Goal: Information Seeking & Learning: Ask a question

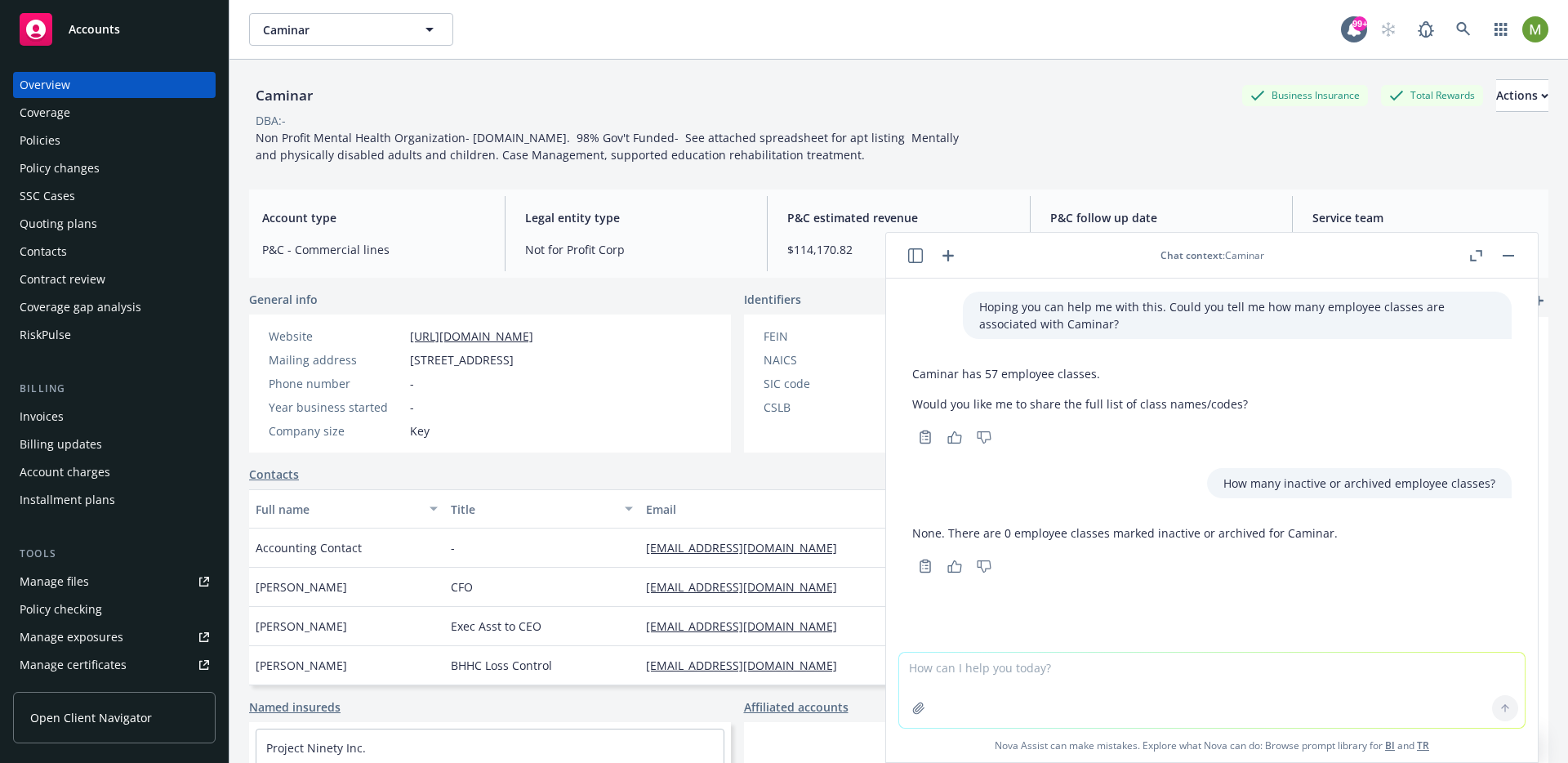
scroll to position [58, 0]
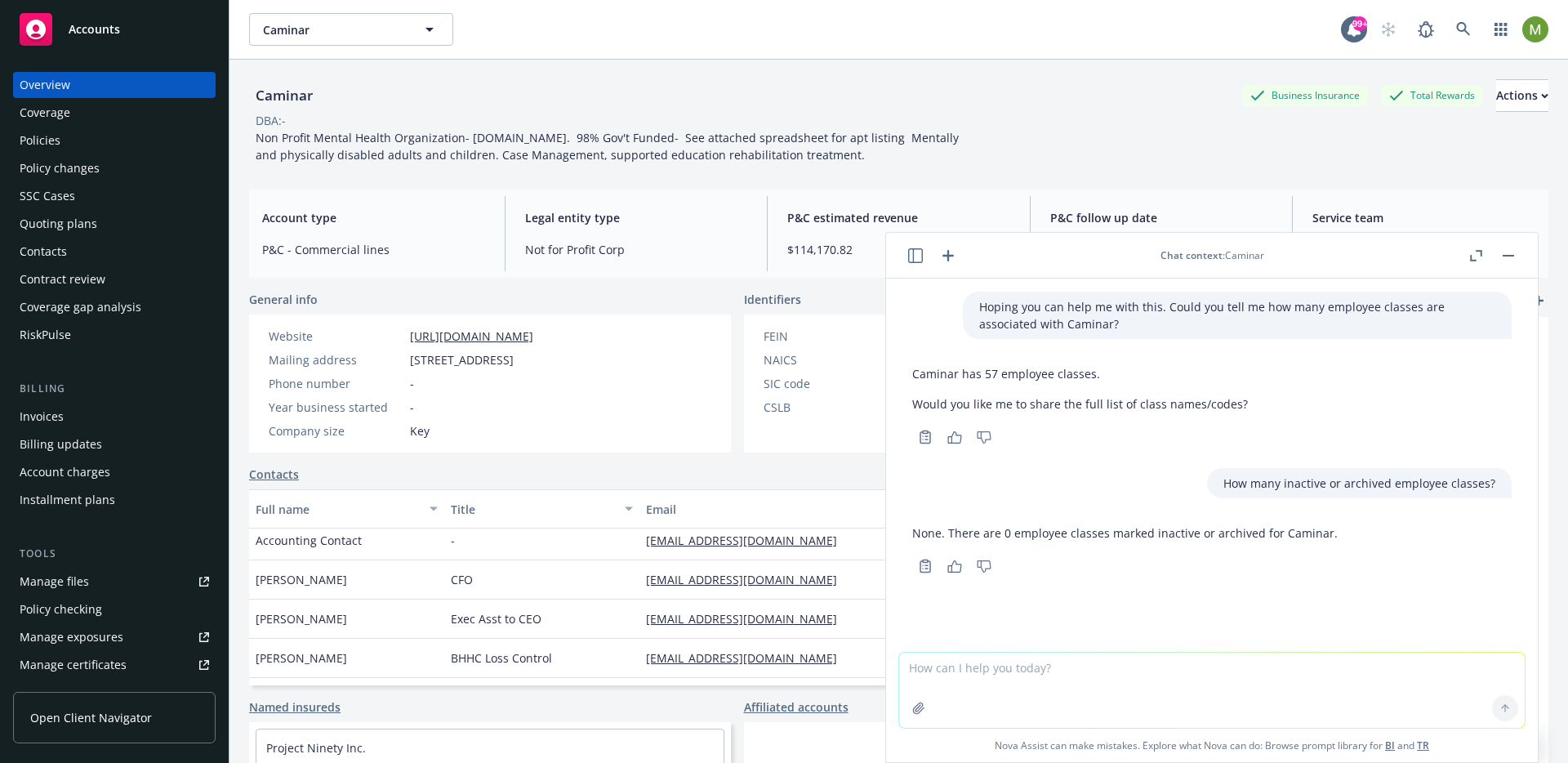
click at [1060, 542] on div "None. There are 0 employee classes marked inactive or archived for Caminar." at bounding box center [1126, 533] width 426 height 30
click at [955, 252] on icon "button" at bounding box center [948, 255] width 19 height 19
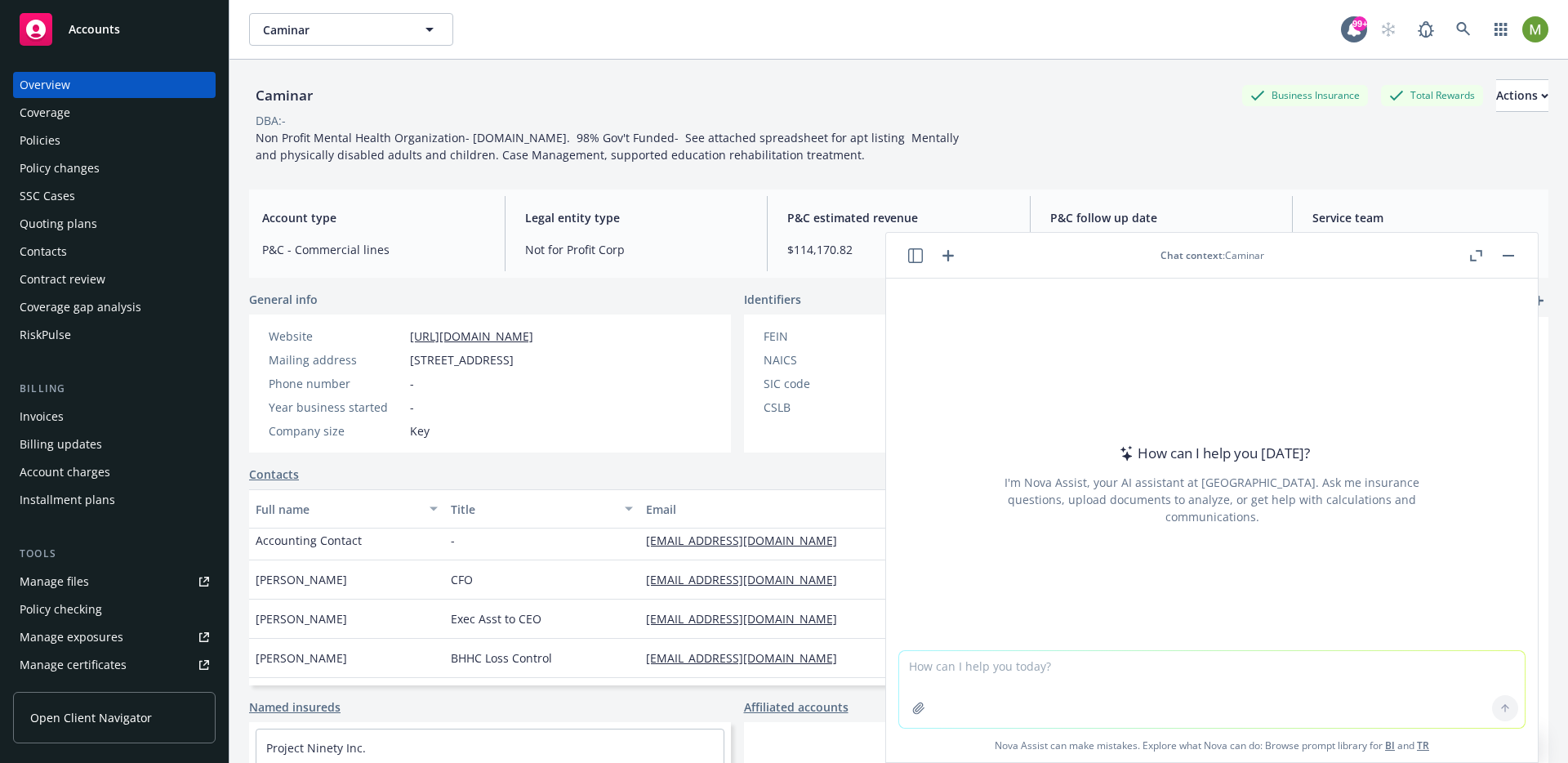
type textarea "How many employee classes exposures in this account?"
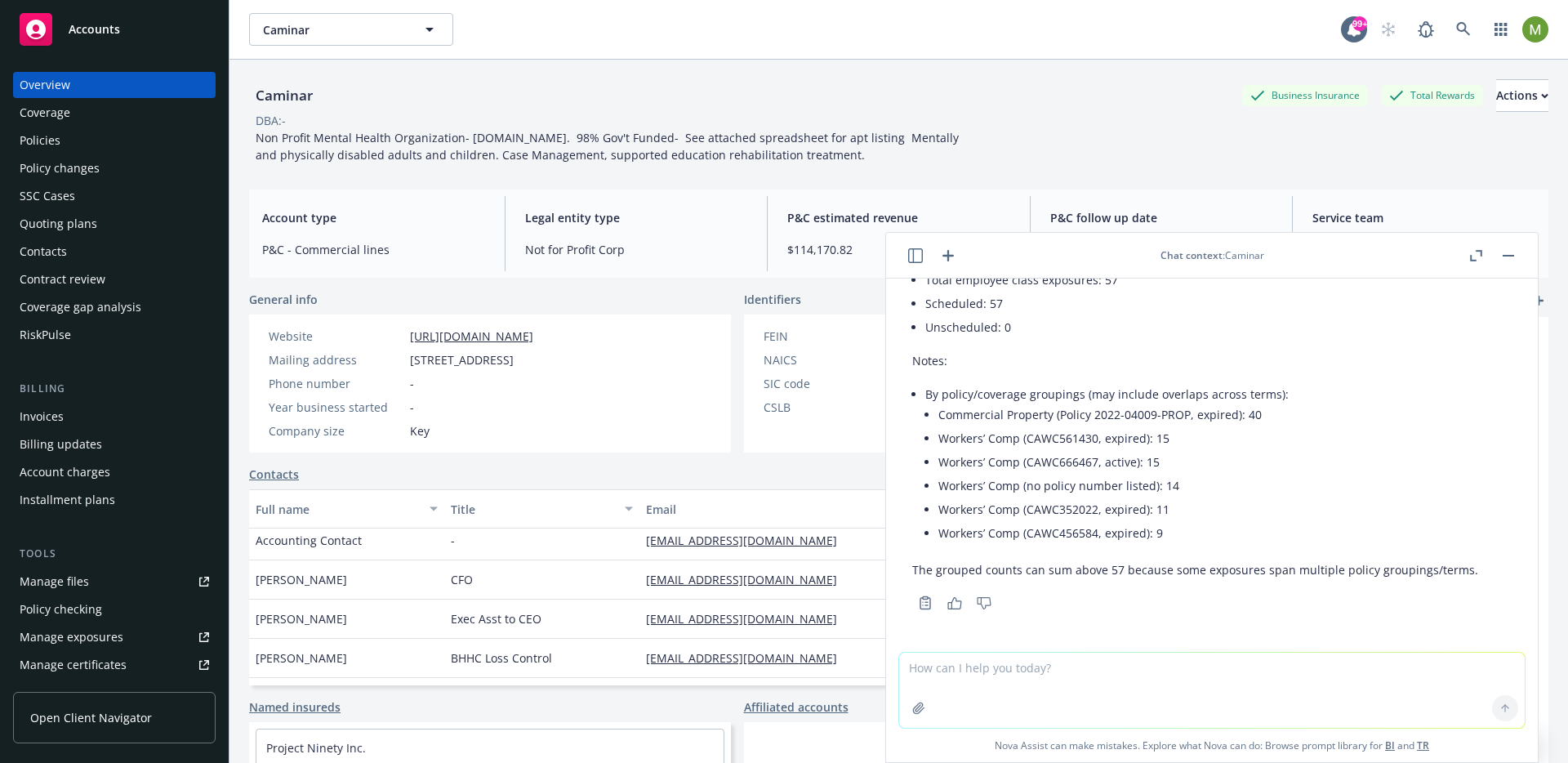
scroll to position [82, 0]
click at [948, 253] on icon "button" at bounding box center [949, 255] width 11 height 11
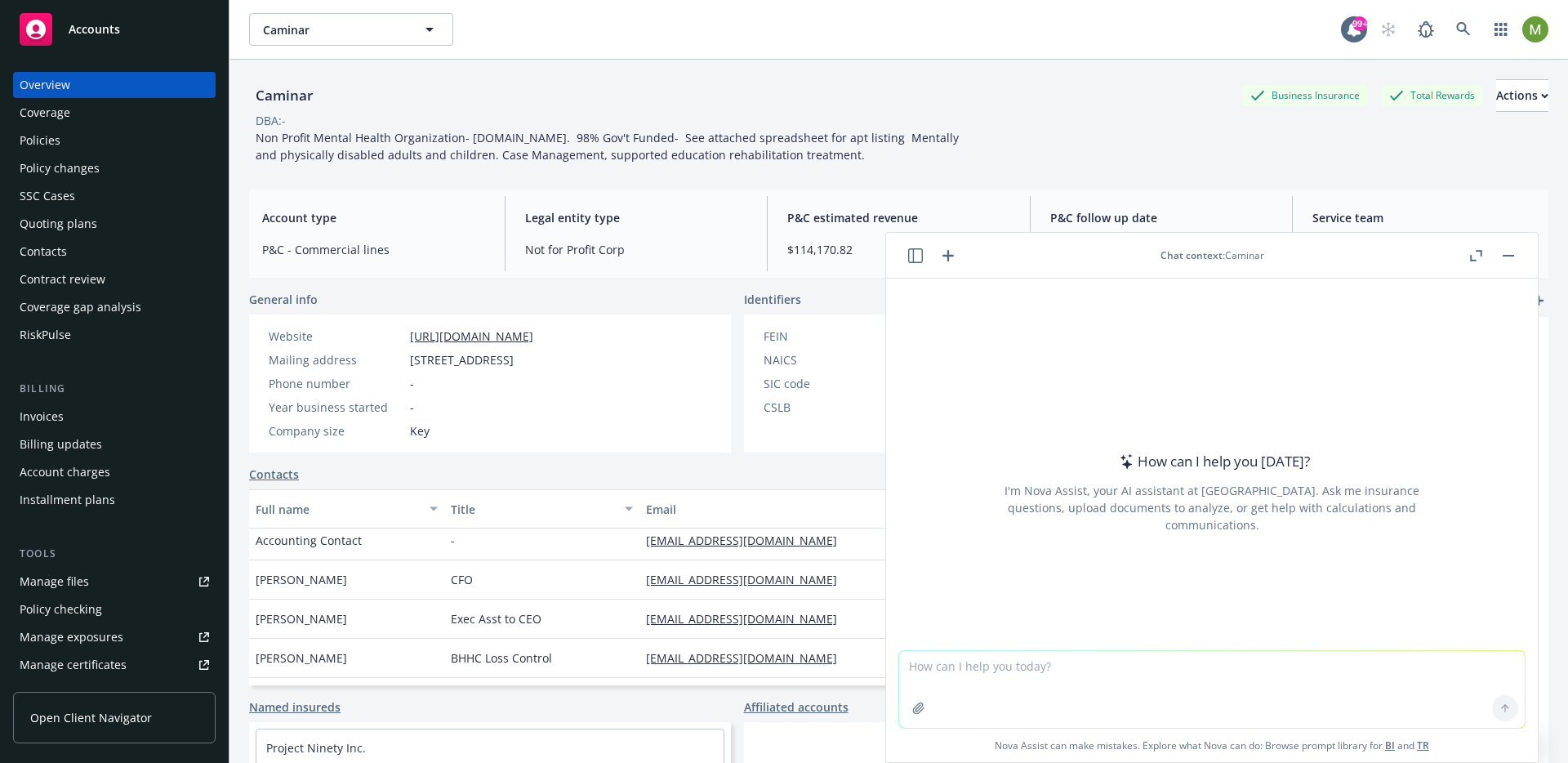
type textarea "Please list all the employee classes that are covered by a policy"
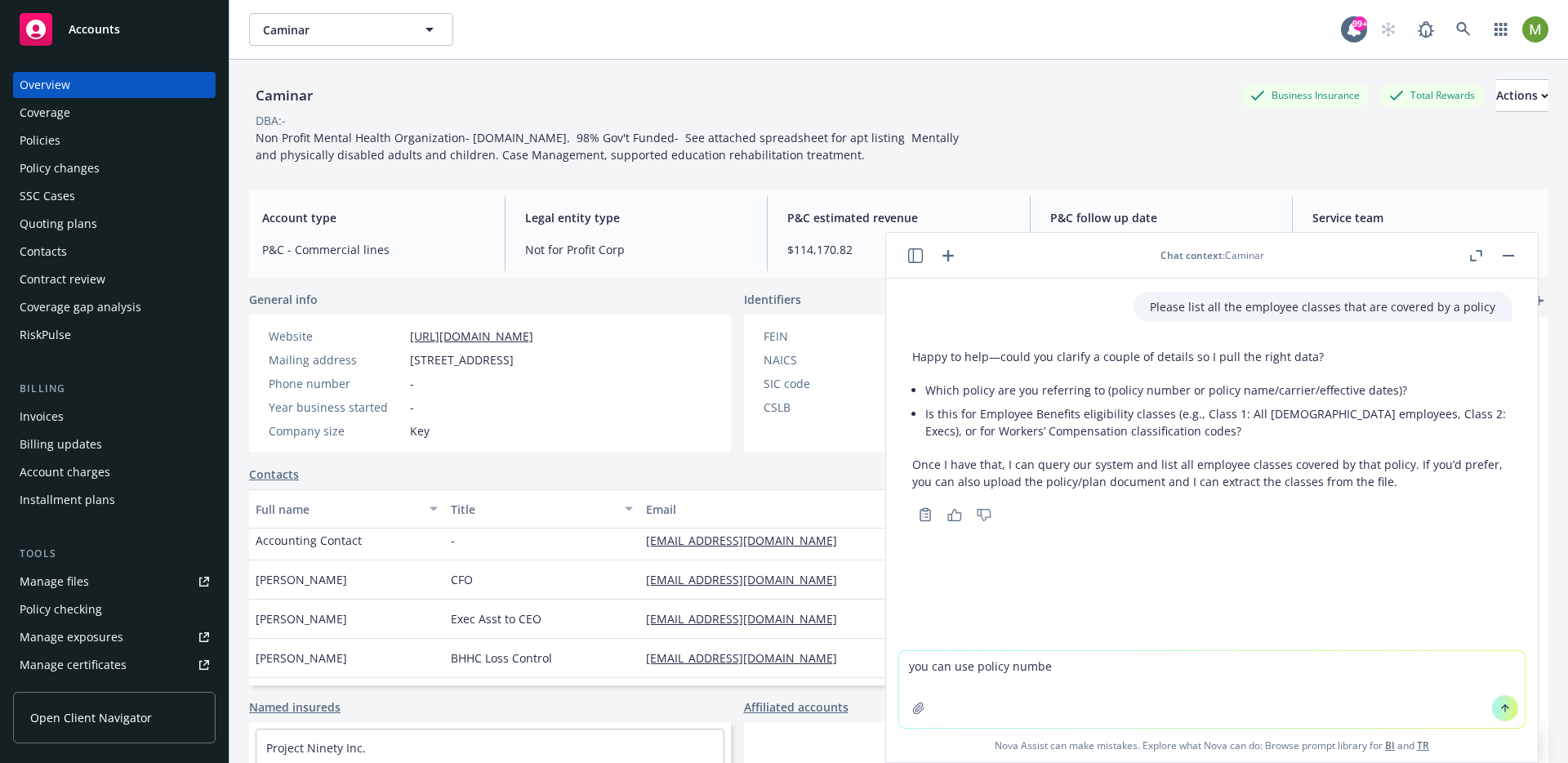
type textarea "you can use policy number"
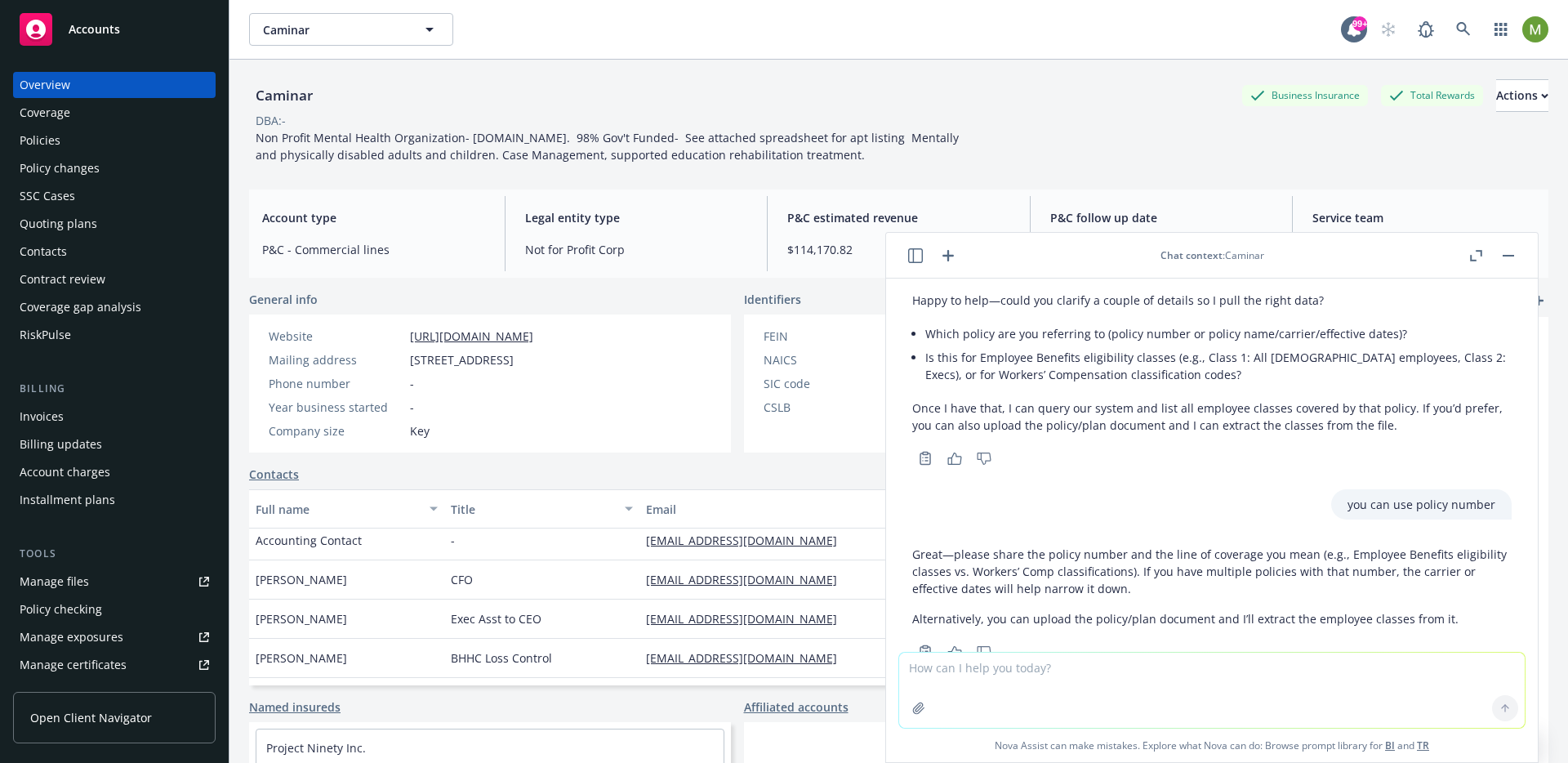
scroll to position [54, 0]
drag, startPoint x: 929, startPoint y: 379, endPoint x: 1157, endPoint y: 378, distance: 228.0
click at [1157, 378] on li "Is this for Employee Benefits eligibility classes (e.g., Class 1: All [DEMOGRAP…" at bounding box center [1219, 368] width 586 height 41
copy li "Workers’ Compensation classification codes"
click at [1016, 675] on textarea at bounding box center [1212, 690] width 626 height 76
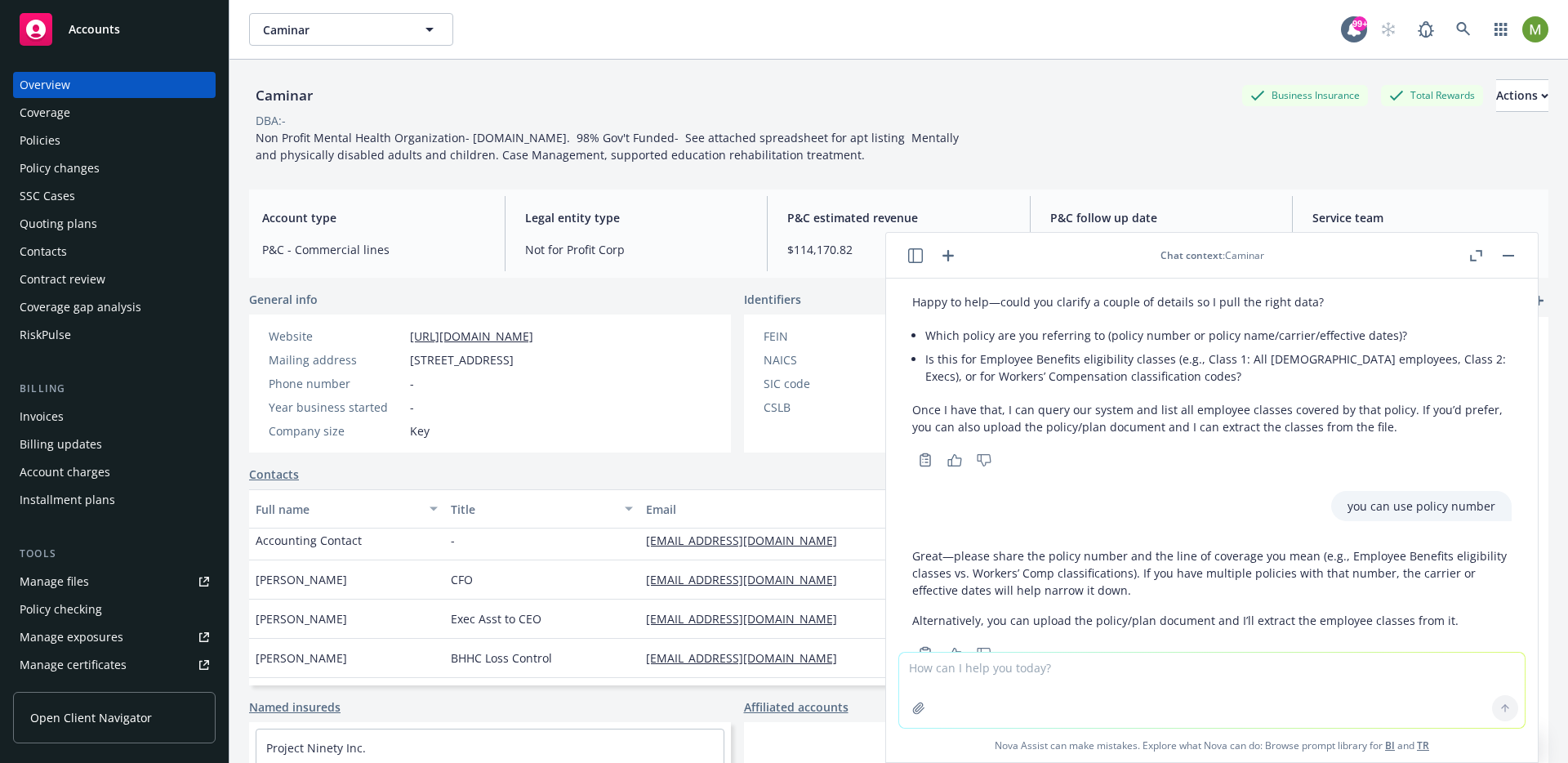
scroll to position [107, 0]
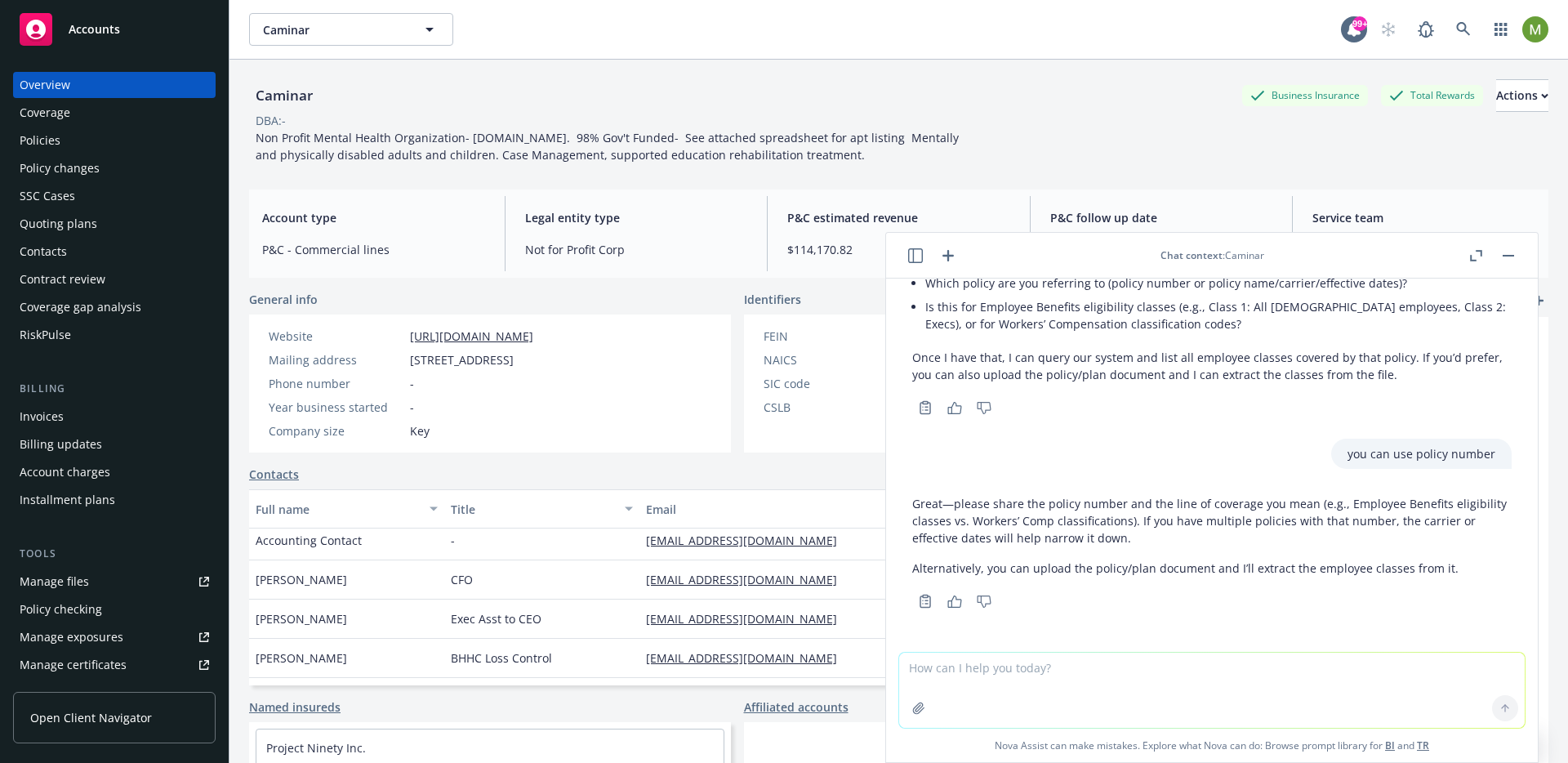
paste textarea "Workers’ Compensation classification codes"
type textarea "Workers’ Compensation classification codes"
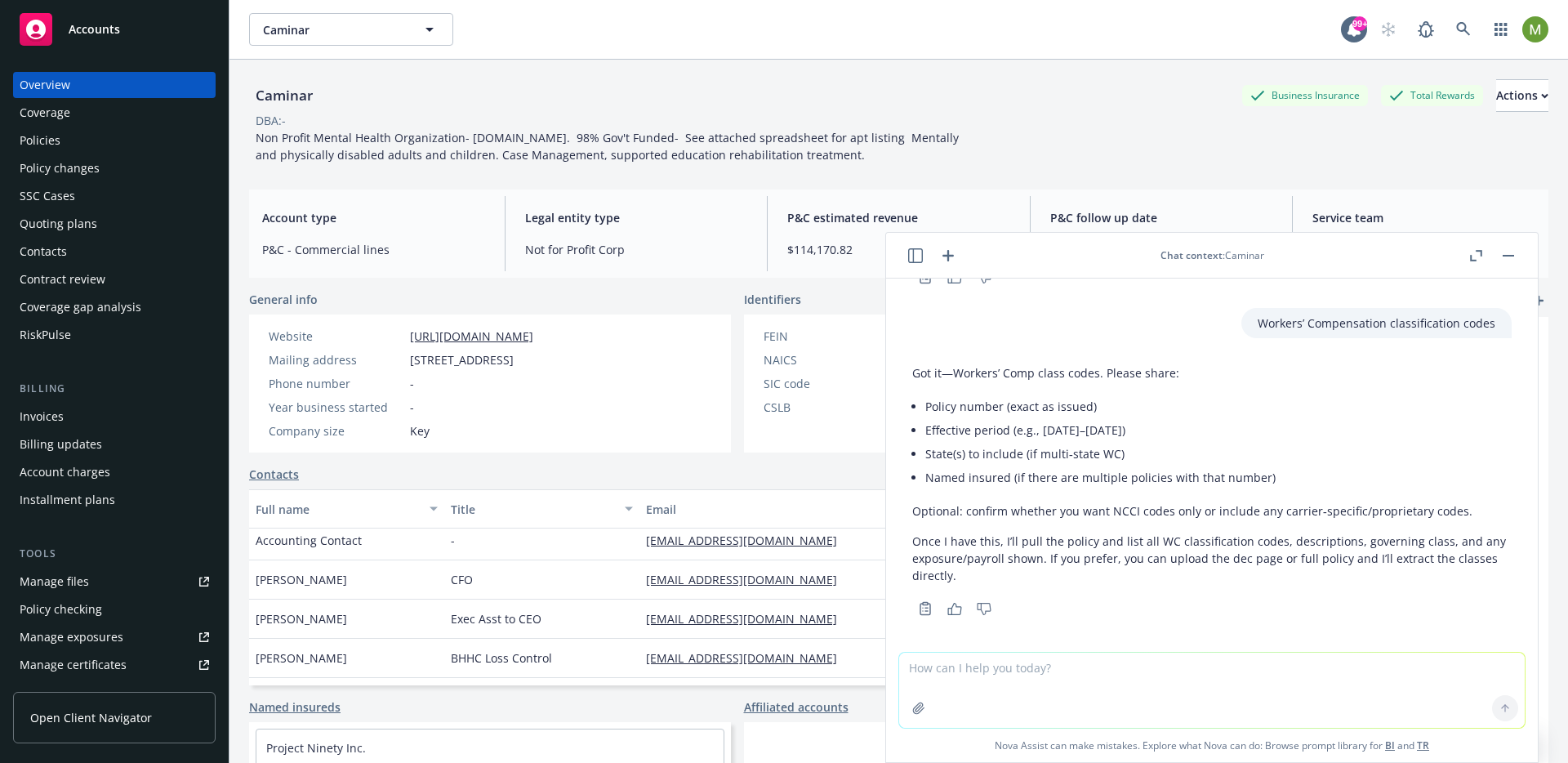
scroll to position [439, 0]
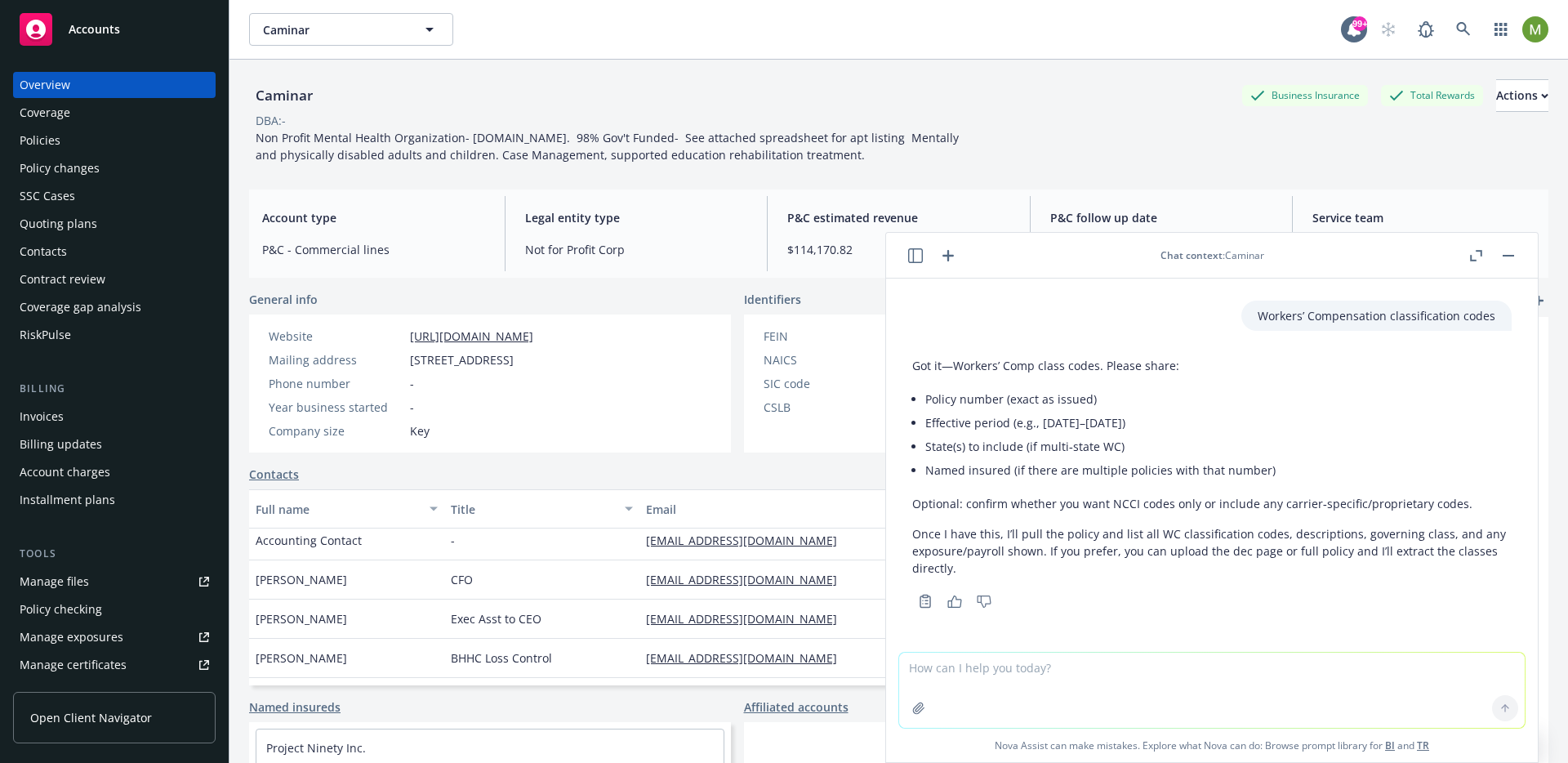
click at [957, 657] on textarea at bounding box center [1212, 690] width 626 height 76
paste textarea "Please list all the employee classes that are covered by a policy"
click at [1088, 670] on textarea "Please list all the employee classes that are covered by a policy" at bounding box center [1212, 688] width 626 height 76
type textarea "Please list all the employee classes exposures that are covered by a policy"
click at [1325, 656] on textarea "Please list all the employee classes exposures that are covered by a policy" at bounding box center [1212, 688] width 626 height 76
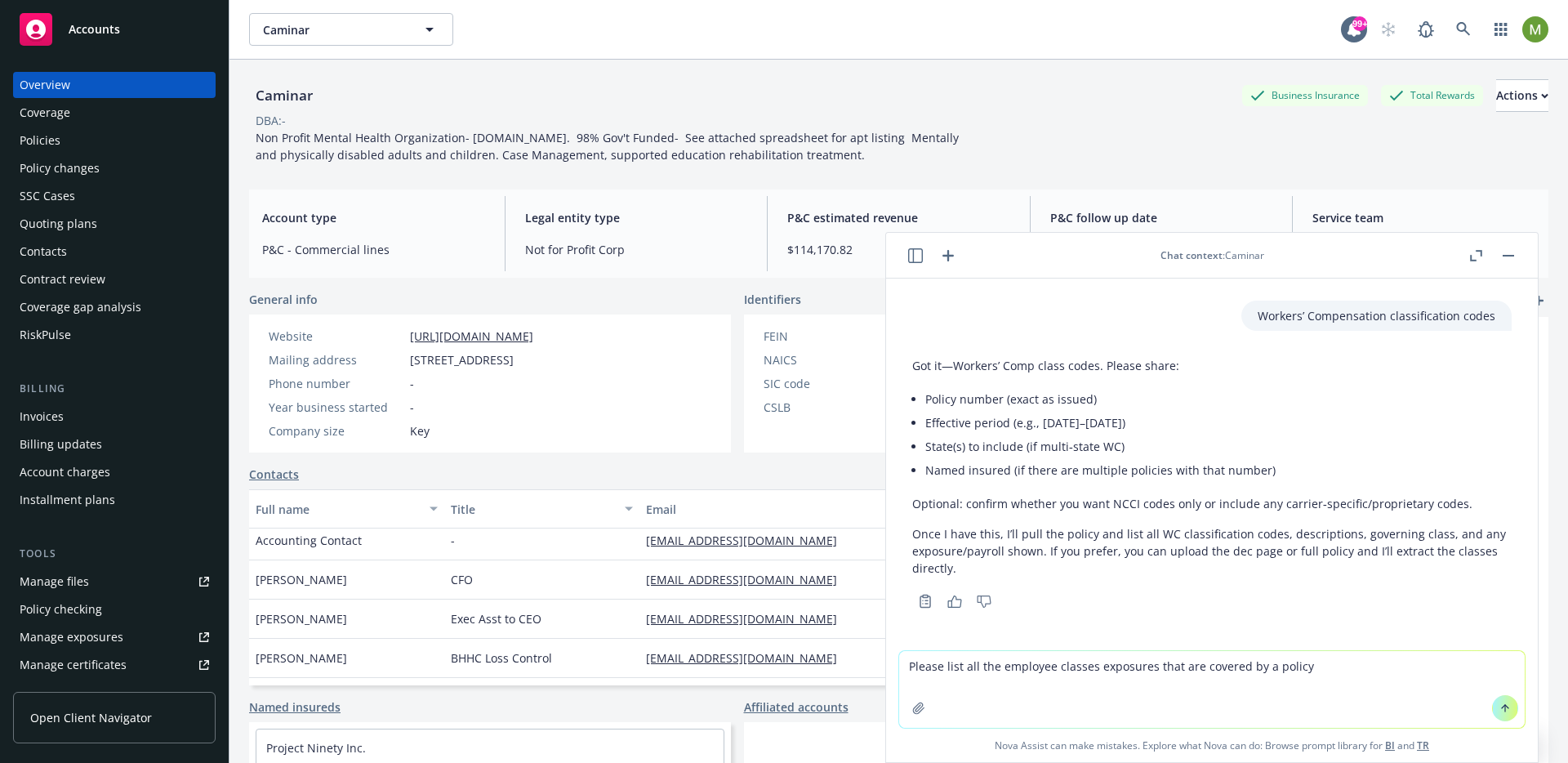
click at [1322, 669] on textarea "Please list all the employee classes exposures that are covered by a policy" at bounding box center [1212, 688] width 626 height 76
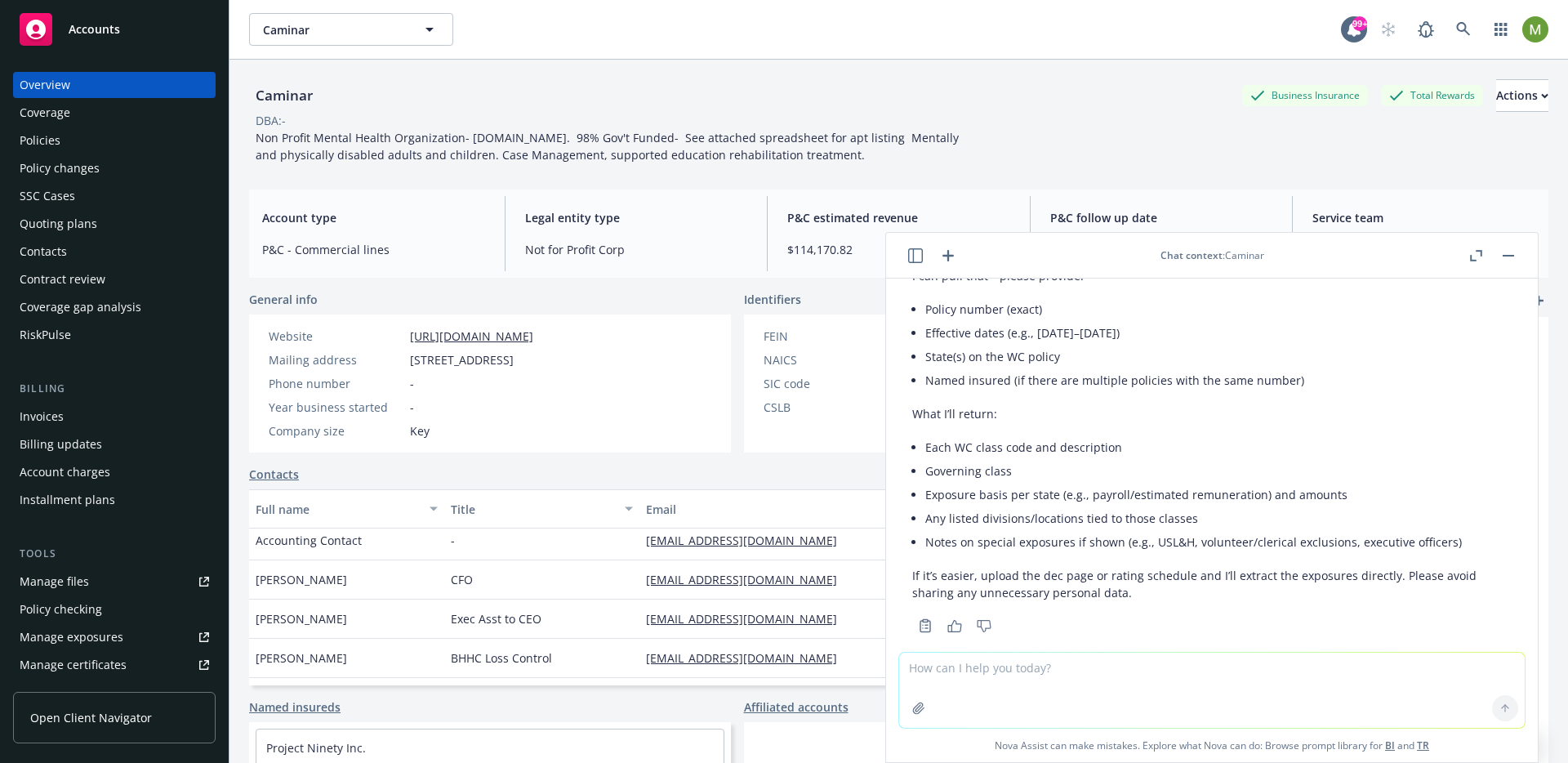
scroll to position [867, 0]
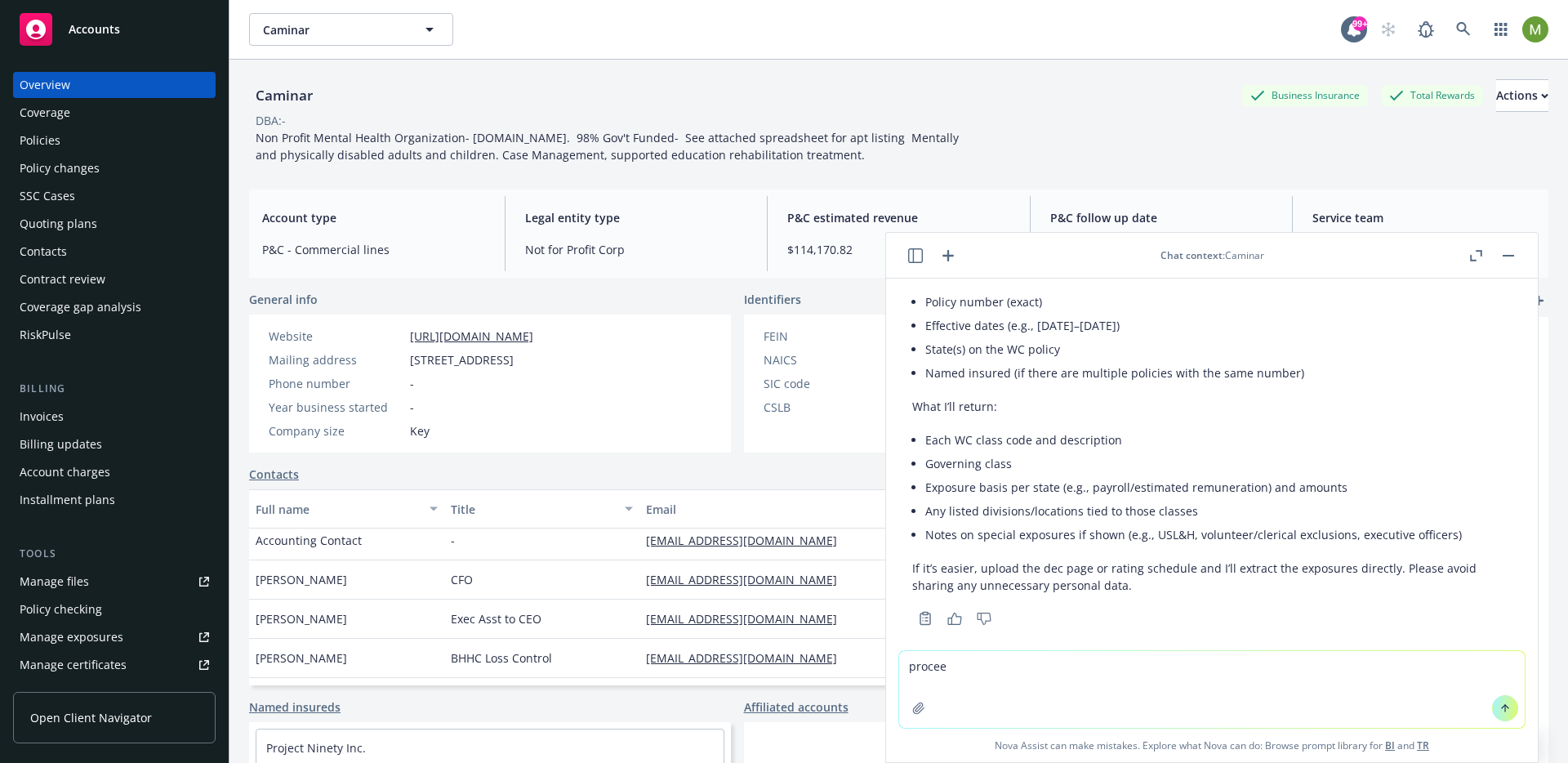
type textarea "proceed"
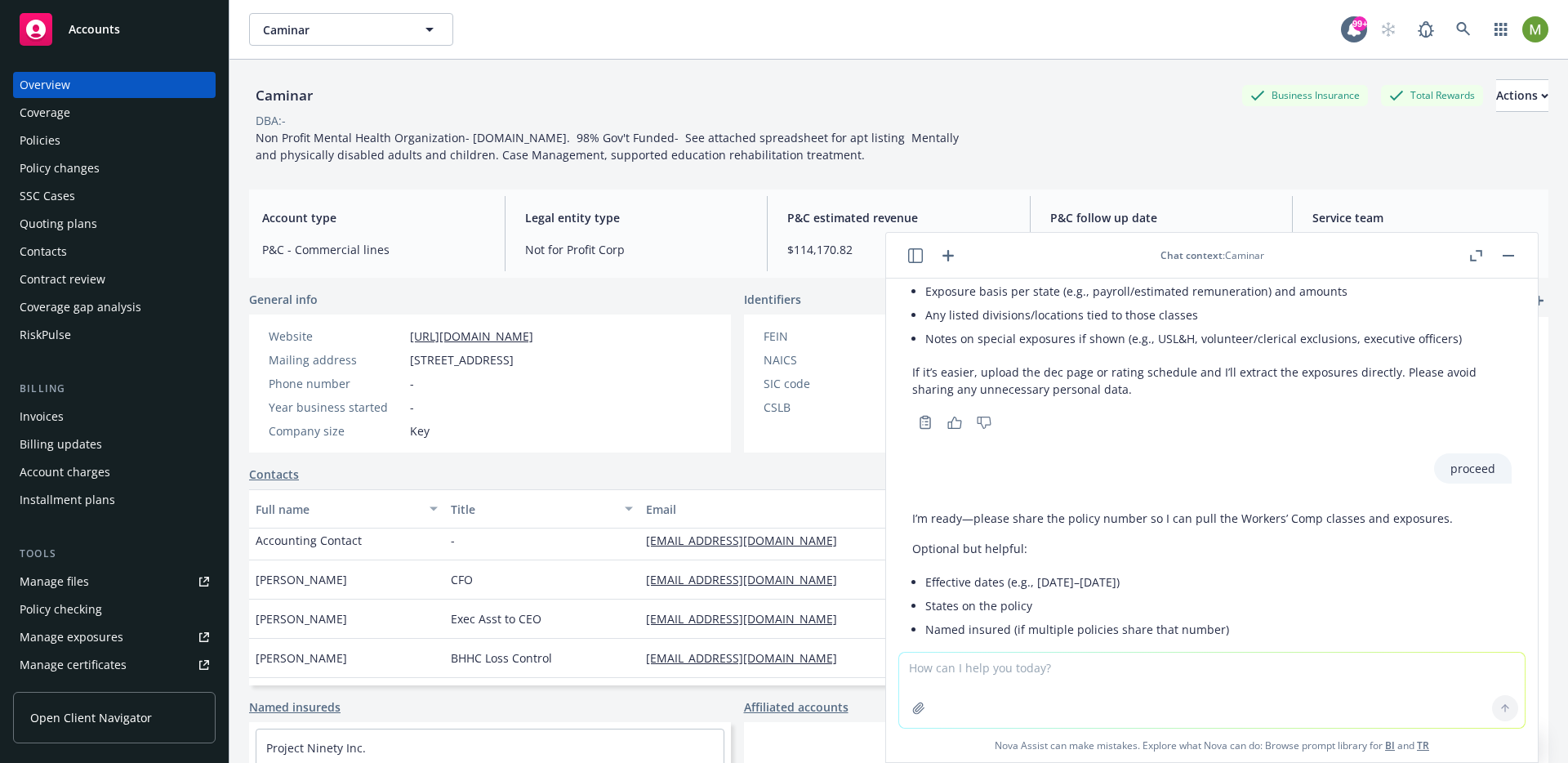
scroll to position [1175, 0]
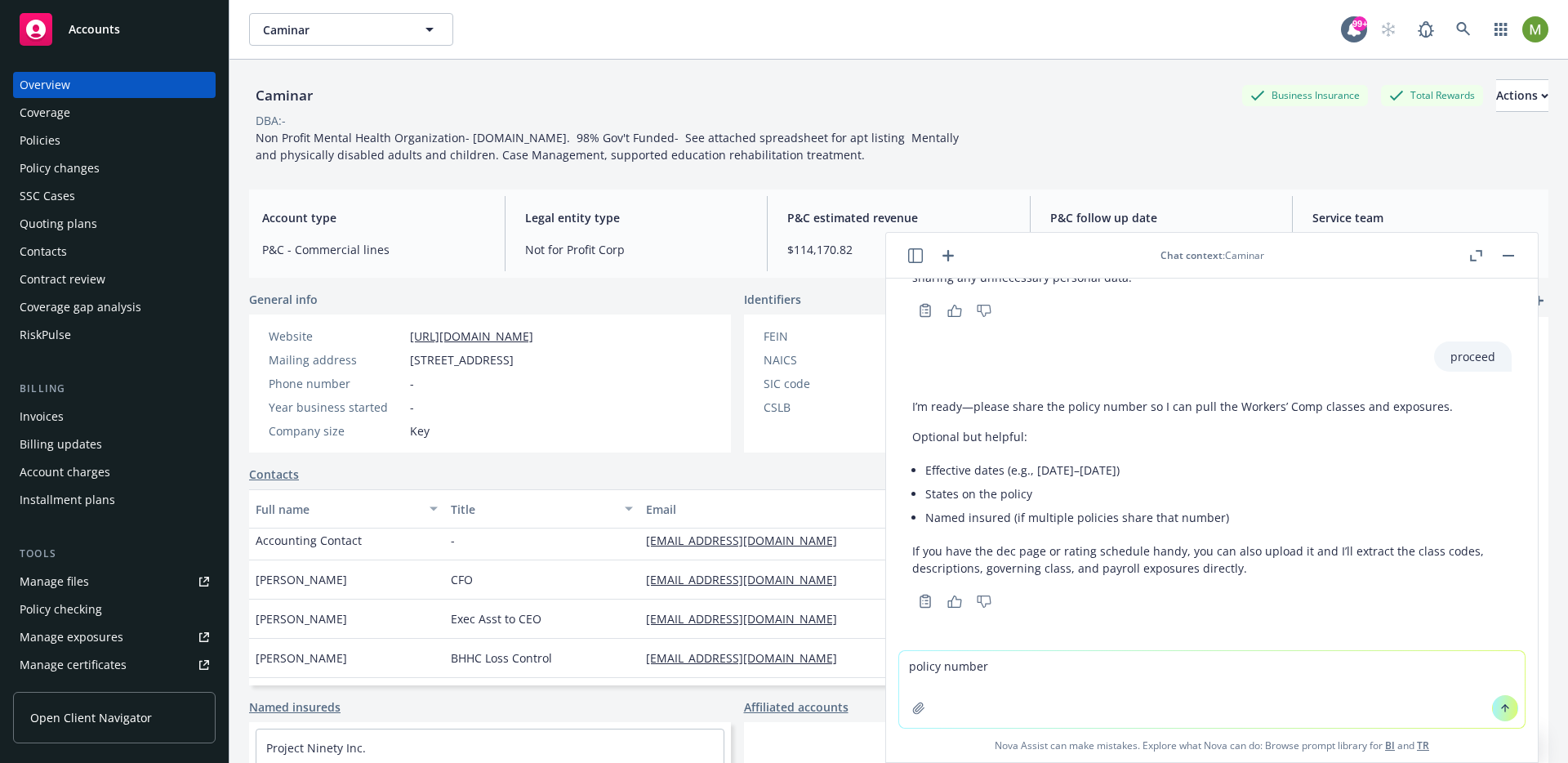
paste textarea "CAWC666467"
type textarea "policy number CAWC666467"
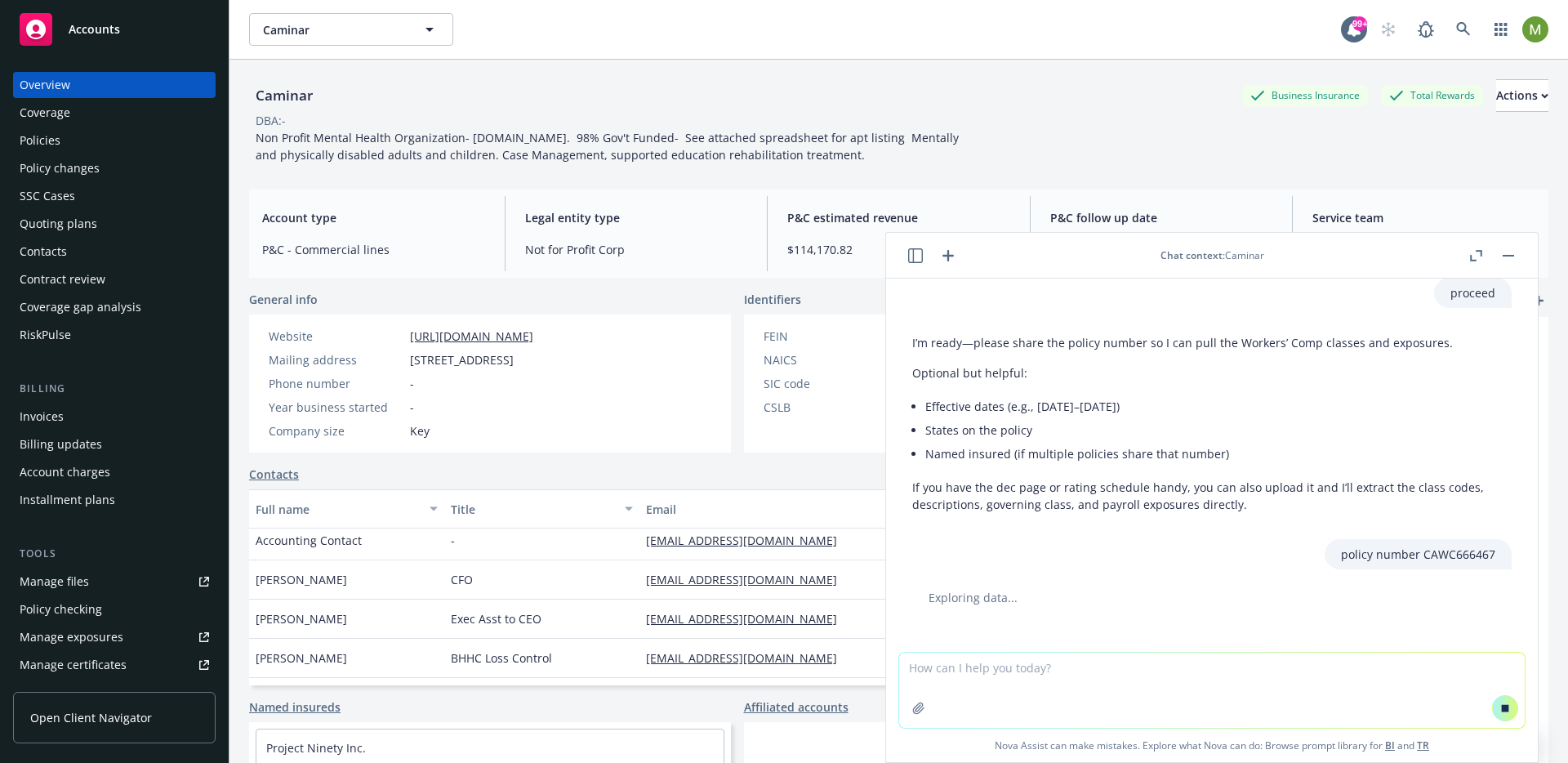
scroll to position [1141, 0]
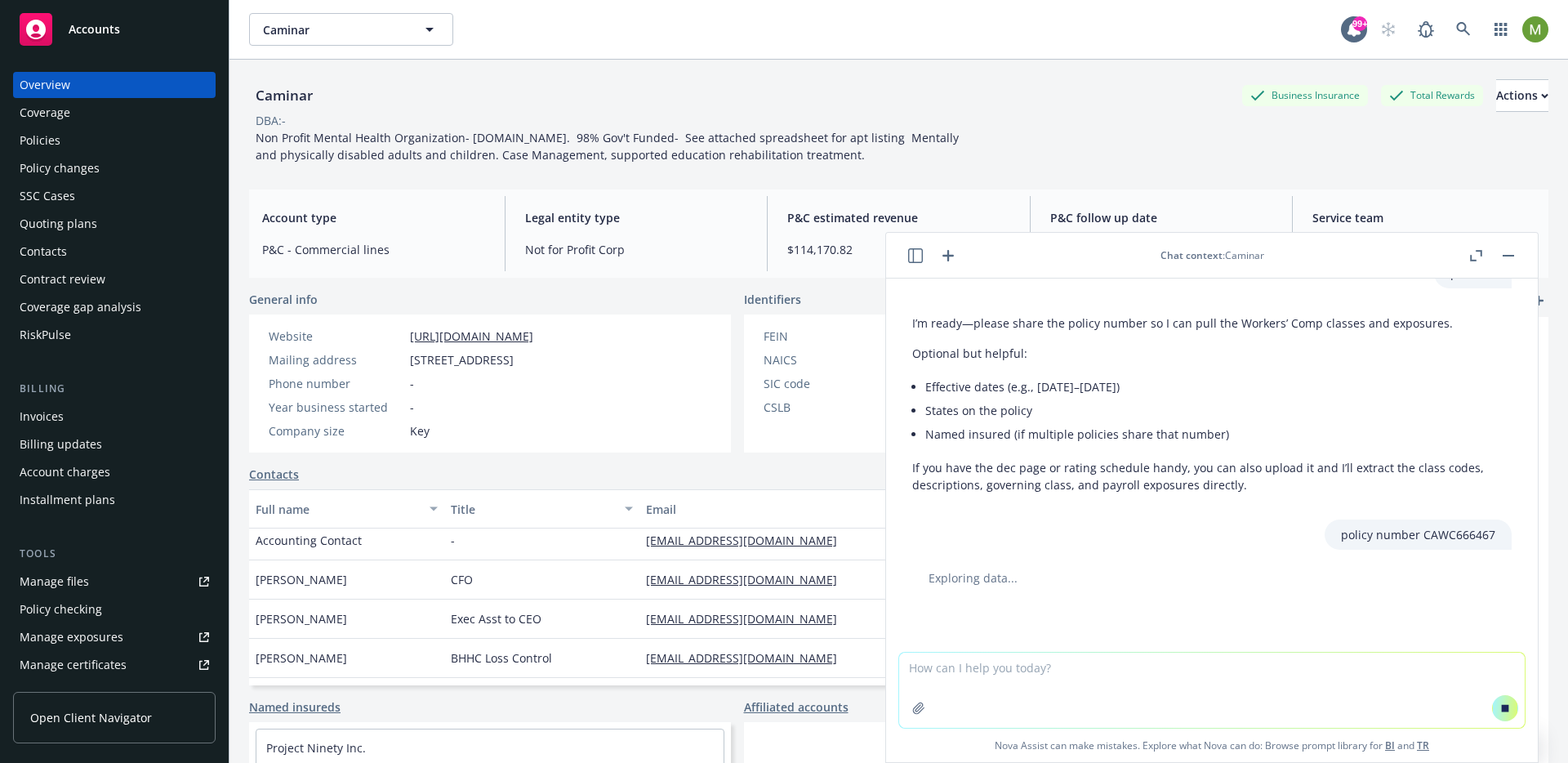
click at [1419, 542] on p "policy number CAWC666467" at bounding box center [1418, 534] width 154 height 18
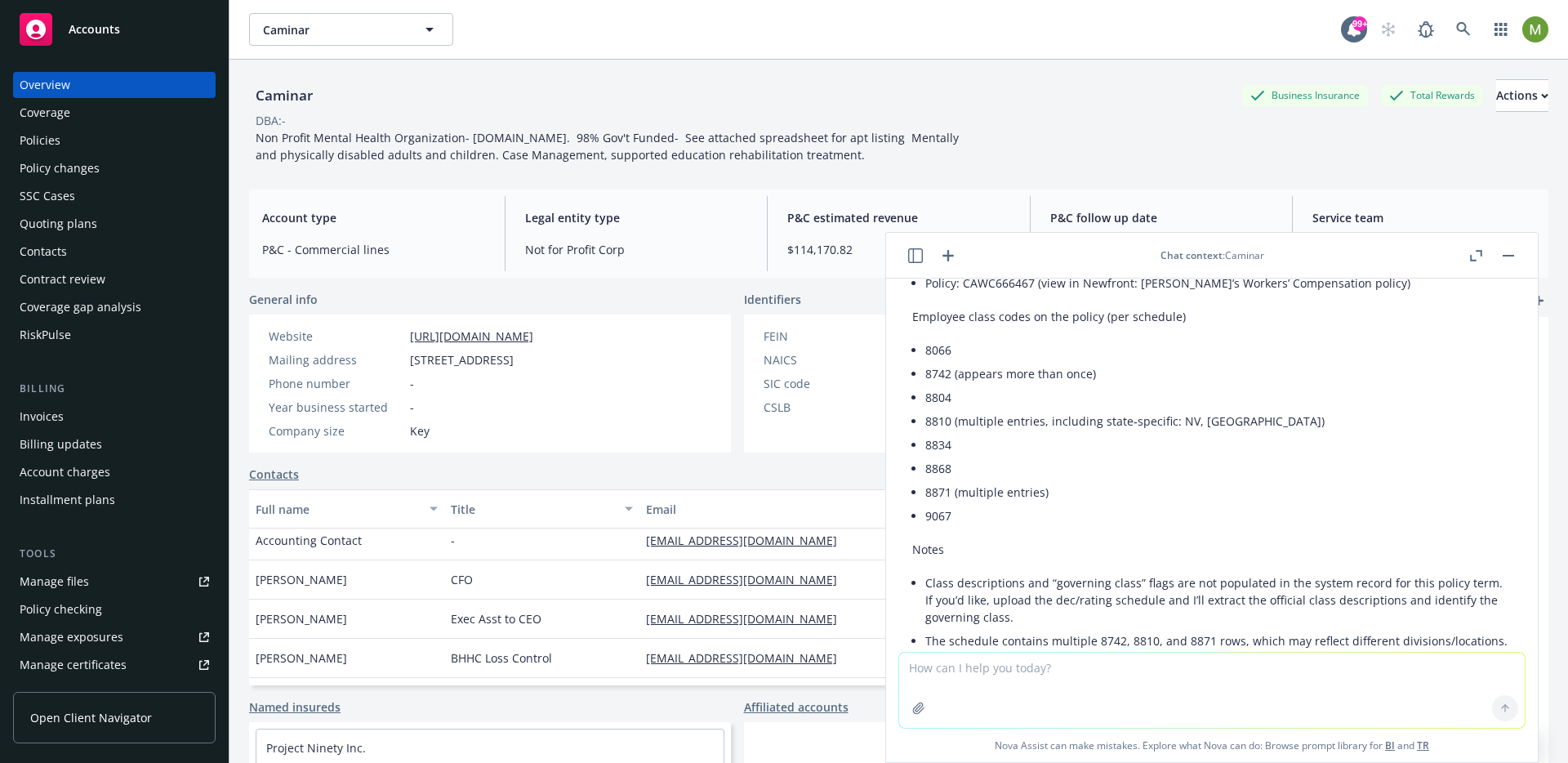
scroll to position [1722, 0]
click at [946, 254] on icon "button" at bounding box center [949, 255] width 11 height 11
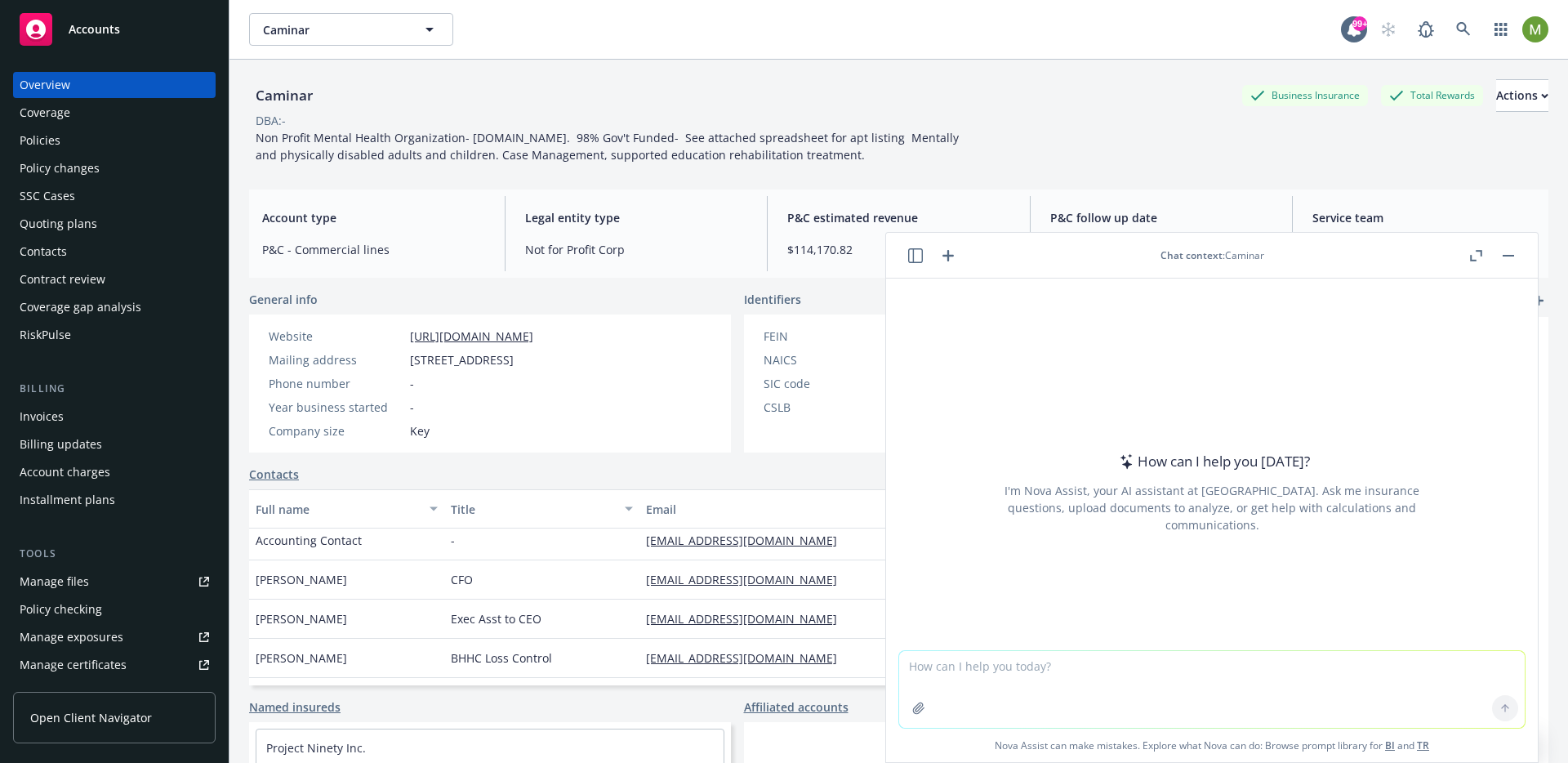
type textarea "Show me the last updated employee class that is covered"
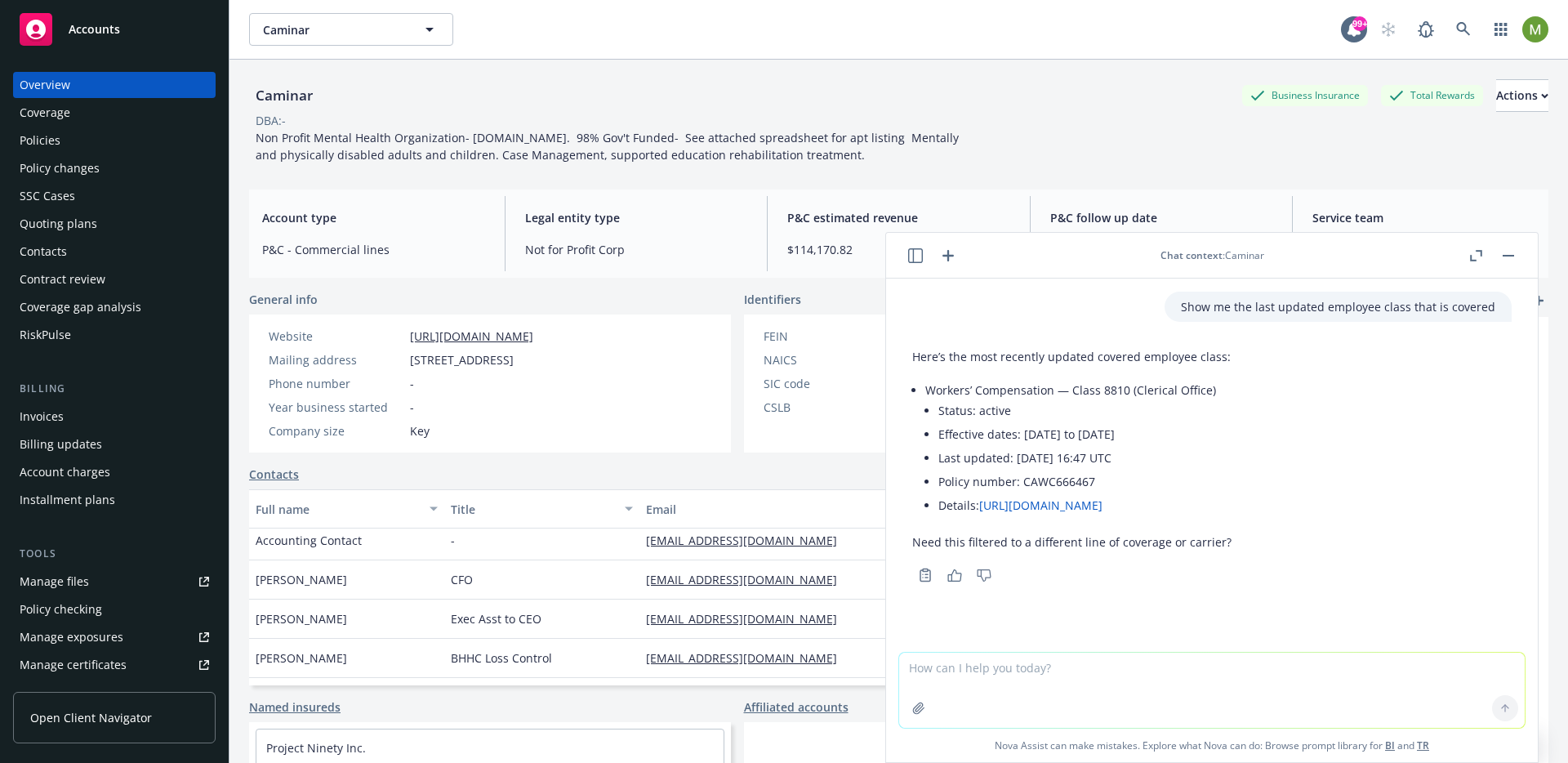
click at [950, 257] on icon "button" at bounding box center [948, 255] width 19 height 19
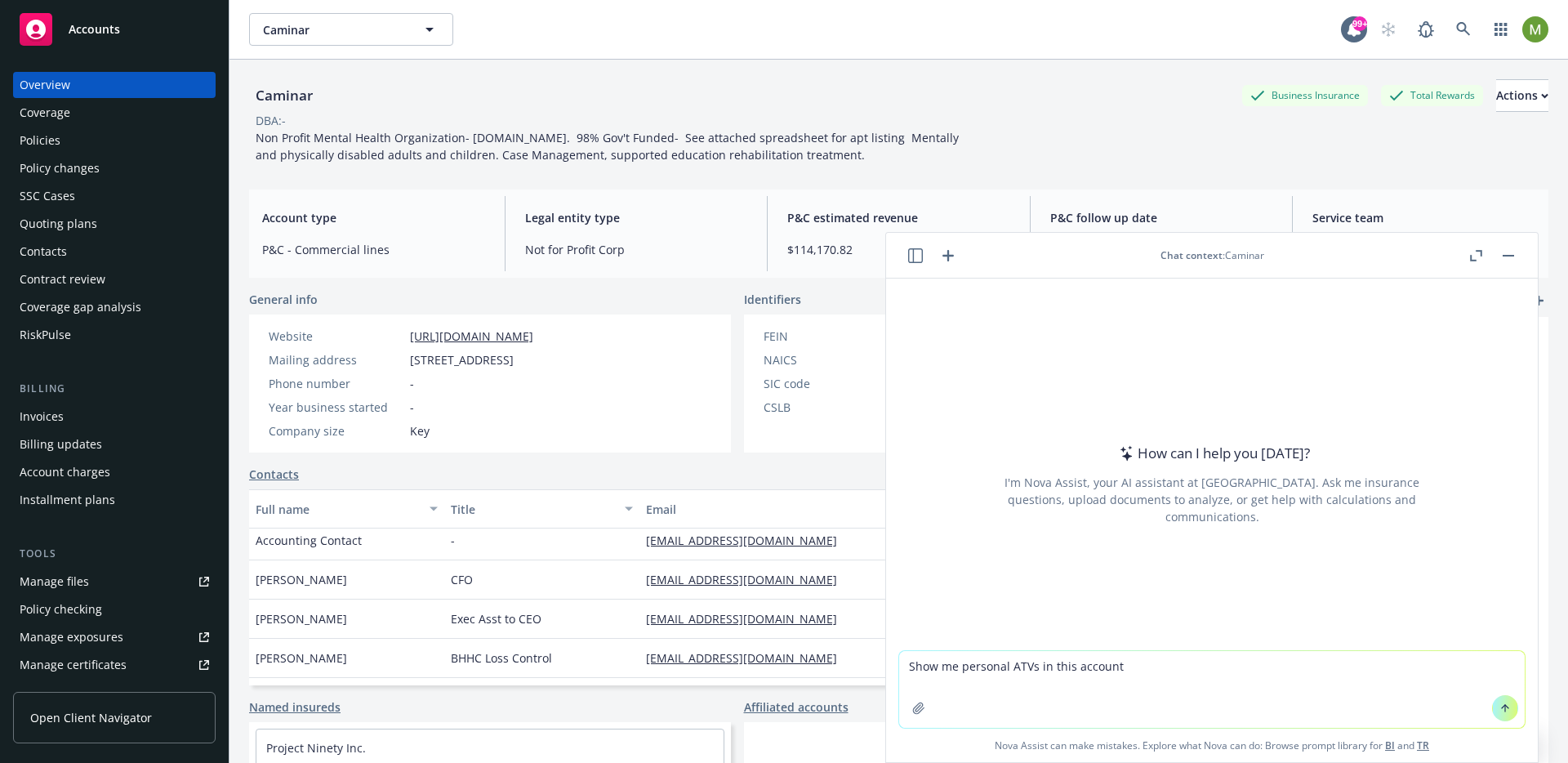
click at [1030, 664] on textarea "Show me personal ATVs in this account" at bounding box center [1212, 688] width 626 height 76
type textarea "Show me personal ATVs, registered with Toyota as make in this account"
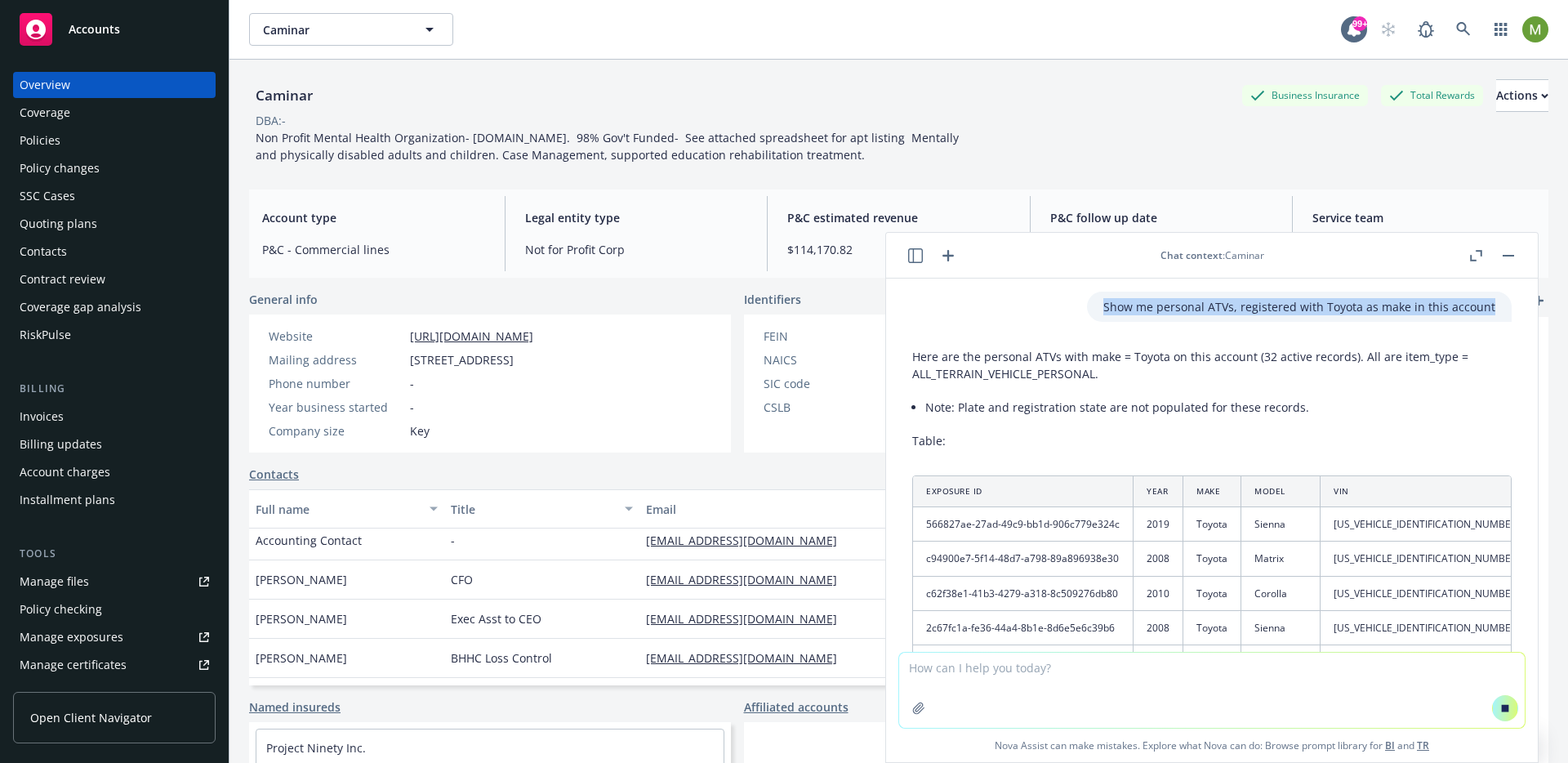
drag, startPoint x: 1472, startPoint y: 307, endPoint x: 1055, endPoint y: 309, distance: 417.0
click at [1052, 309] on div "Show me personal ATVs, registered with Toyota as make in this account" at bounding box center [1212, 306] width 626 height 30
copy p "Show me personal ATVs, registered with Toyota as make in this account"
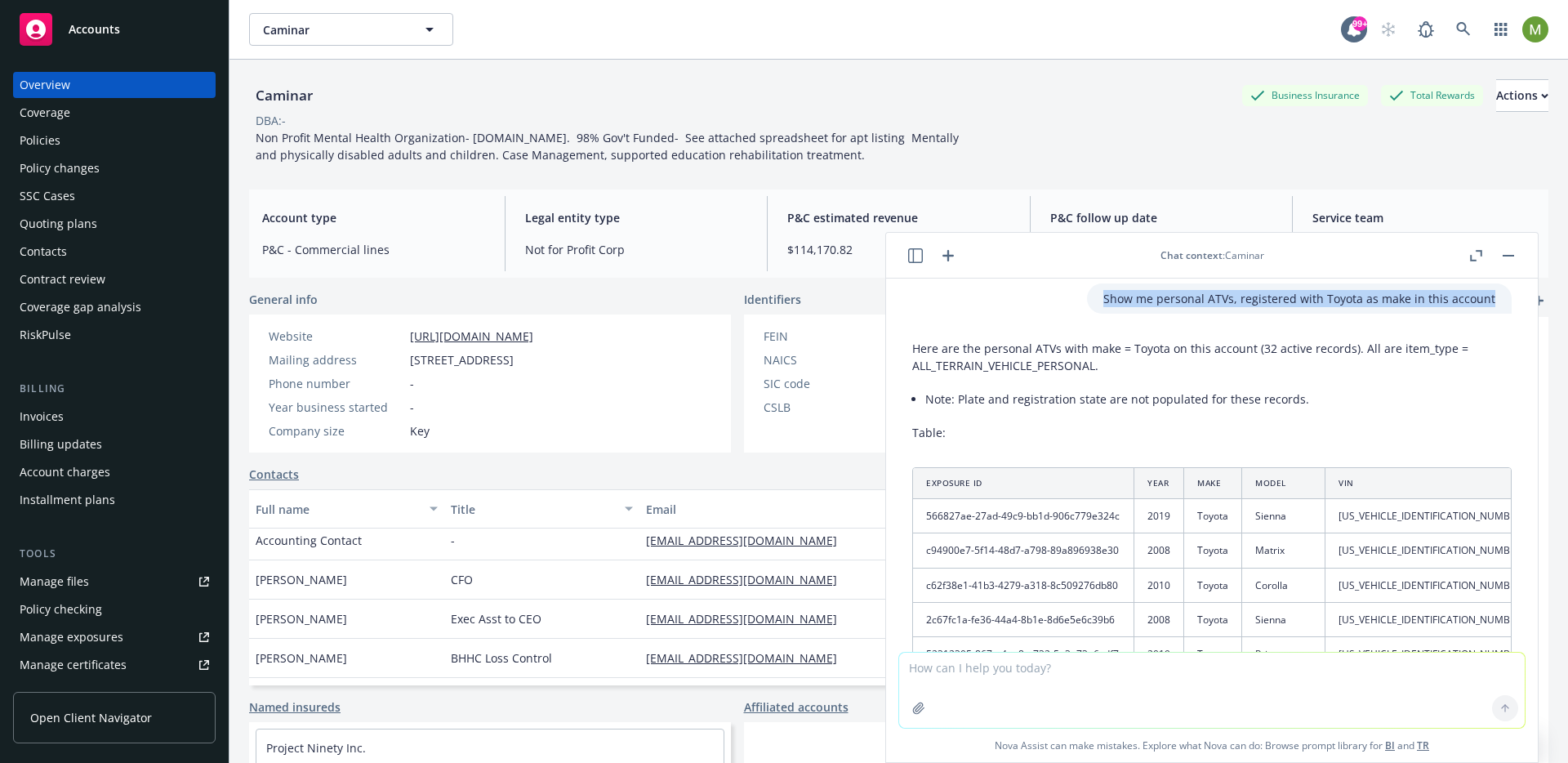
scroll to position [6, 0]
click at [950, 254] on icon "button" at bounding box center [949, 255] width 11 height 11
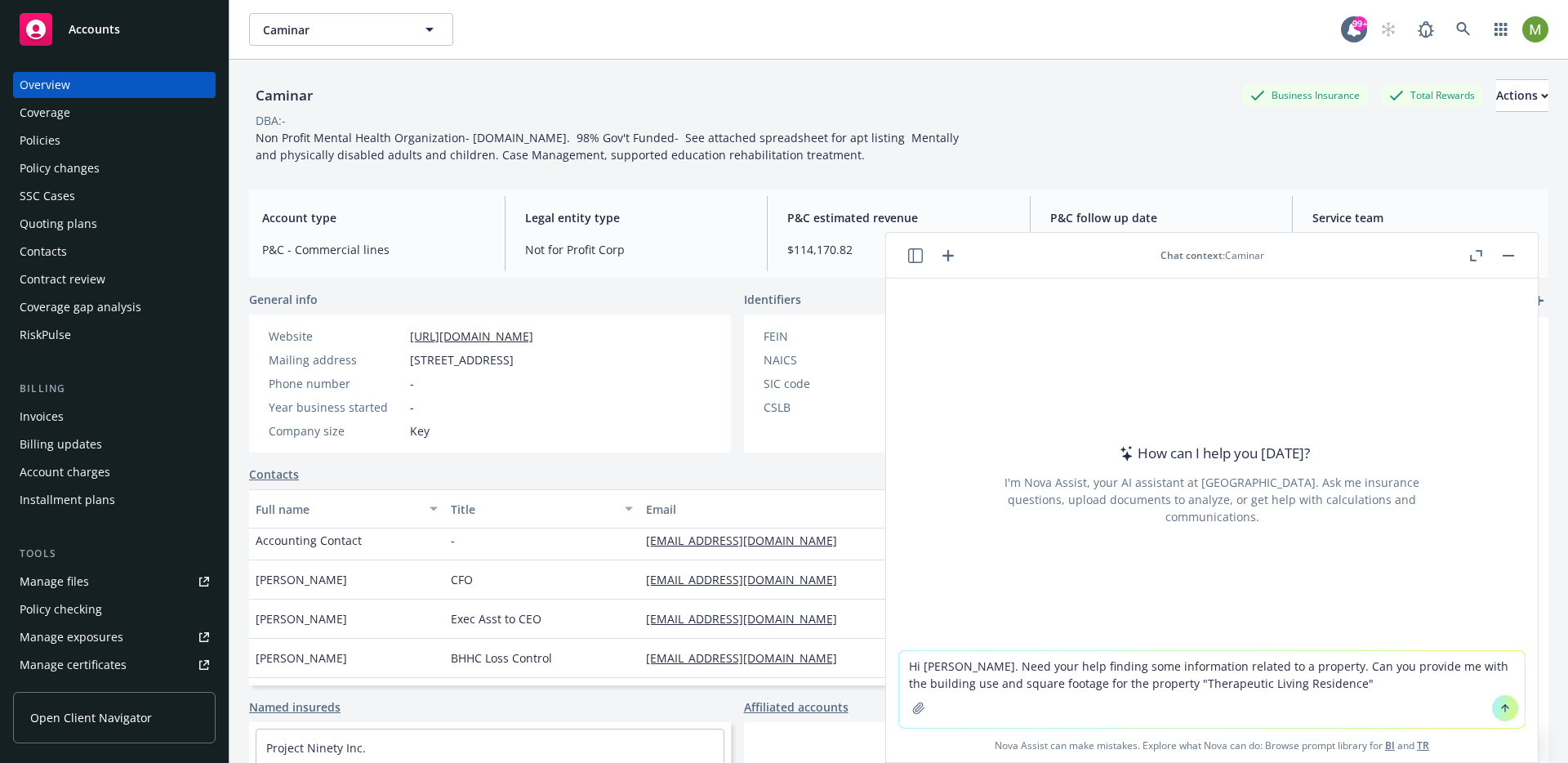
type textarea "Hi [PERSON_NAME]. Need your help finding some information related to a property…"
click at [1505, 709] on icon at bounding box center [1505, 708] width 0 height 6
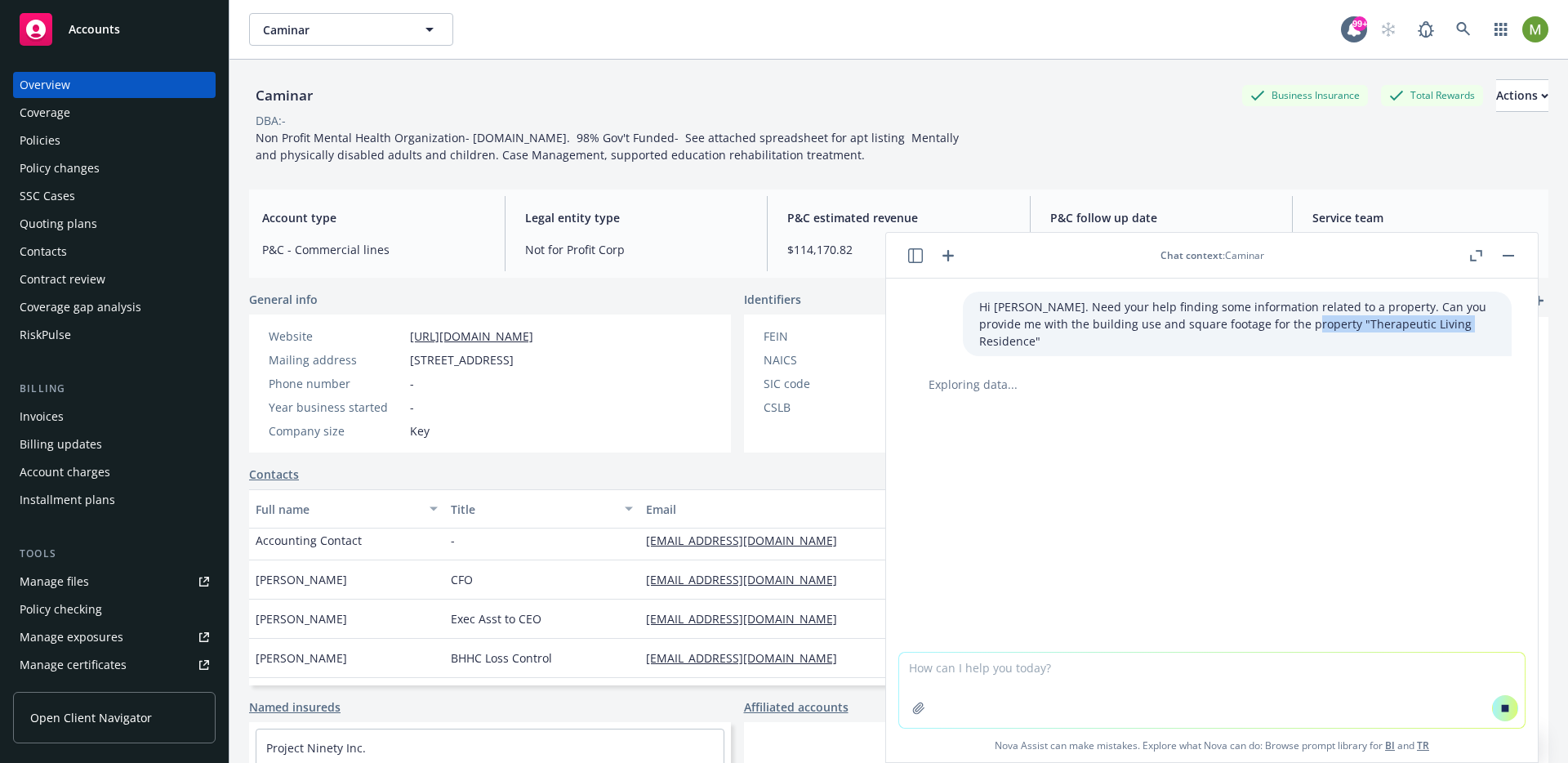
drag, startPoint x: 1436, startPoint y: 324, endPoint x: 1330, endPoint y: 326, distance: 106.0
click at [1279, 326] on p "Hi [PERSON_NAME]. Need your help finding some information related to a property…" at bounding box center [1237, 323] width 516 height 52
copy p "Therapeutic Living Residence"
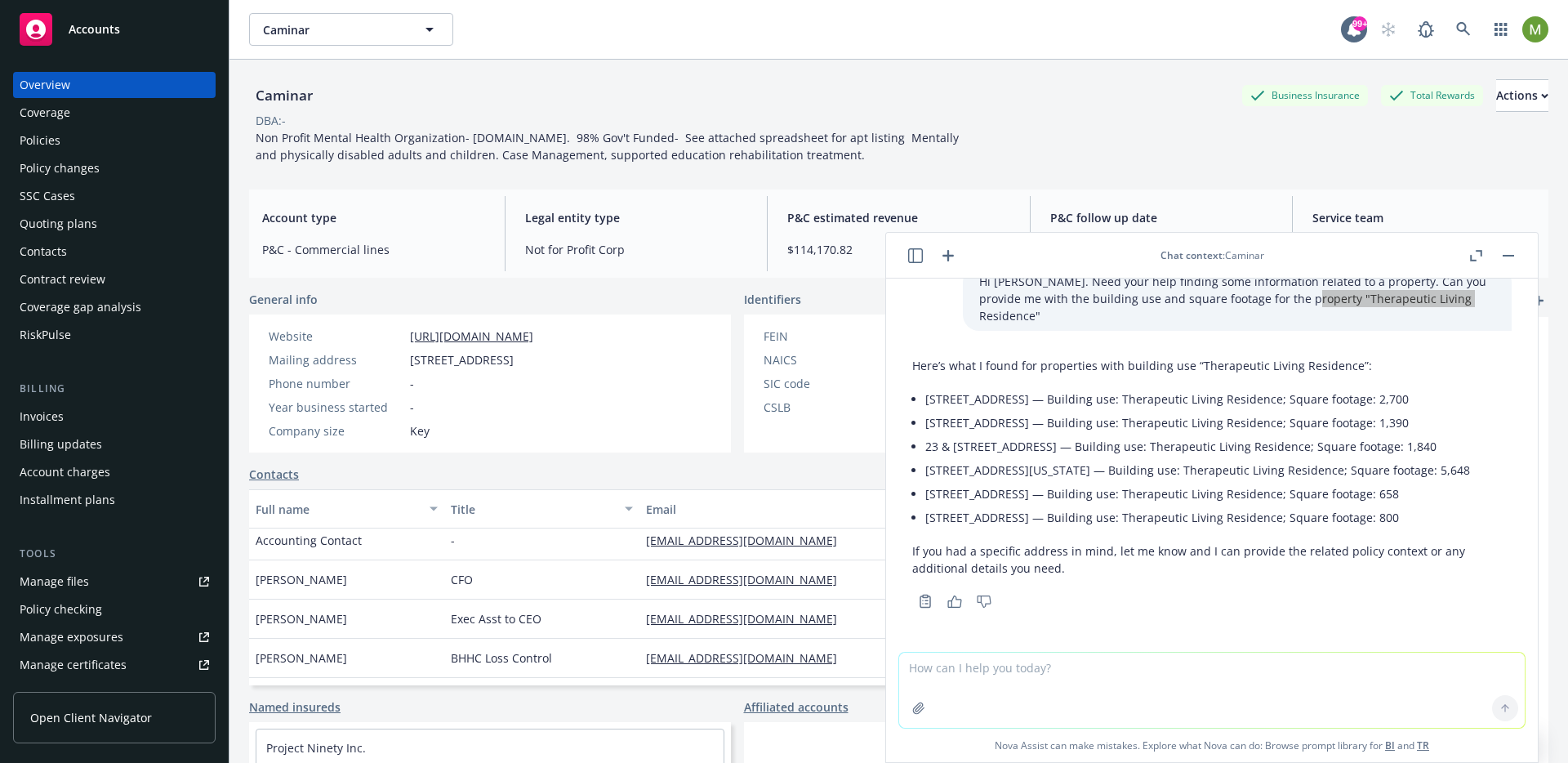
scroll to position [58, 0]
click at [1020, 434] on li "23 & [STREET_ADDRESS] — Building use: Therapeutic Living Residence; Square foot…" at bounding box center [1219, 446] width 586 height 24
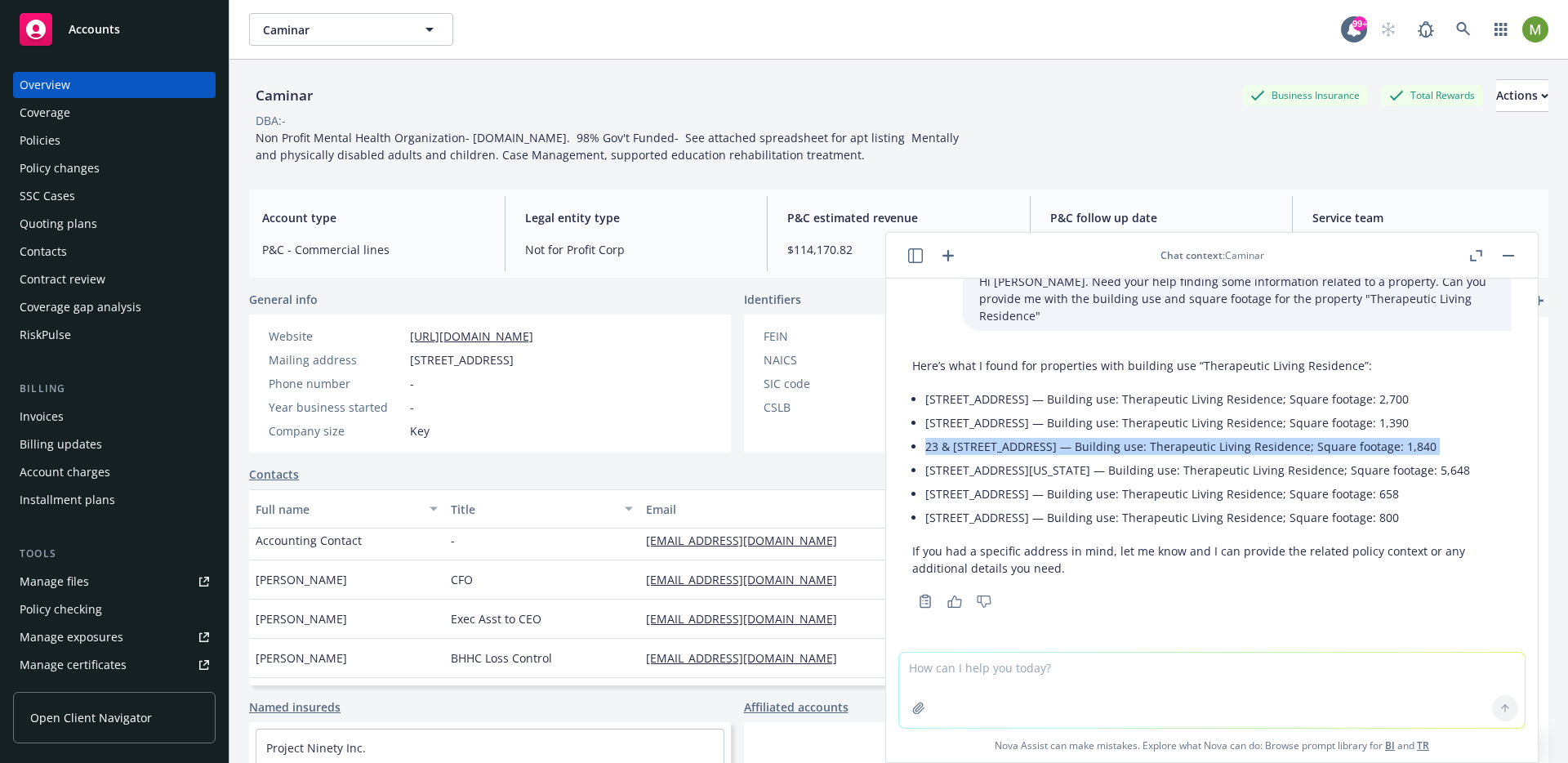
drag, startPoint x: 931, startPoint y: 426, endPoint x: 914, endPoint y: 417, distance: 19.2
click at [925, 434] on li "23 & [STREET_ADDRESS] — Building use: Therapeutic Living Residence; Square foot…" at bounding box center [1219, 446] width 586 height 24
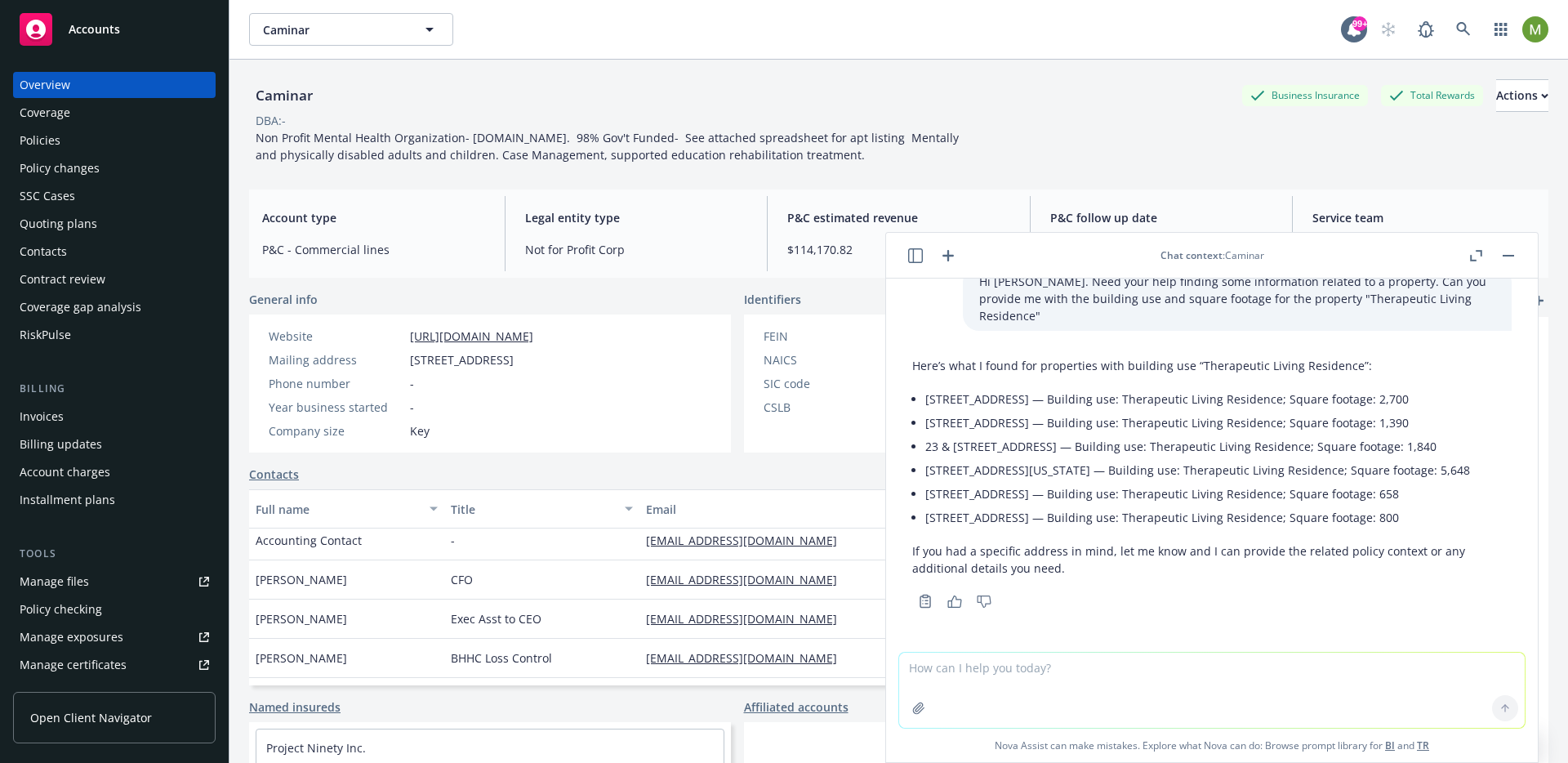
click at [992, 529] on li "[STREET_ADDRESS] — Building use: Therapeutic Living Residence; Square footage: …" at bounding box center [1219, 518] width 586 height 24
drag, startPoint x: 969, startPoint y: 471, endPoint x: 922, endPoint y: 458, distance: 48.8
click at [922, 458] on div "Here’s what I found for properties with building use “Therapeutic Living Reside…" at bounding box center [1212, 466] width 599 height 233
drag, startPoint x: 1483, startPoint y: 350, endPoint x: 1377, endPoint y: 346, distance: 106.1
click at [1377, 387] on li "[STREET_ADDRESS] — Building use: Therapeutic Living Residence; Square footage: …" at bounding box center [1219, 399] width 586 height 24
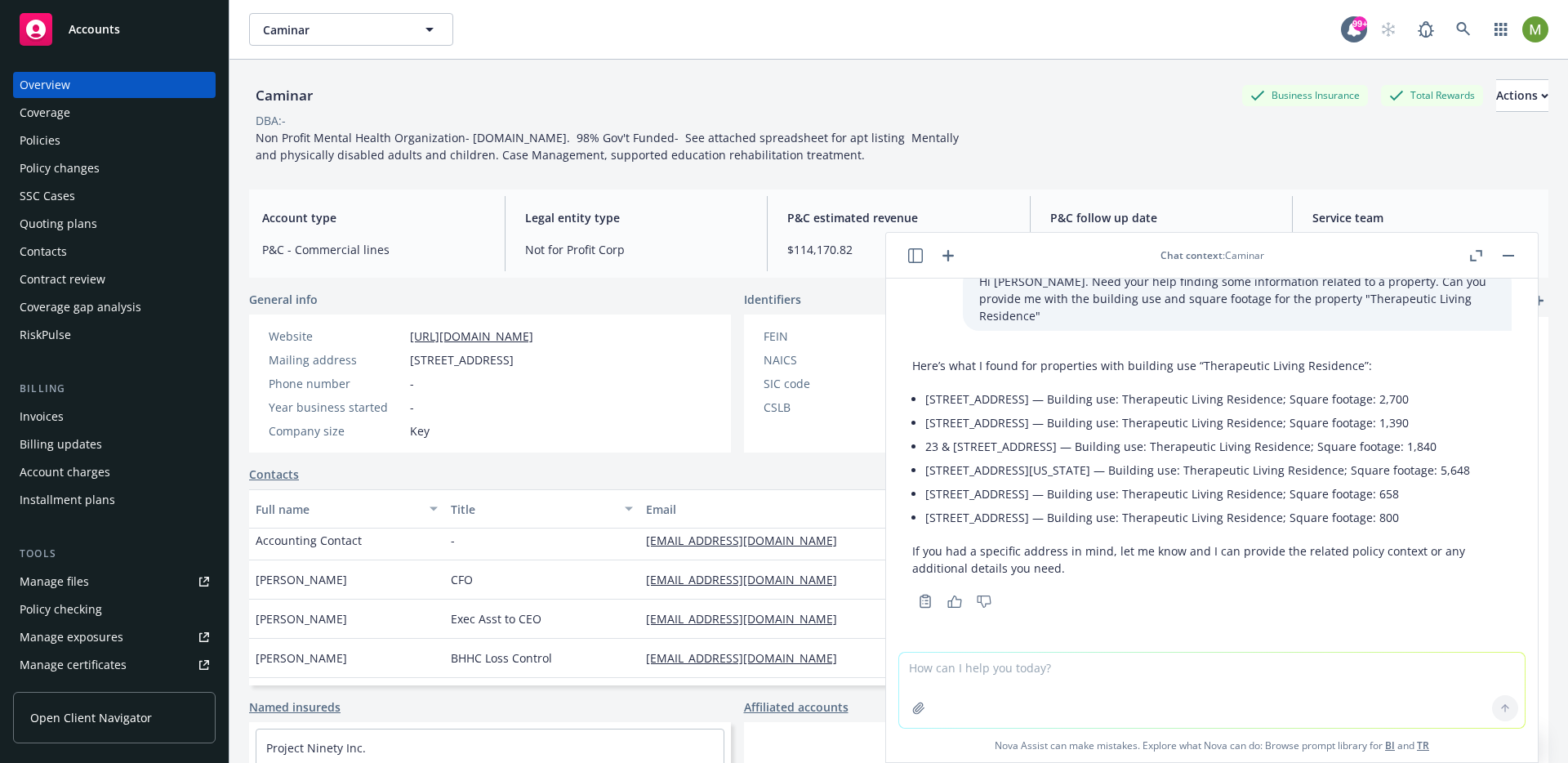
drag, startPoint x: 943, startPoint y: 348, endPoint x: 928, endPoint y: 346, distance: 15.1
click at [943, 387] on li "[STREET_ADDRESS] — Building use: Therapeutic Living Residence; Square footage: …" at bounding box center [1219, 399] width 586 height 24
drag, startPoint x: 927, startPoint y: 346, endPoint x: 1058, endPoint y: 362, distance: 132.0
click at [1058, 387] on ul "[STREET_ADDRESS] — Building use: Therapeutic Living Residence; Square footage: …" at bounding box center [1219, 458] width 586 height 142
click at [933, 387] on li "[STREET_ADDRESS] — Building use: Therapeutic Living Residence; Square footage: …" at bounding box center [1219, 399] width 586 height 24
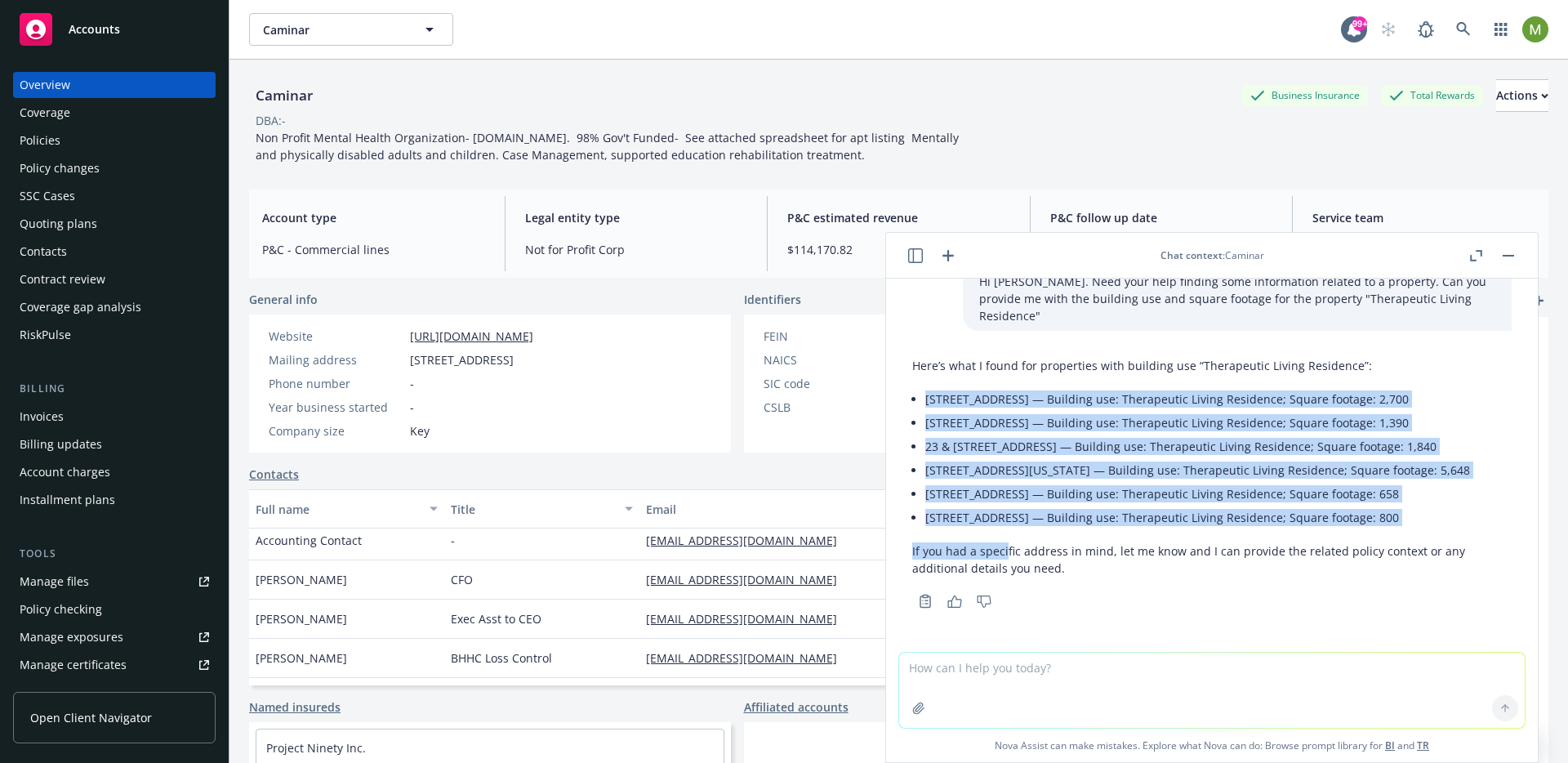
drag, startPoint x: 928, startPoint y: 348, endPoint x: 1021, endPoint y: 522, distance: 197.3
click at [1006, 583] on div "Here’s what I found for properties with building use “Therapeutic Living Reside…" at bounding box center [1212, 466] width 599 height 233
click at [949, 255] on icon "button" at bounding box center [949, 255] width 11 height 11
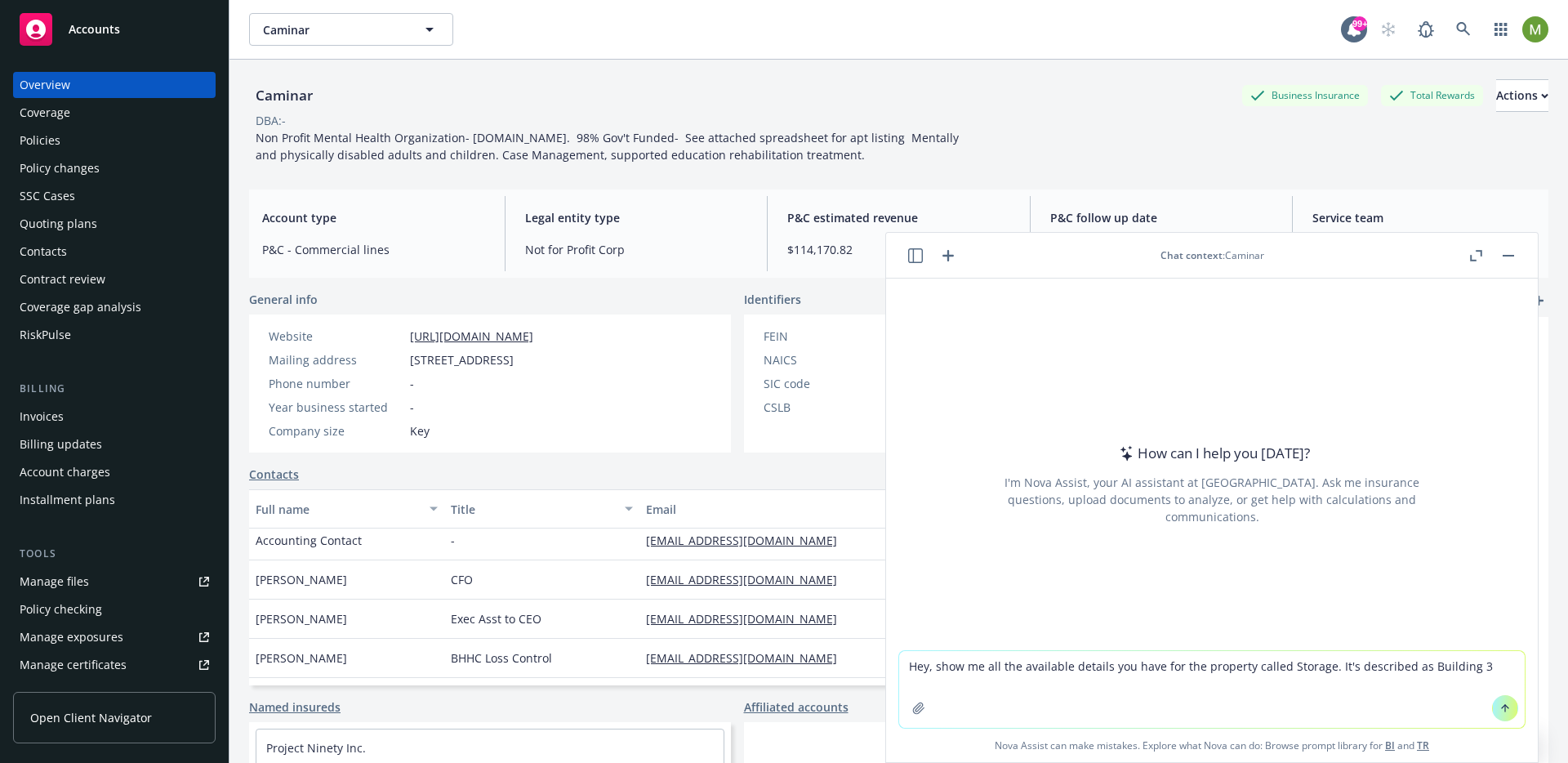
type textarea "Hey, show me all the available details you have for the property called Storage…"
click at [1500, 707] on icon at bounding box center [1505, 708] width 11 height 11
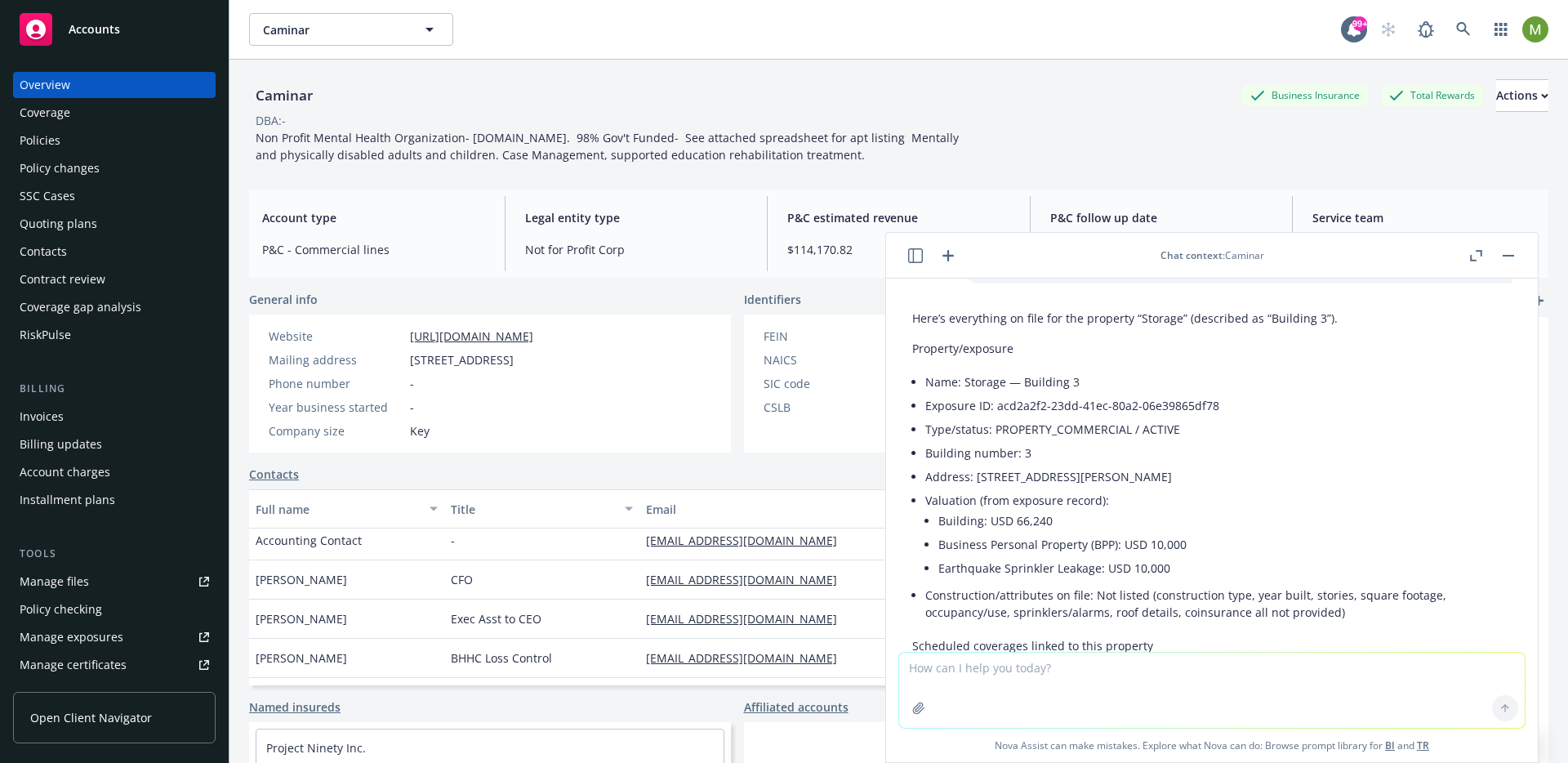
scroll to position [57, 0]
click at [1051, 521] on li "Building: USD 66,240" at bounding box center [1225, 519] width 573 height 24
drag, startPoint x: 1058, startPoint y: 520, endPoint x: 934, endPoint y: 522, distance: 124.0
click at [934, 522] on li "Valuation (from exposure record): Building: USD 66,240 Business Personal Proper…" at bounding box center [1219, 539] width 586 height 95
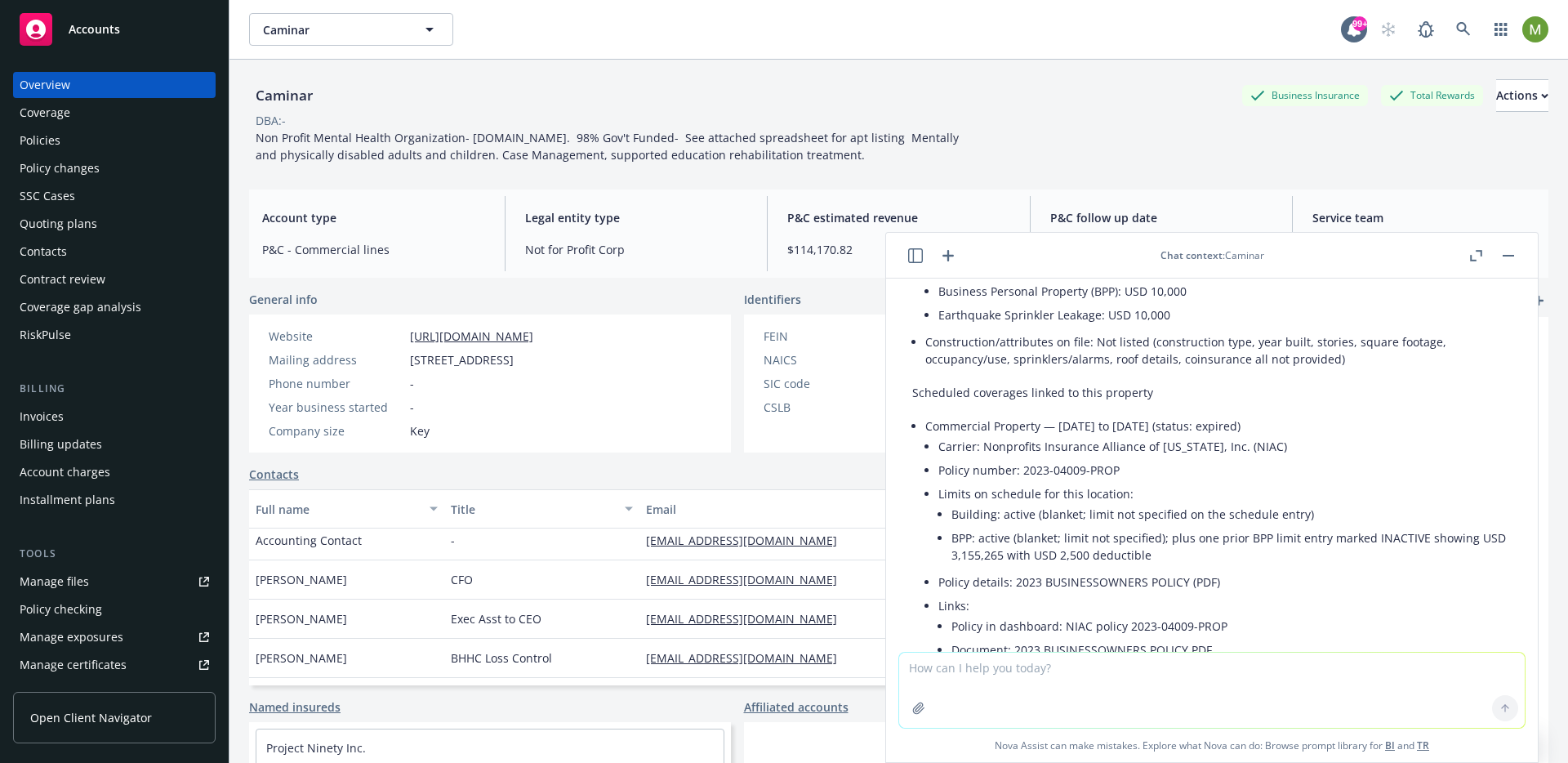
scroll to position [308, 0]
click at [949, 253] on icon "button" at bounding box center [948, 255] width 19 height 19
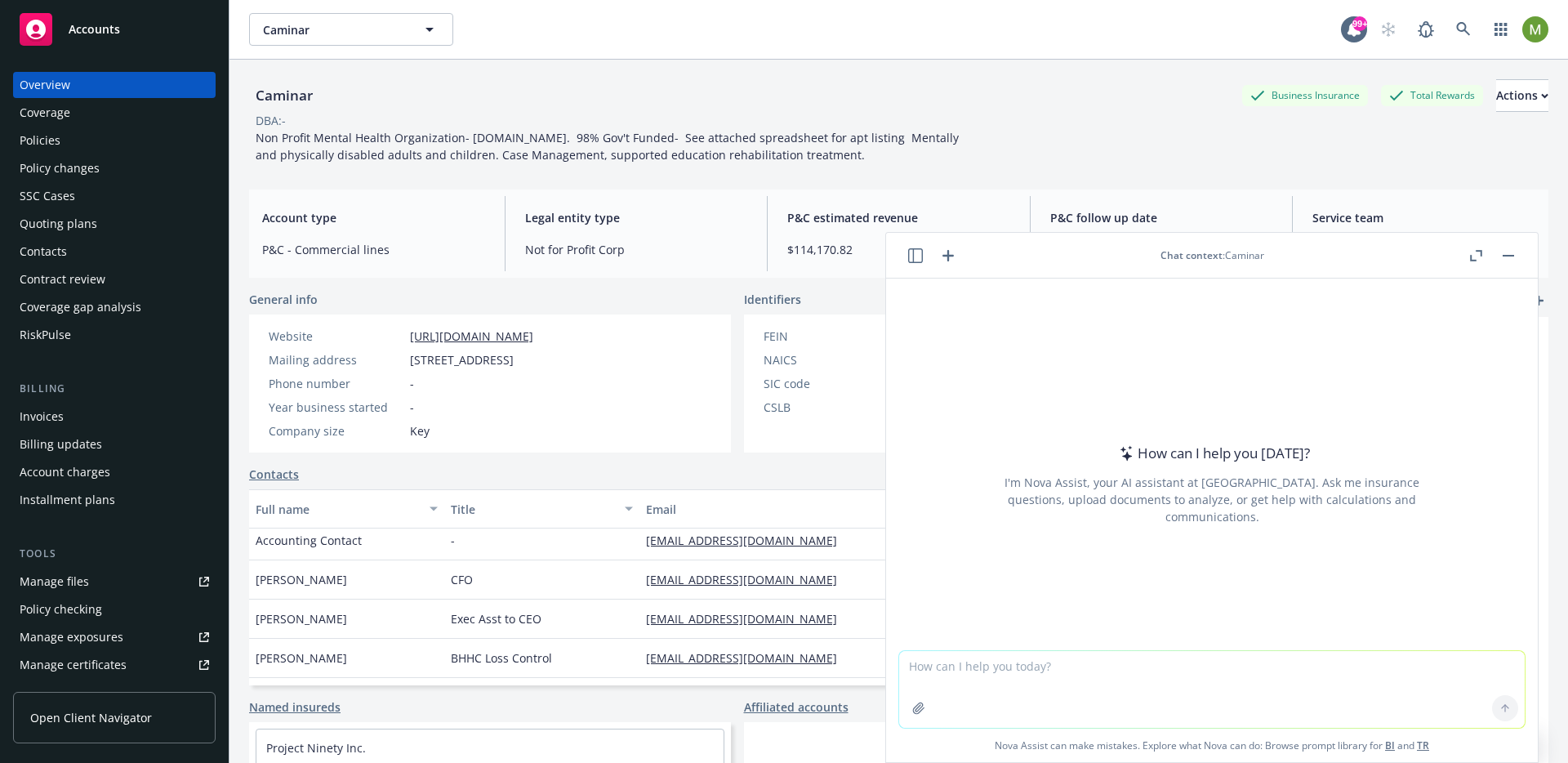
type textarea "How many named insured exposures in this account?"
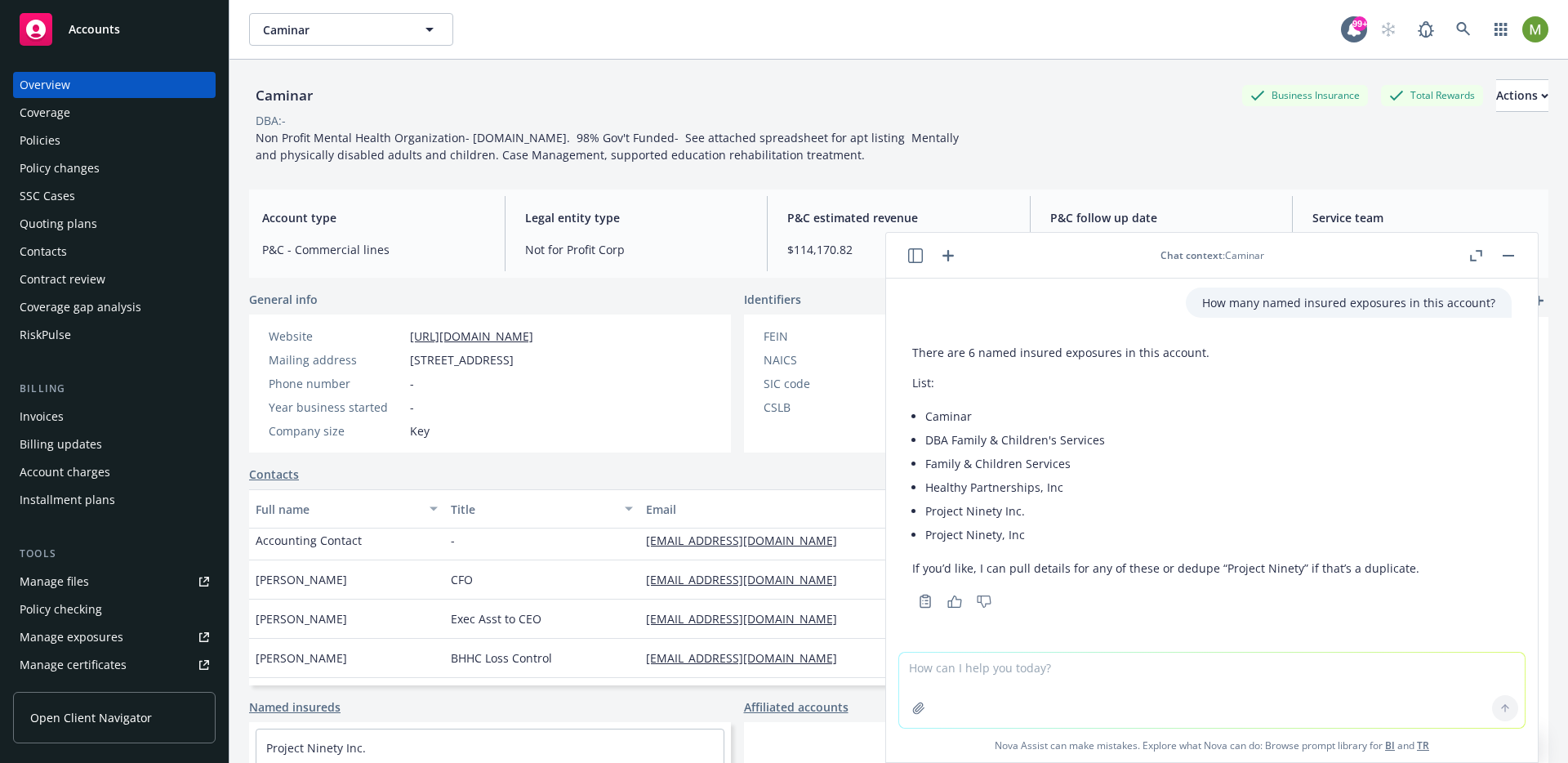
scroll to position [4, 0]
click at [952, 255] on icon "button" at bounding box center [948, 255] width 19 height 19
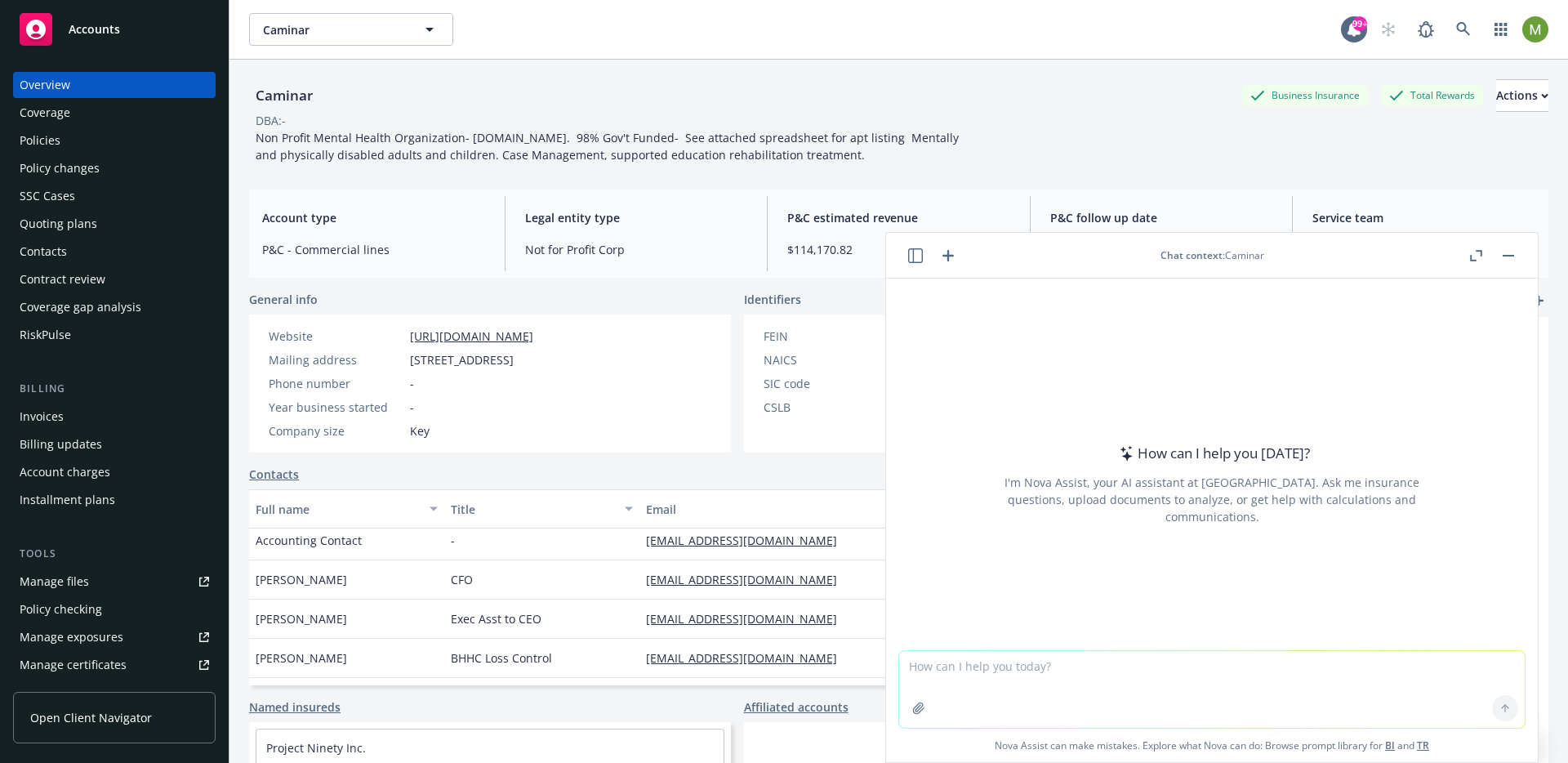
type textarea "How many liability exposures are associated with this account?"
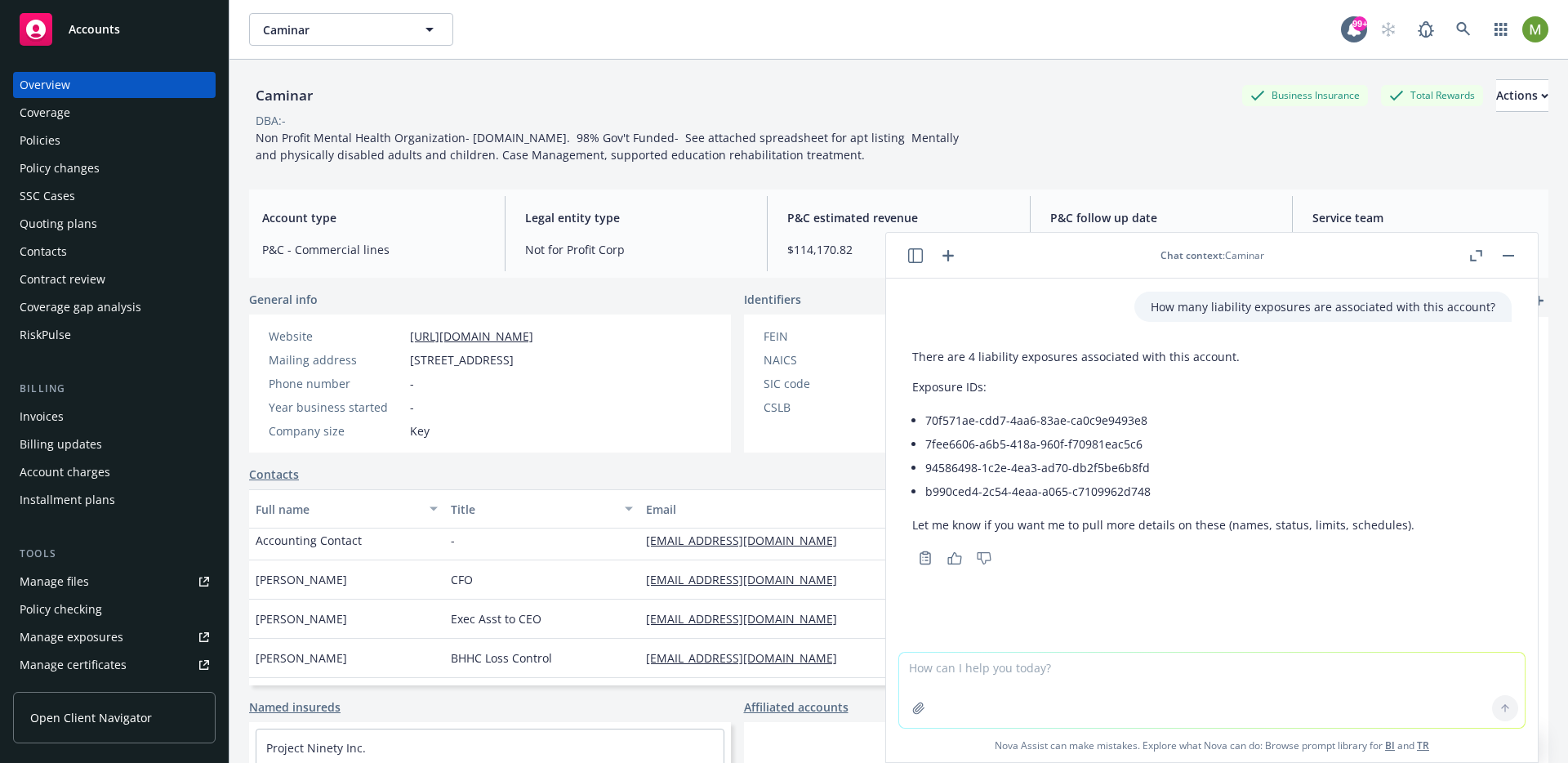
click at [942, 249] on icon "button" at bounding box center [948, 255] width 19 height 19
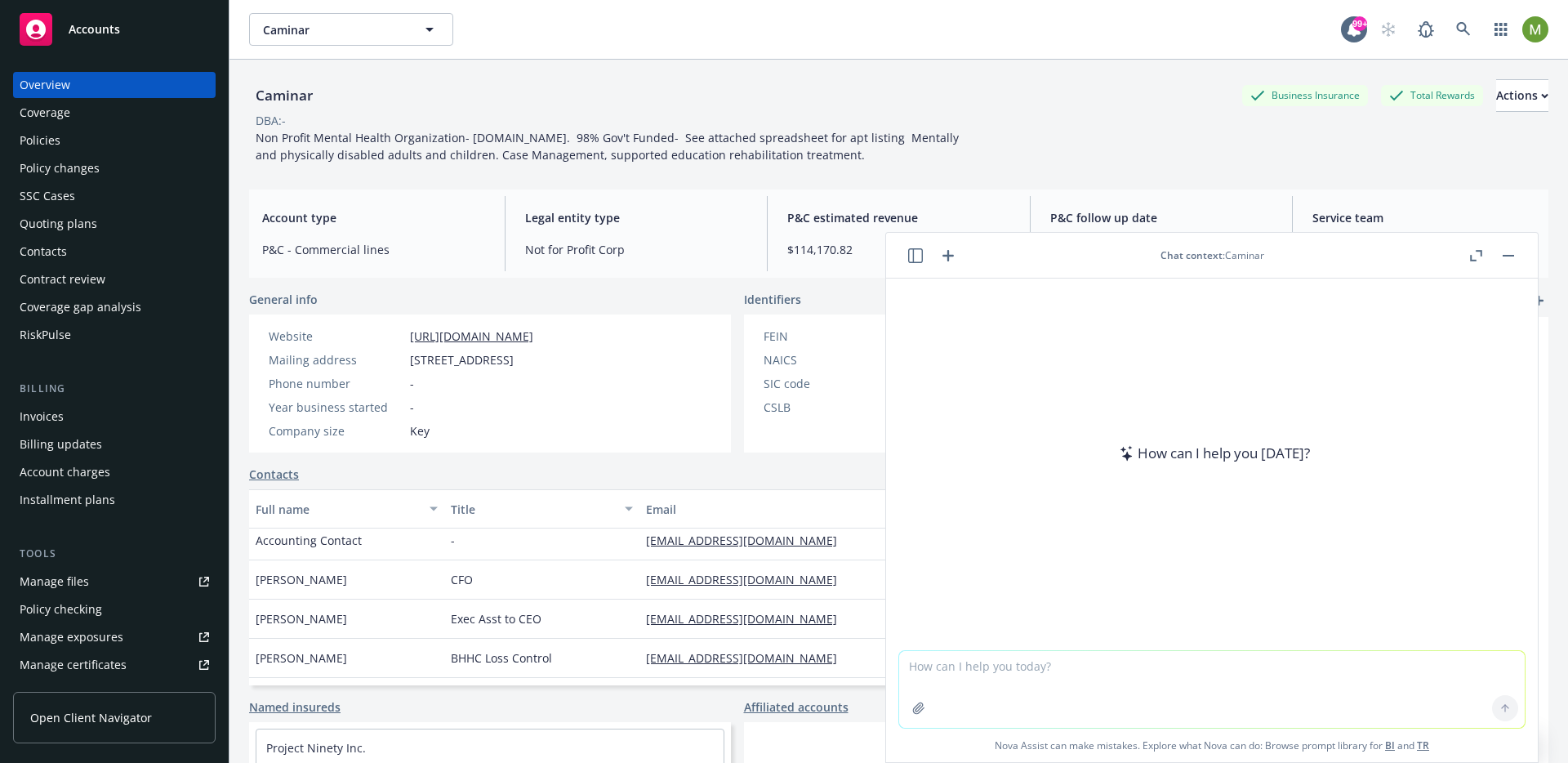
type textarea "How many directors (and/or owners and/or officers) exposures"
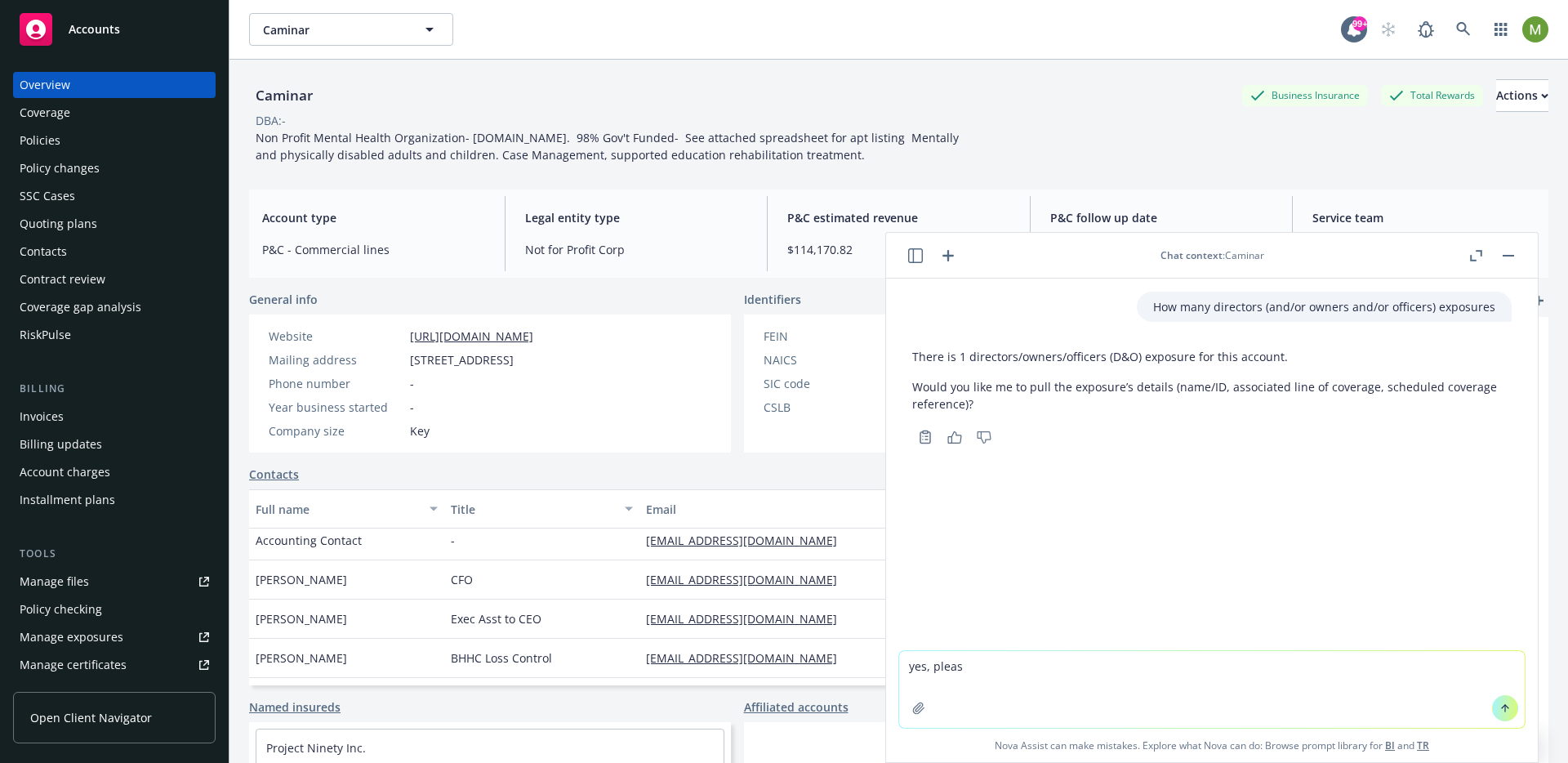
type textarea "yes, please"
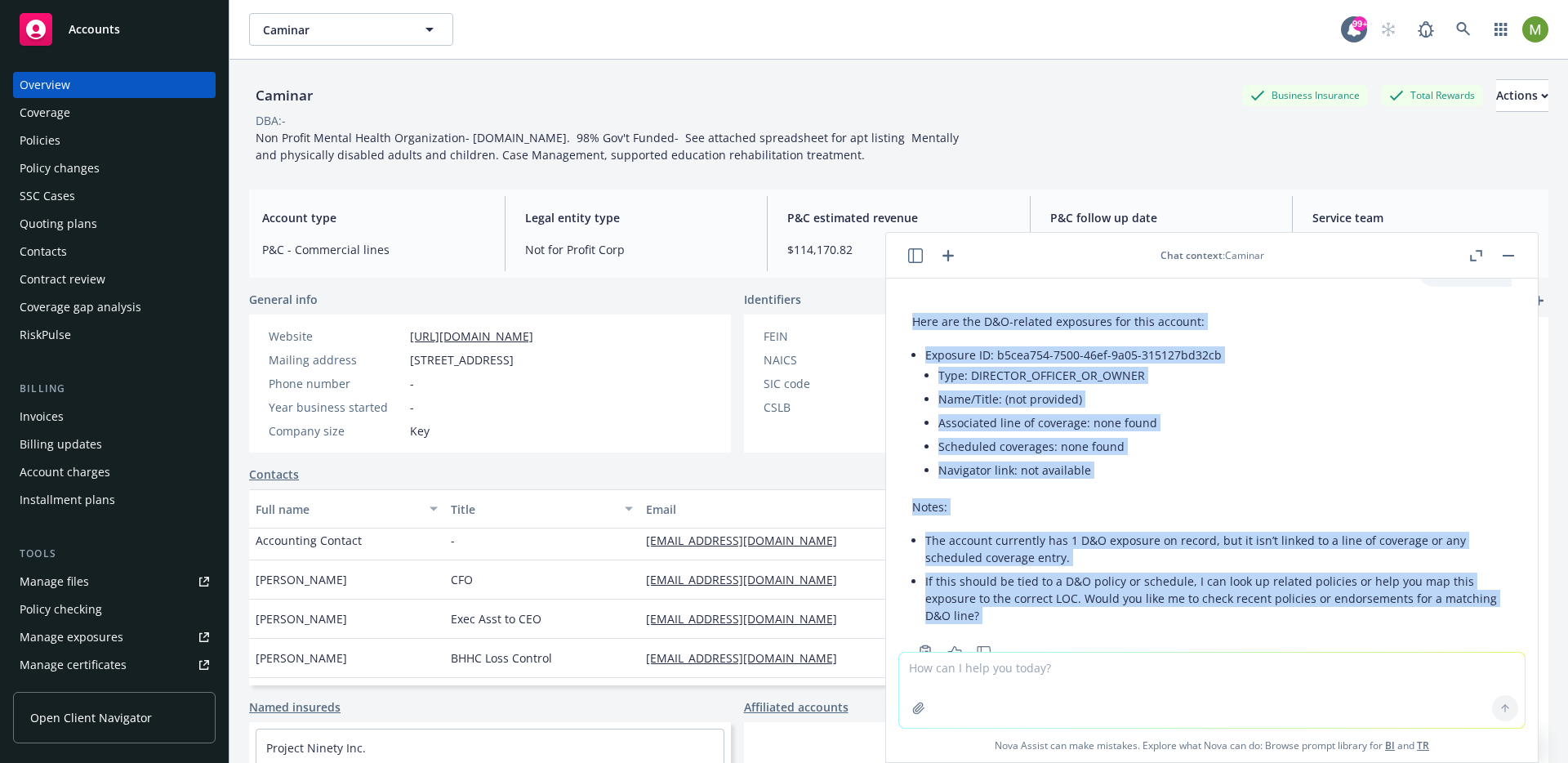
scroll to position [262, 0]
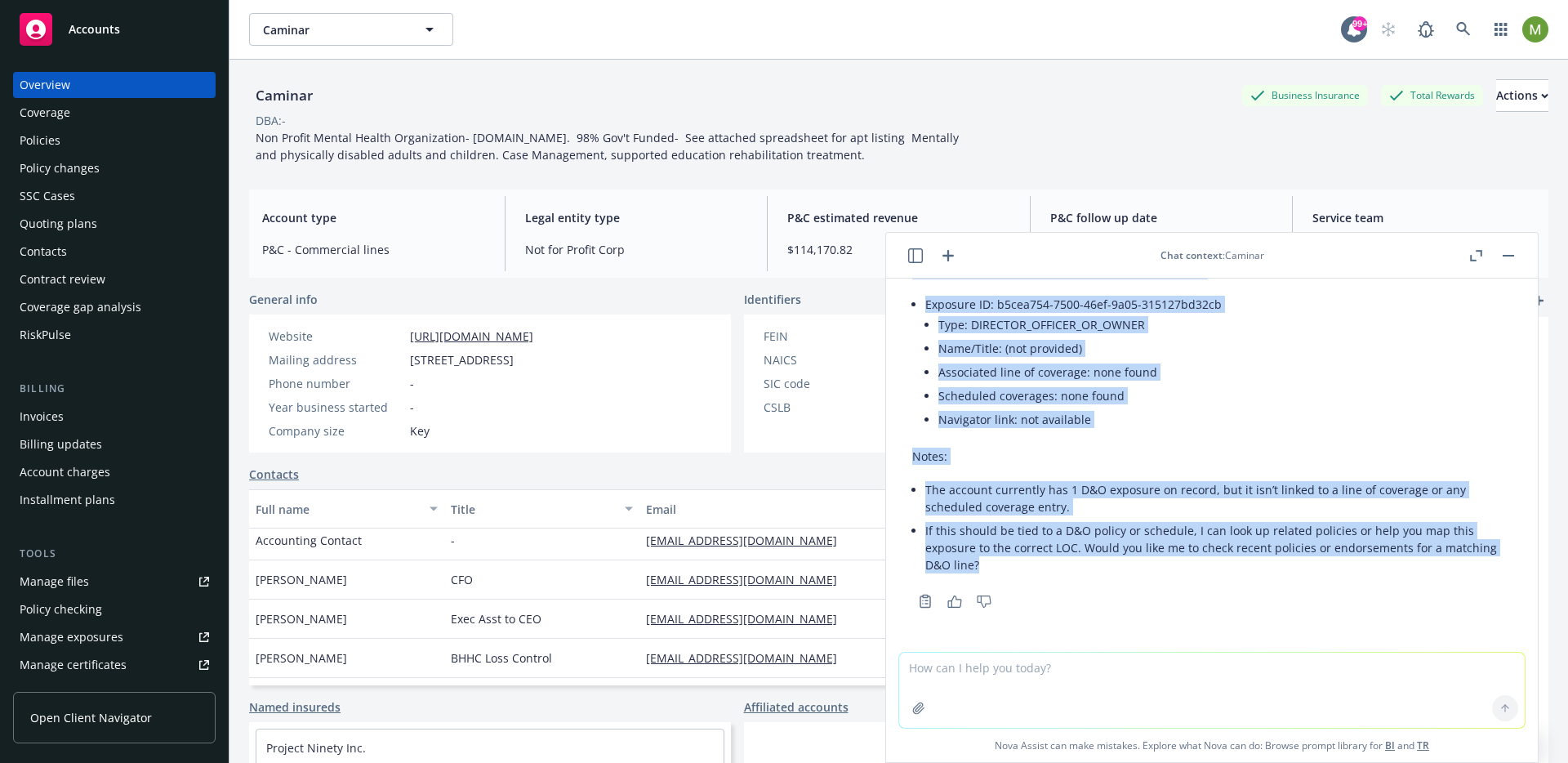
drag, startPoint x: 910, startPoint y: 377, endPoint x: 1000, endPoint y: 569, distance: 212.0
click at [1000, 569] on div "Here are the D&O-related exposures for this account: Exposure ID: b5cea754-7500…" at bounding box center [1212, 433] width 626 height 357
copy div "Here are the D&O-related exposures for this account: Exposure ID: b5cea754-7500…"
click at [957, 261] on icon "button" at bounding box center [948, 255] width 19 height 19
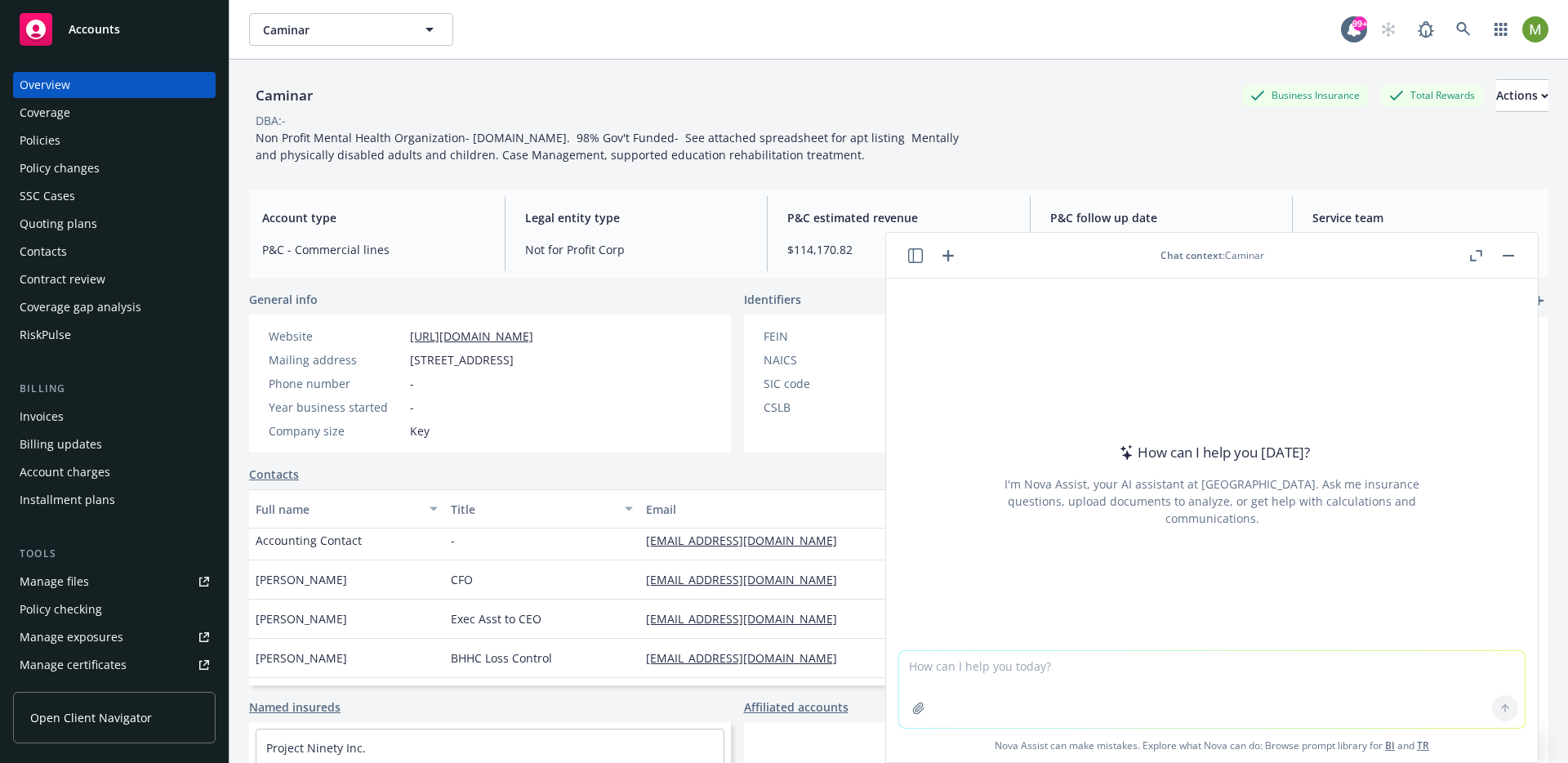
type textarea "Show me all the commercial property schedules on policies"
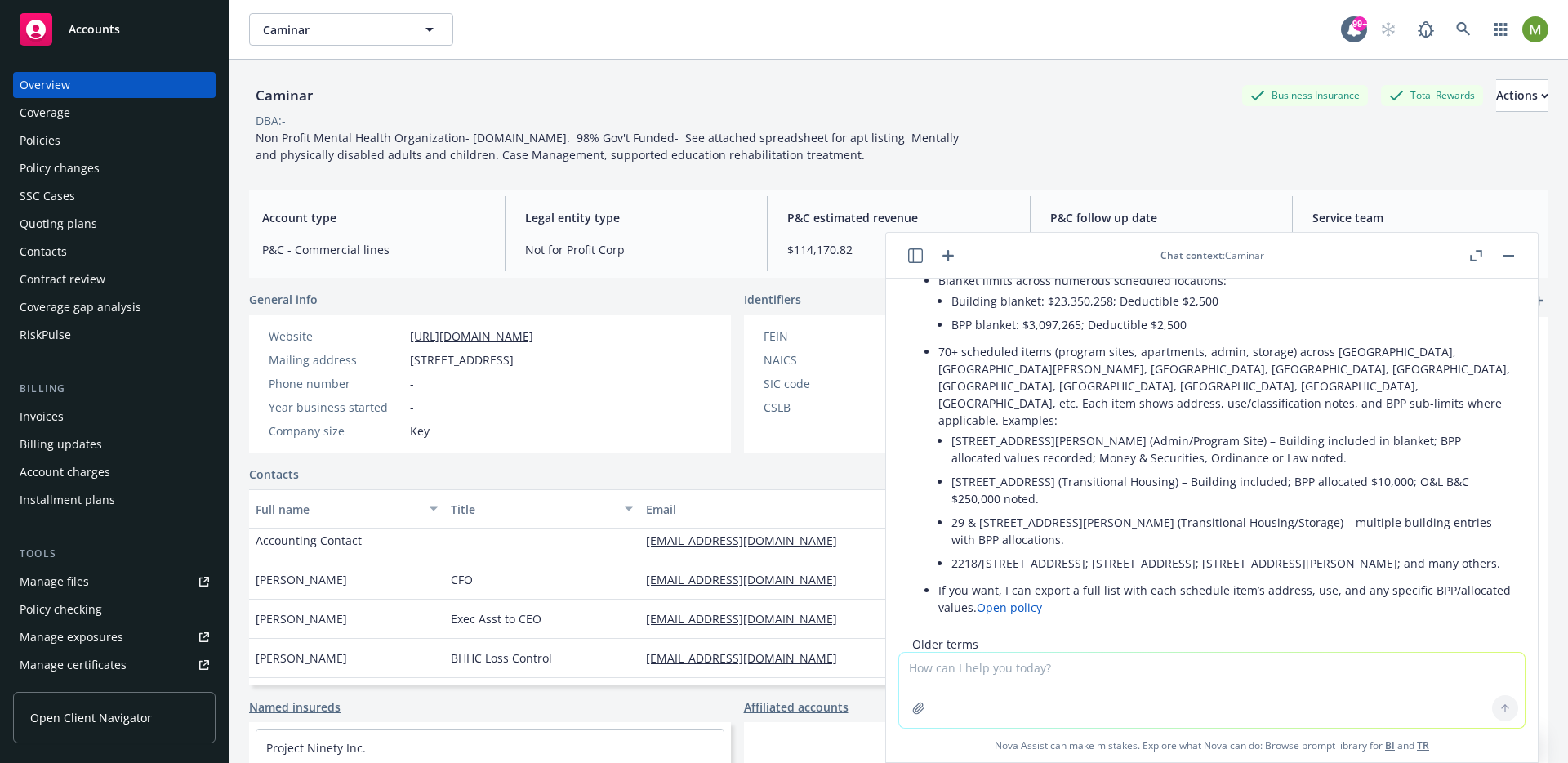
scroll to position [625, 0]
click at [1472, 256] on icon "button" at bounding box center [1476, 255] width 12 height 11
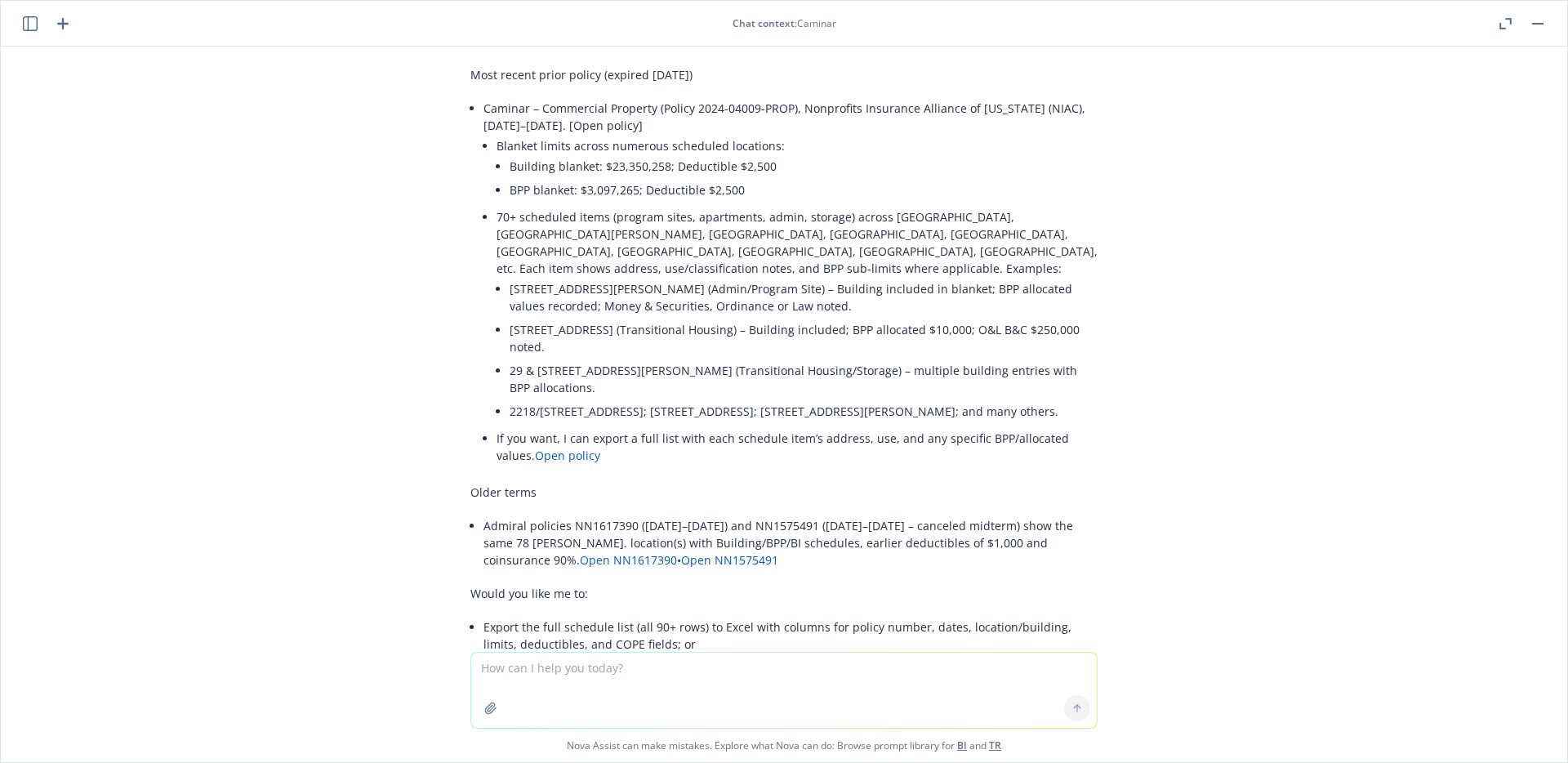
scroll to position [532, 0]
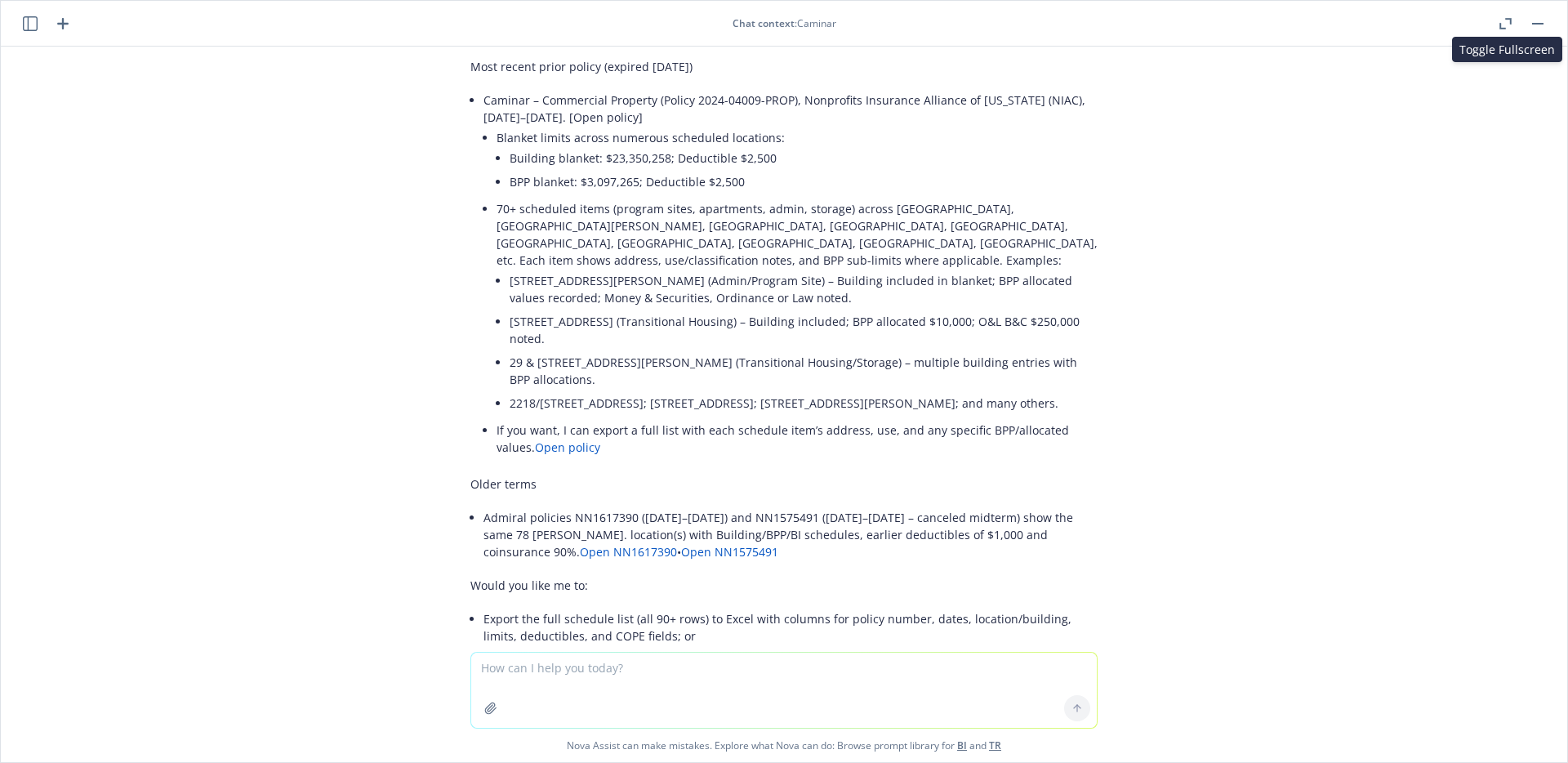
click at [1508, 24] on icon "button" at bounding box center [1505, 23] width 12 height 11
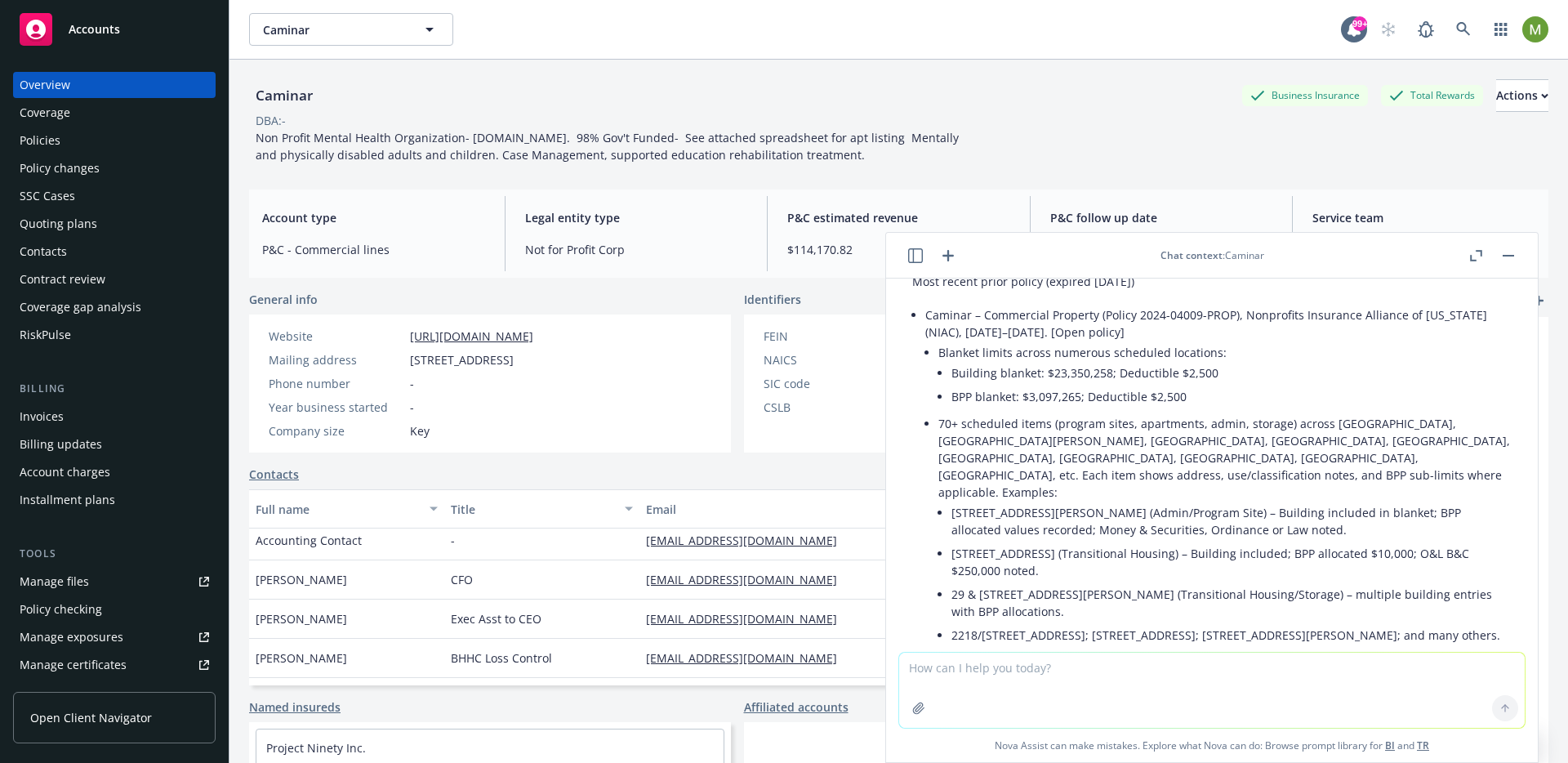
click at [949, 260] on icon "button" at bounding box center [948, 255] width 19 height 19
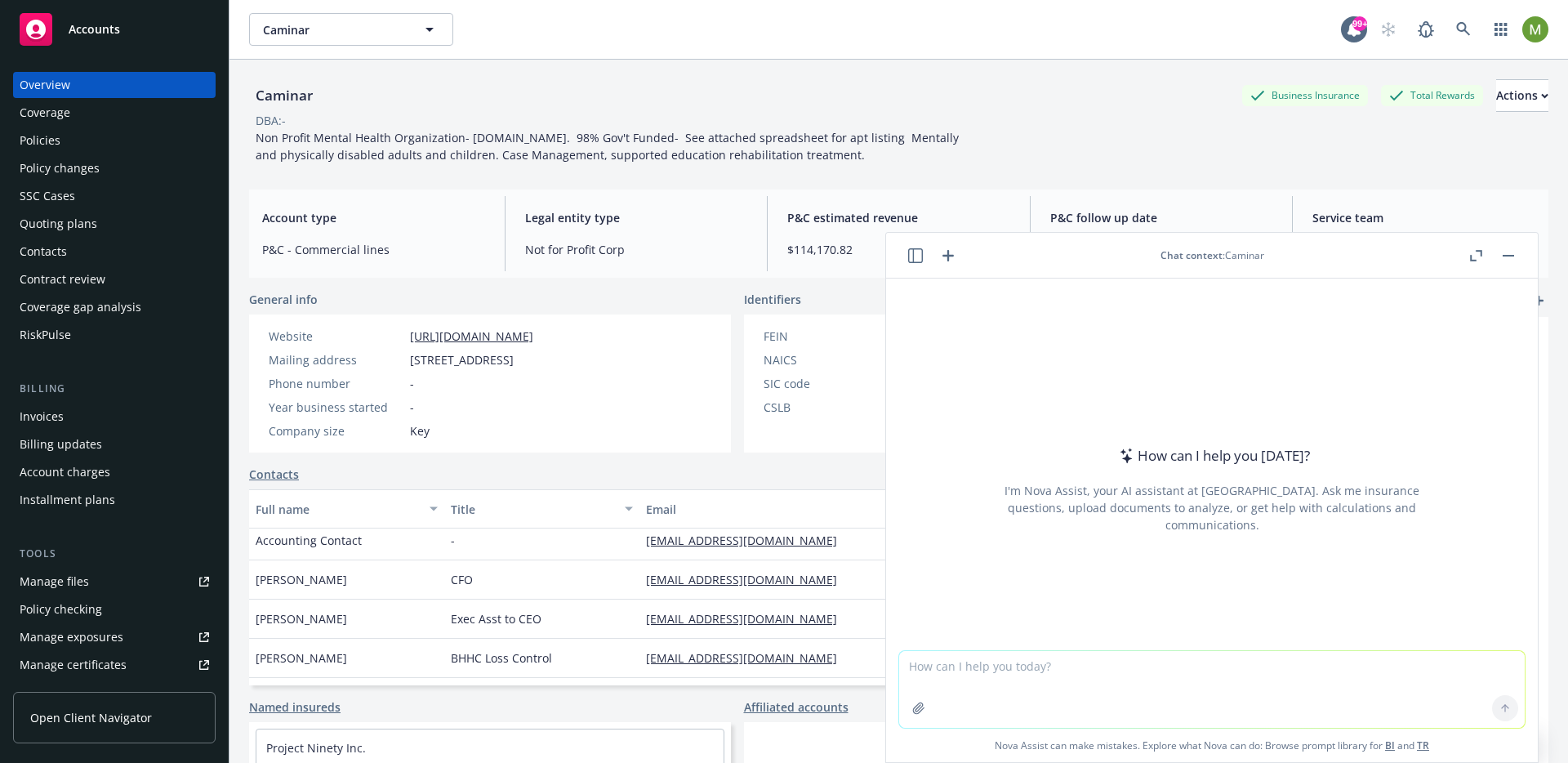
type textarea "Show me all the policies that have a commercial property schedule. Additionally…"
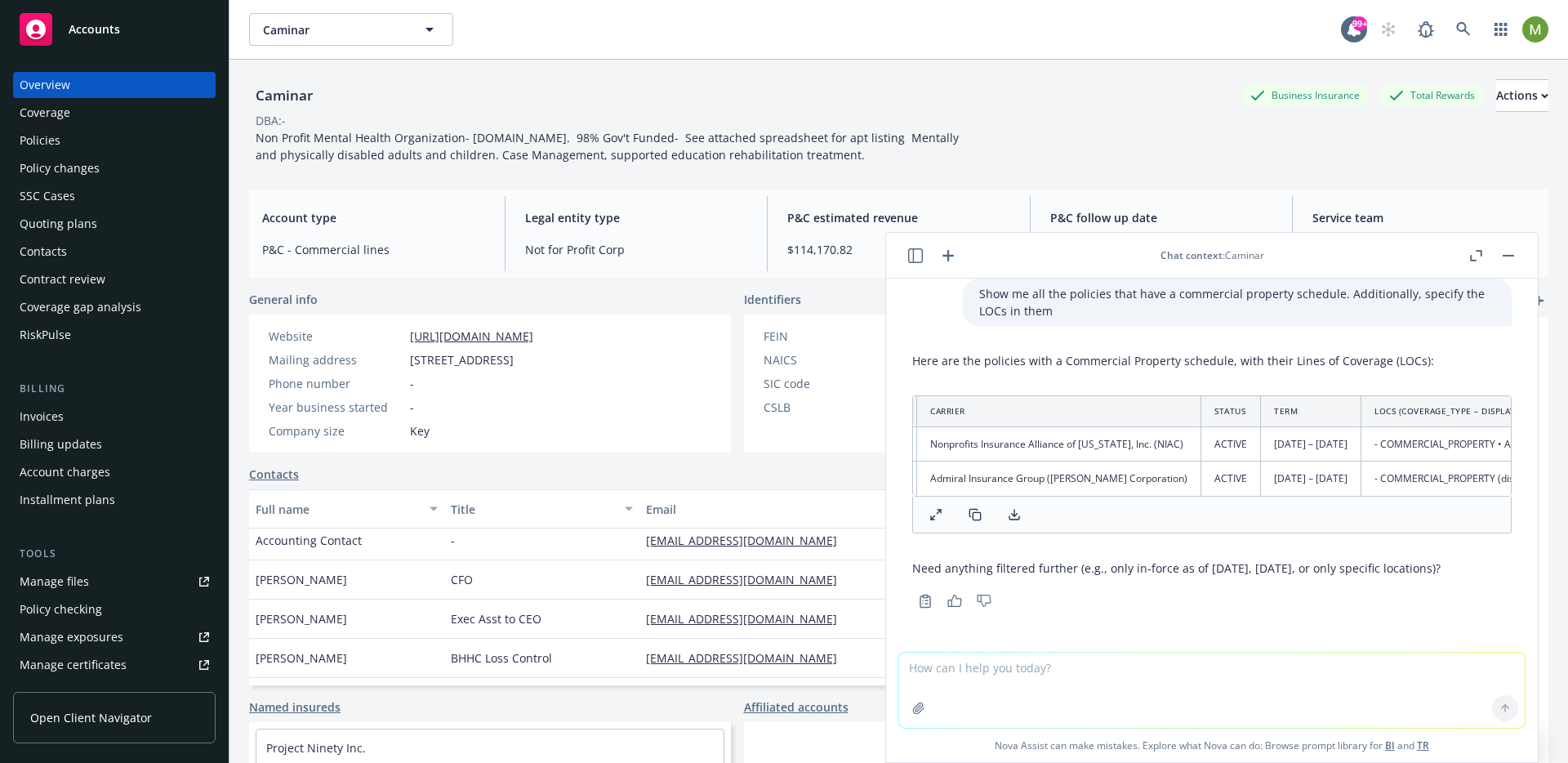
scroll to position [0, 0]
click at [1472, 253] on icon "button" at bounding box center [1476, 255] width 12 height 11
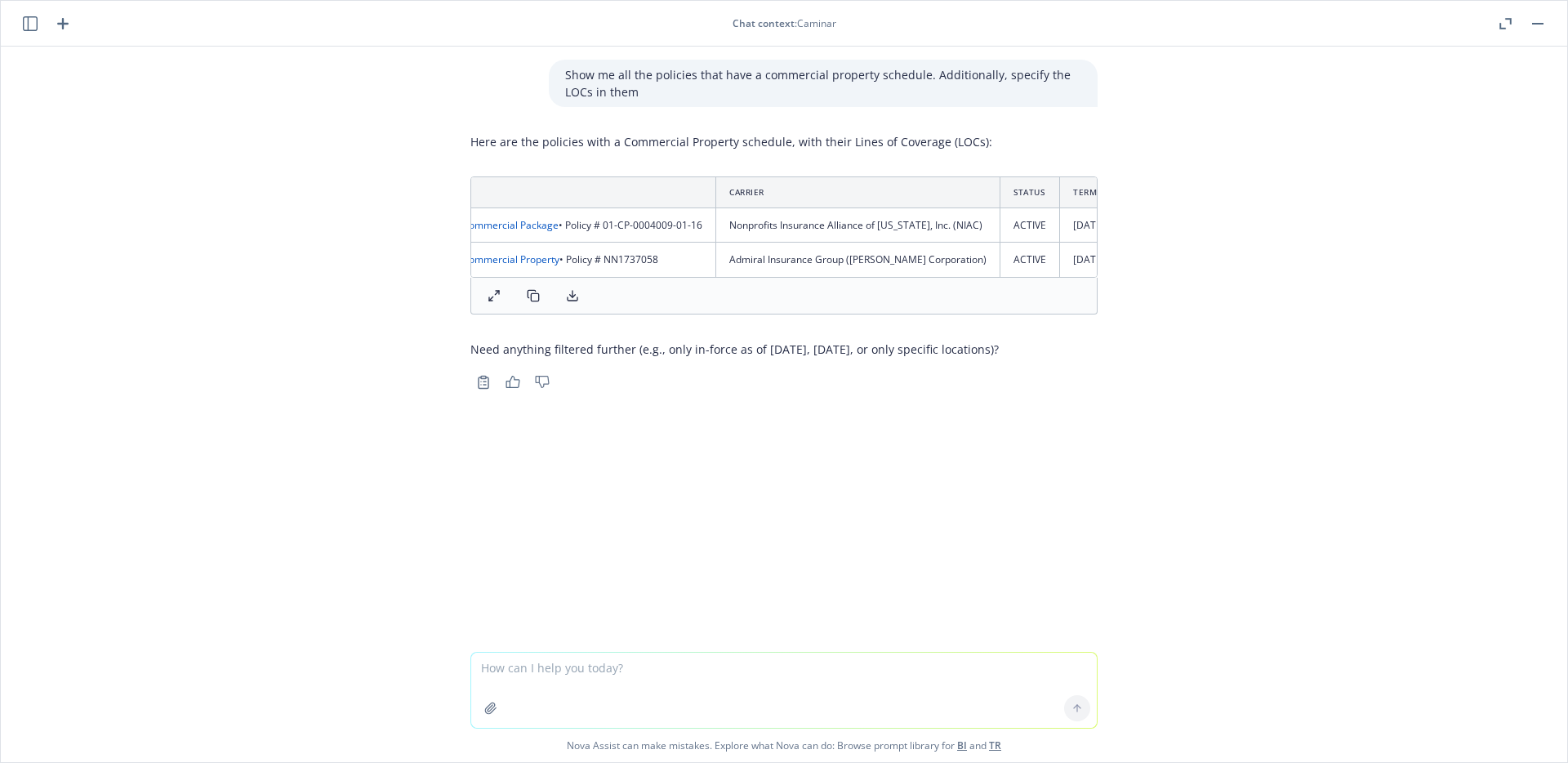
scroll to position [0, 81]
click at [489, 300] on line at bounding box center [491, 299] width 4 height 4
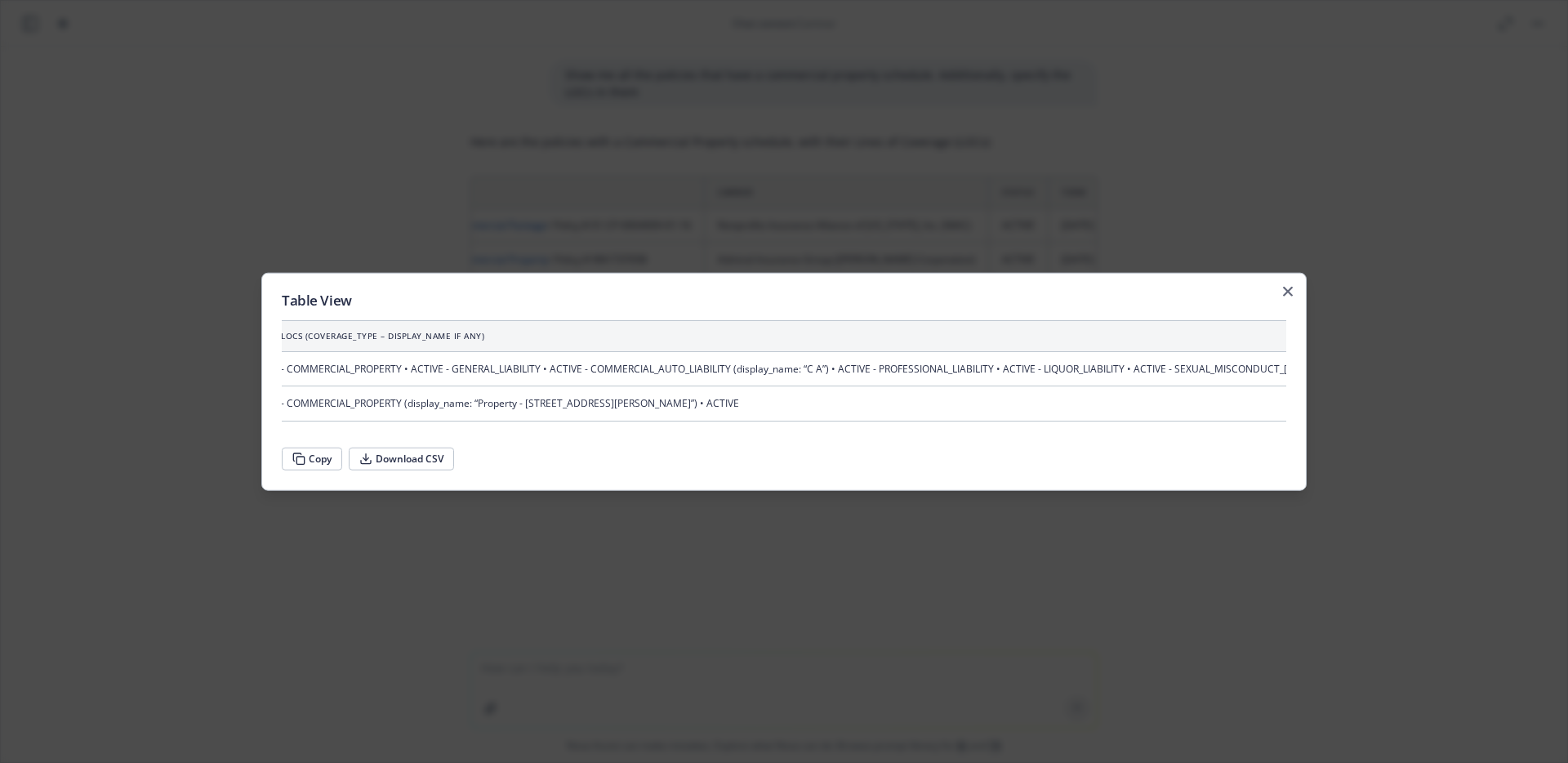
scroll to position [0, 772]
click at [1286, 287] on icon "button" at bounding box center [1288, 291] width 10 height 10
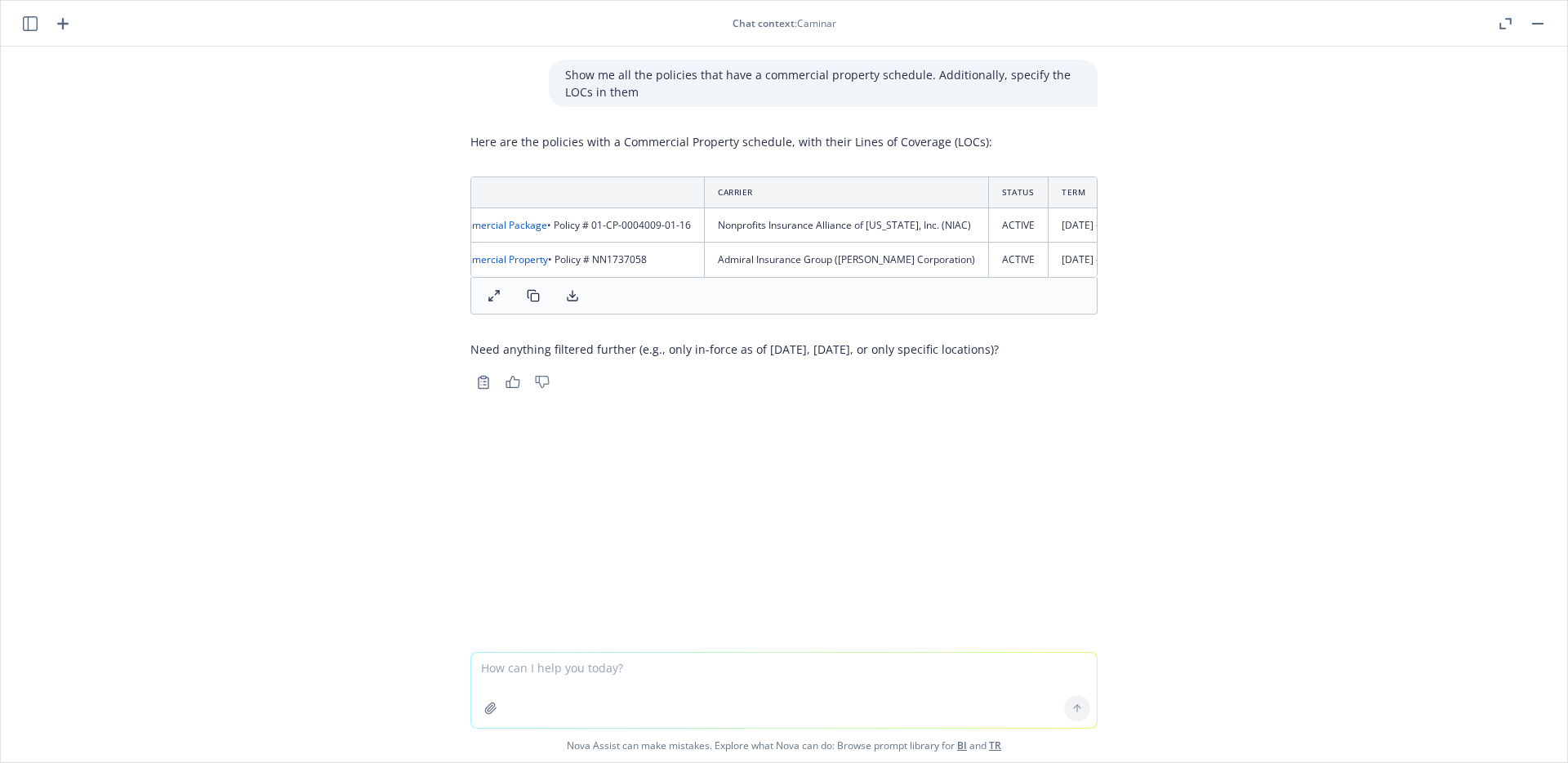
click at [1493, 24] on div "Chat context : Caminar" at bounding box center [784, 23] width 1423 height 14
click at [1503, 23] on icon "button" at bounding box center [1505, 23] width 12 height 11
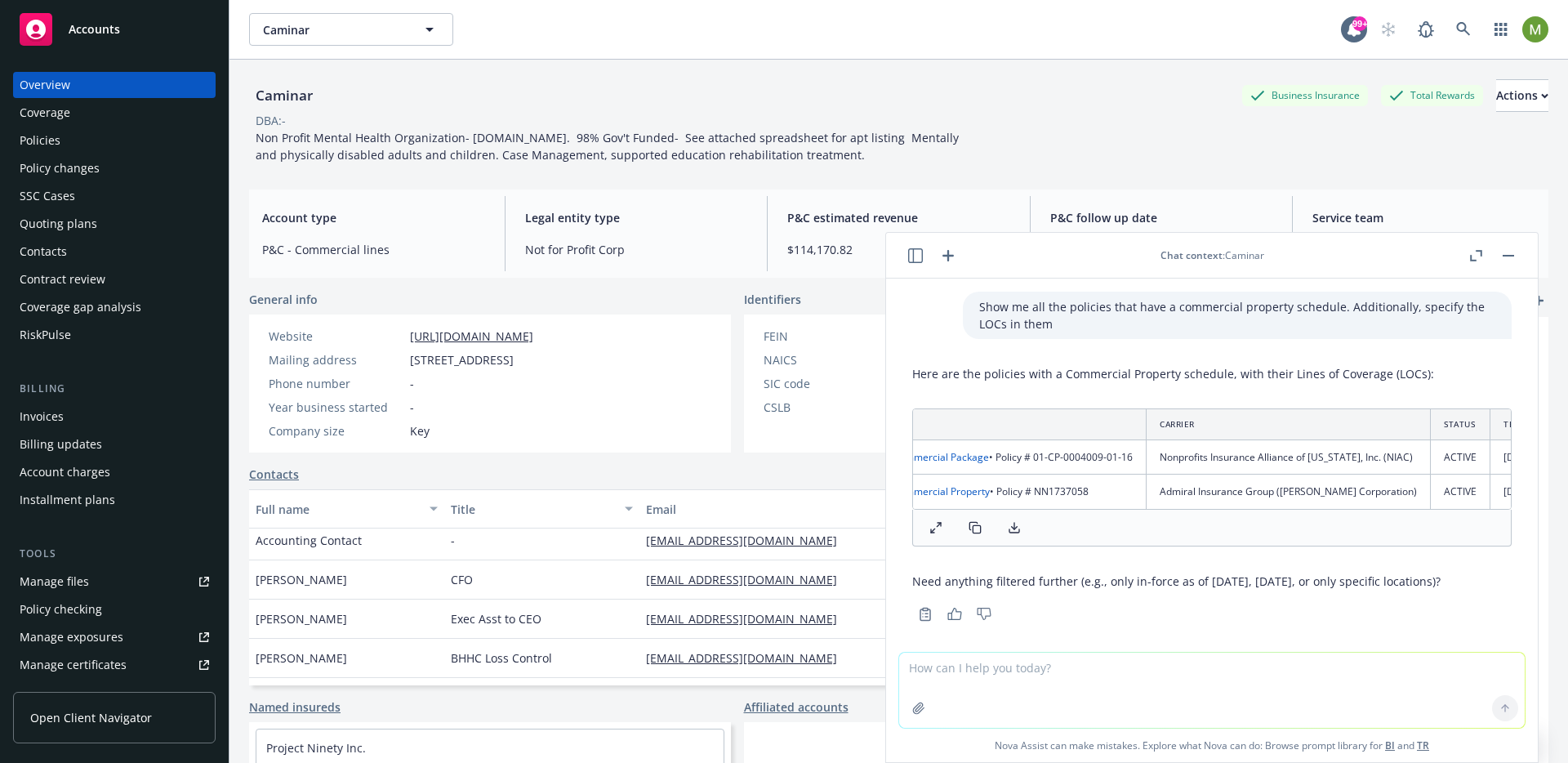
click at [950, 252] on icon "button" at bounding box center [948, 255] width 19 height 19
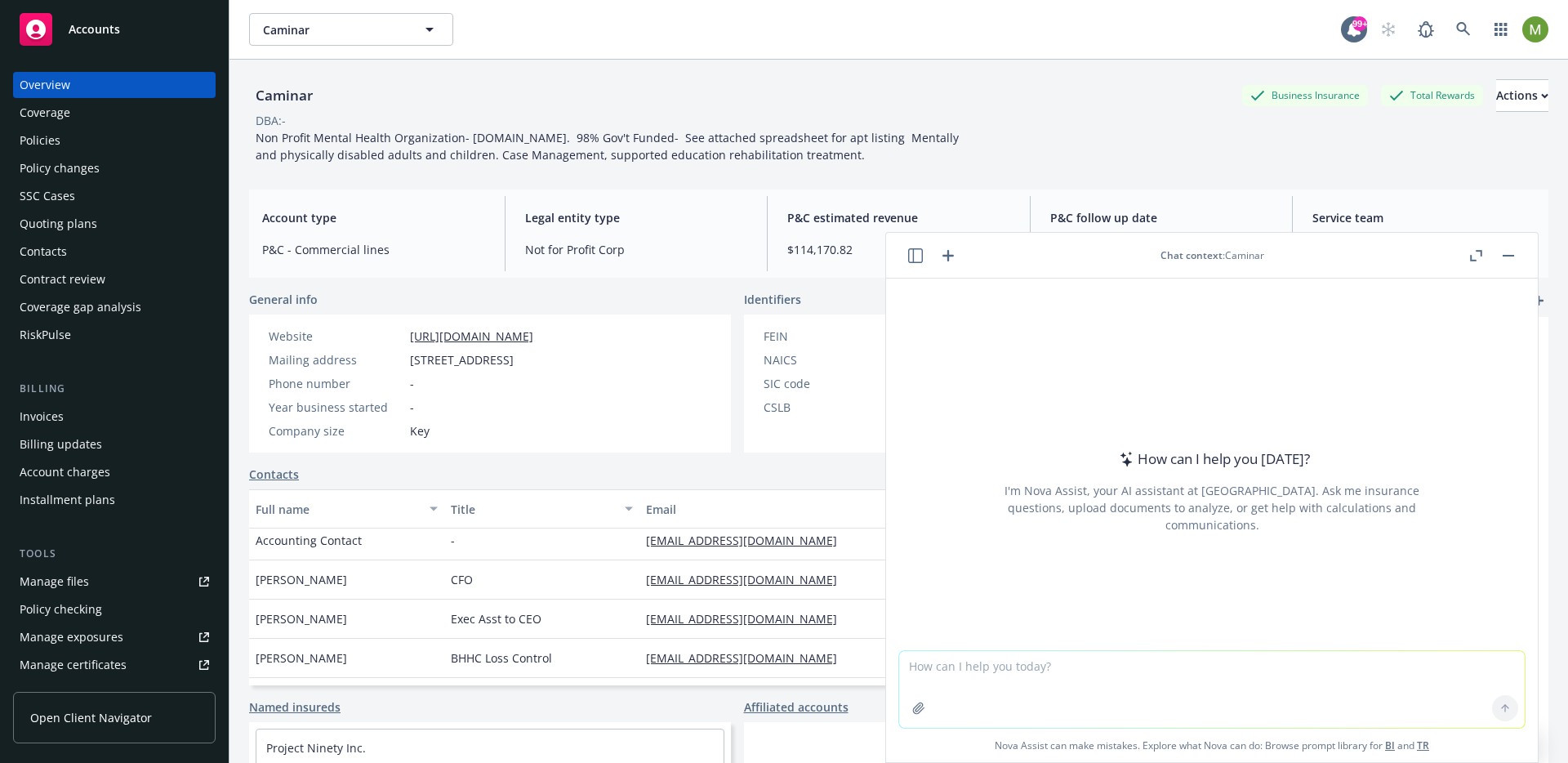
type textarea "Who are the contacts for Cyber in Hartford insurance?"
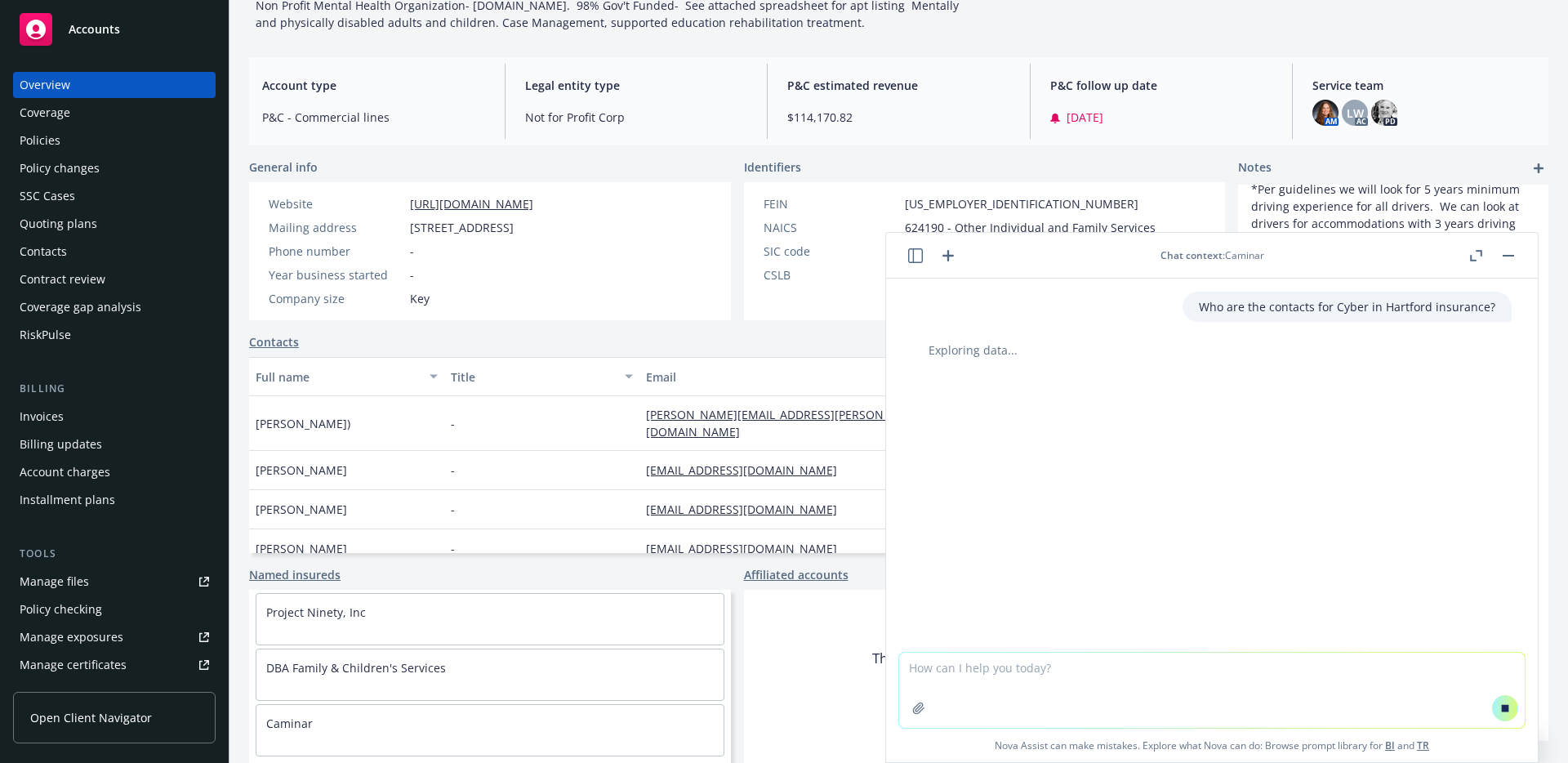
scroll to position [13, 0]
click at [917, 259] on icon "button" at bounding box center [915, 255] width 15 height 15
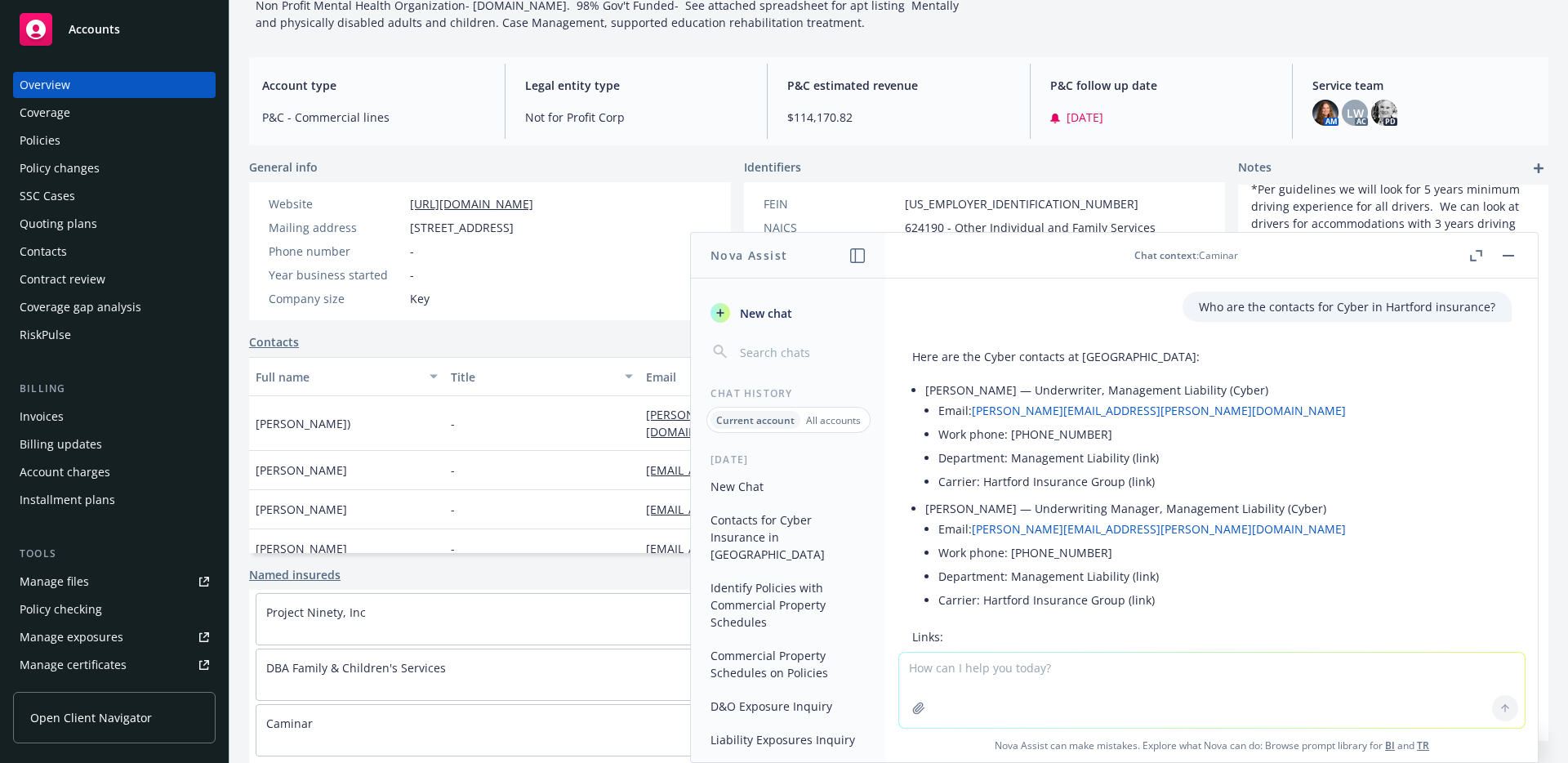
scroll to position [159, 0]
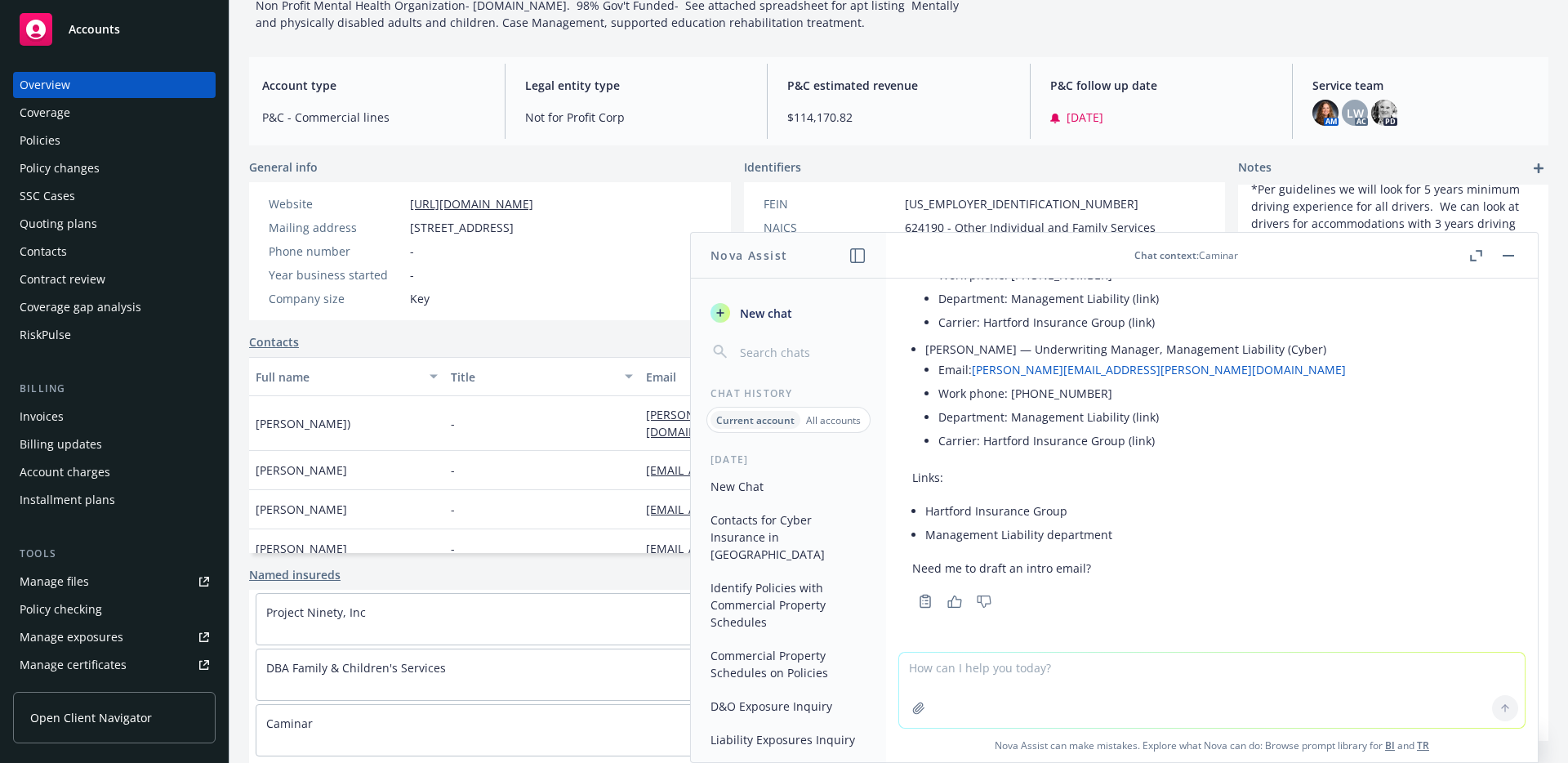
click at [782, 314] on span "New chat" at bounding box center [764, 313] width 55 height 18
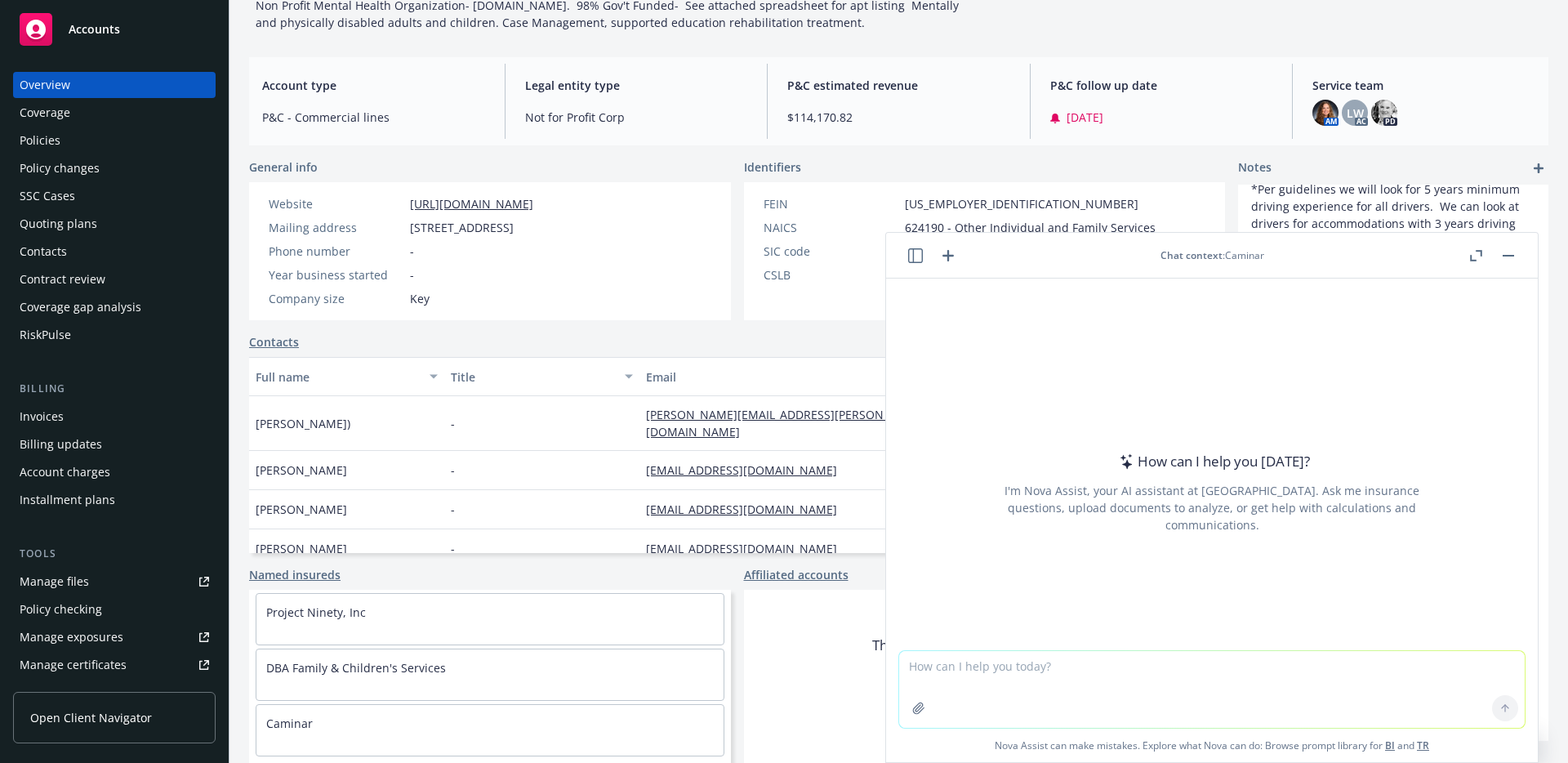
type textarea "Show me the most recently added trading partner"
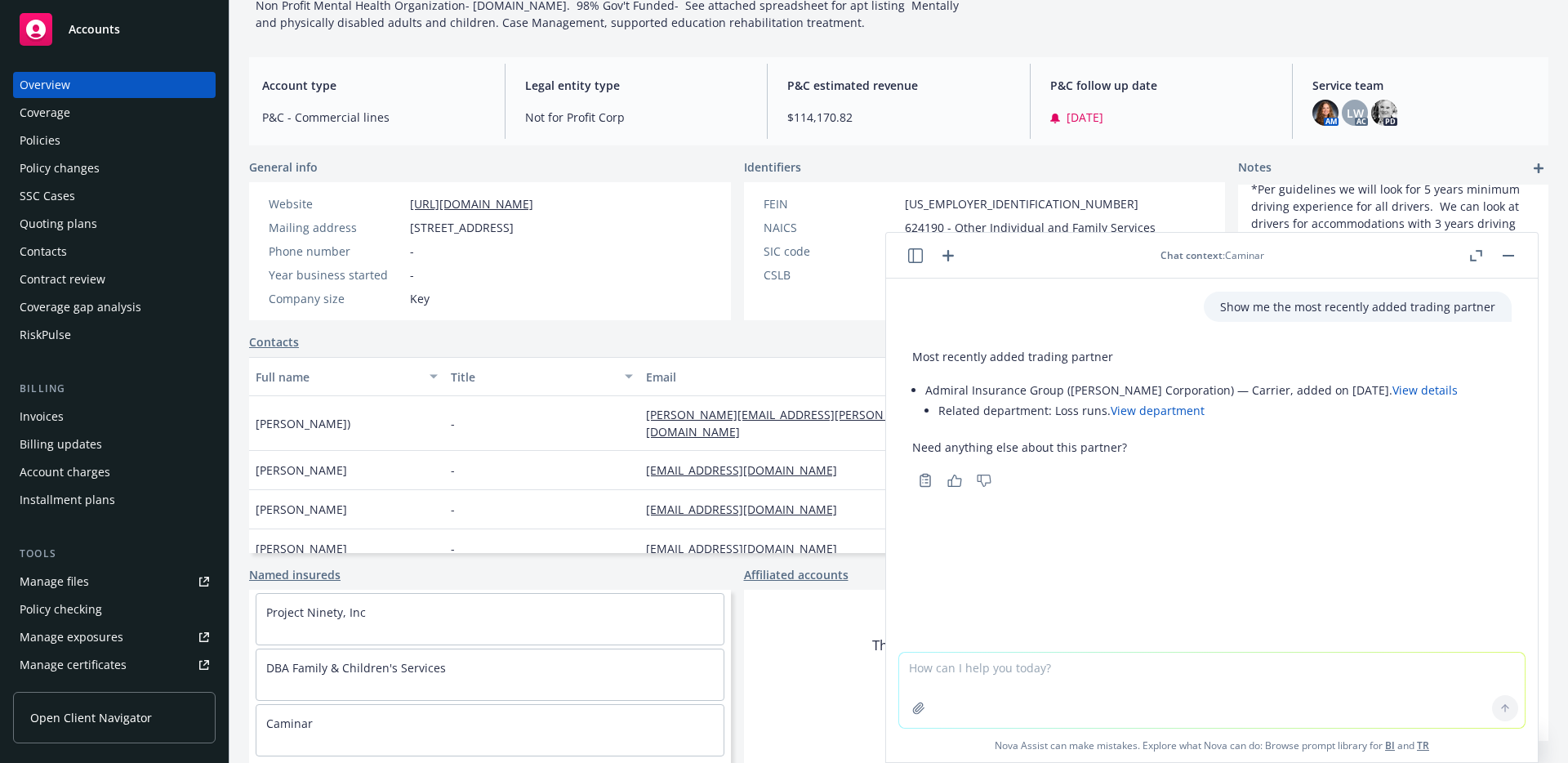
click at [1441, 388] on link "View details" at bounding box center [1425, 390] width 65 height 16
click at [947, 257] on icon "button" at bounding box center [948, 255] width 19 height 19
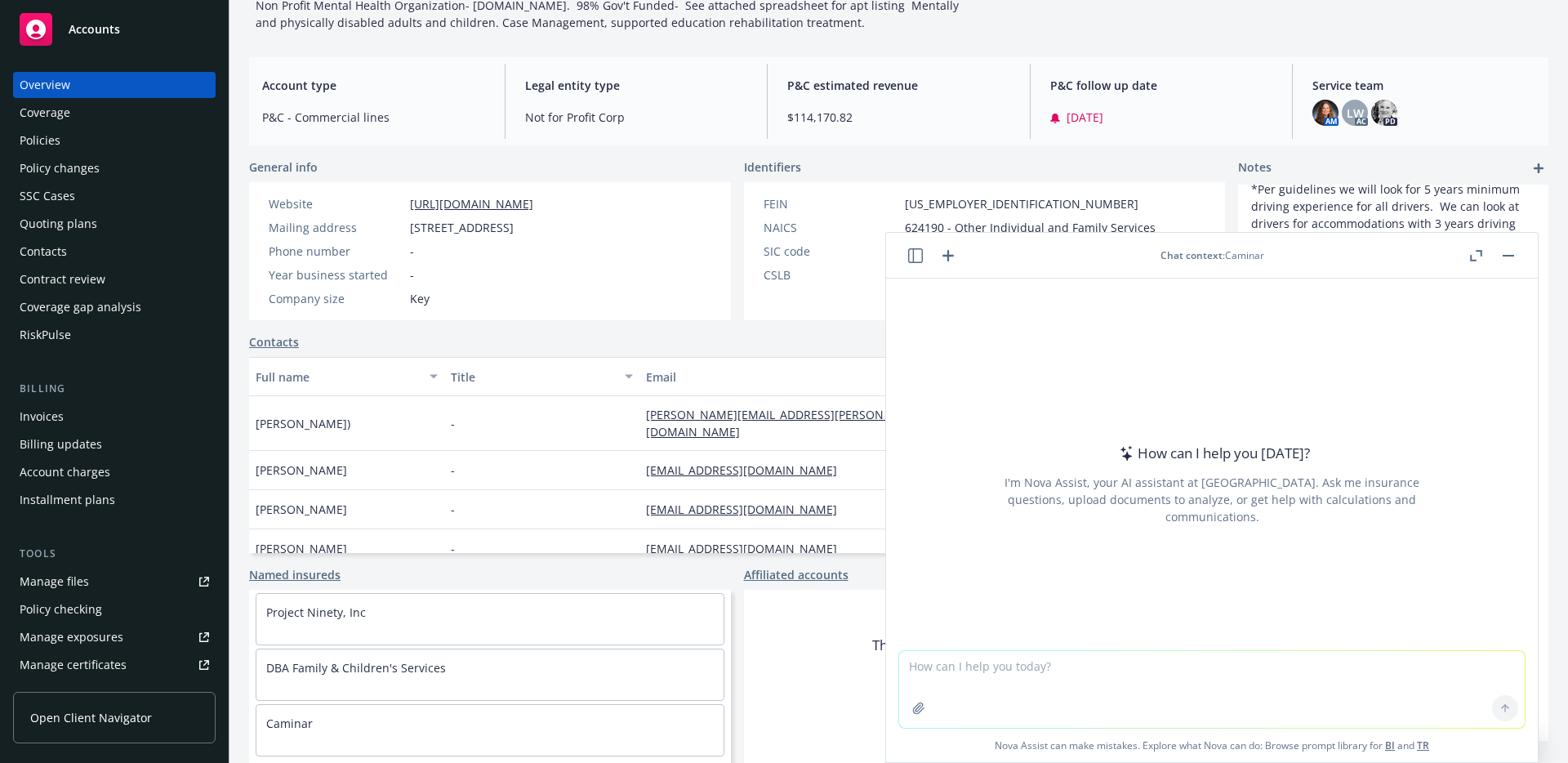
type textarea "What are the naics code for department store?"
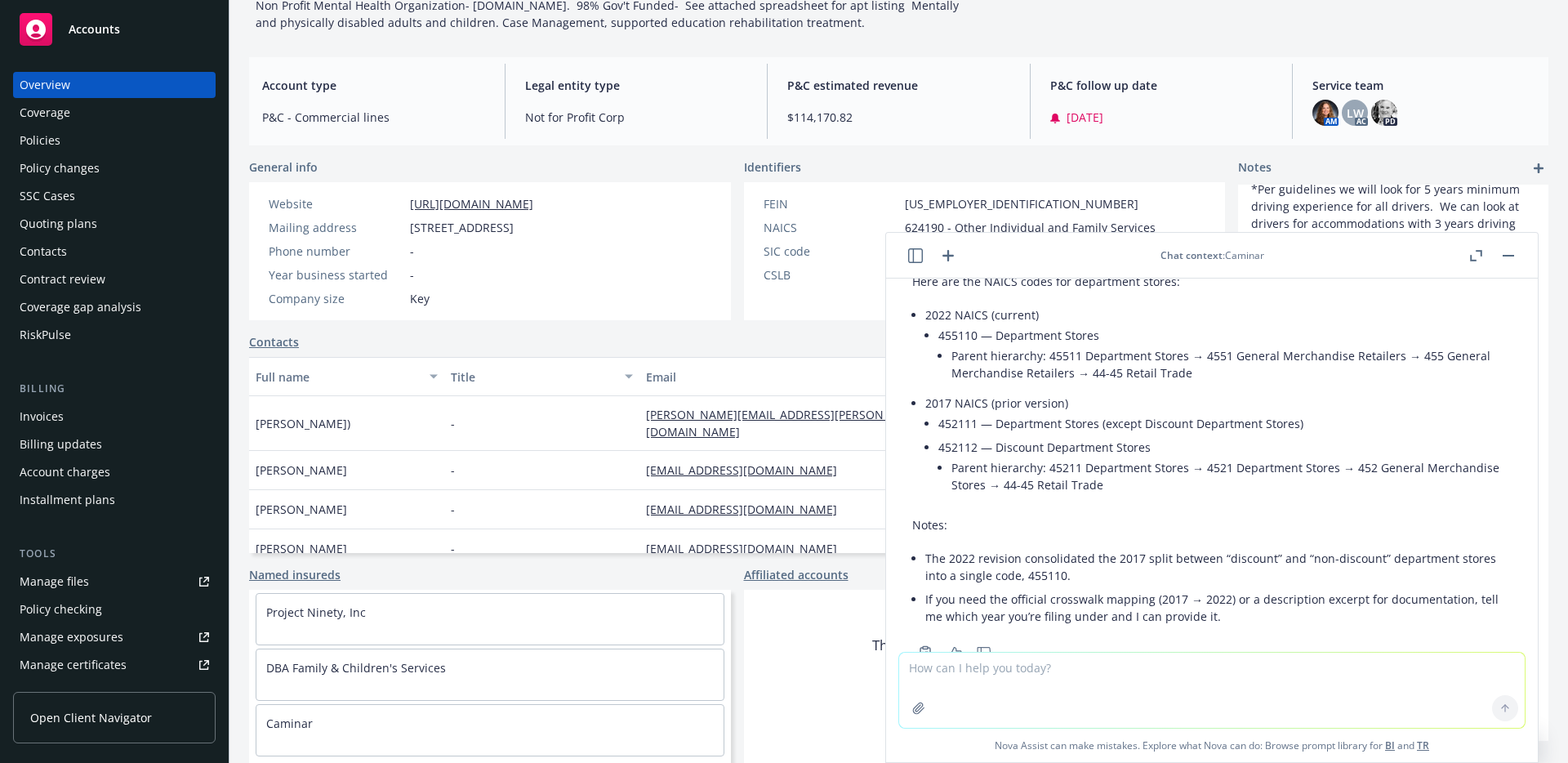
scroll to position [126, 0]
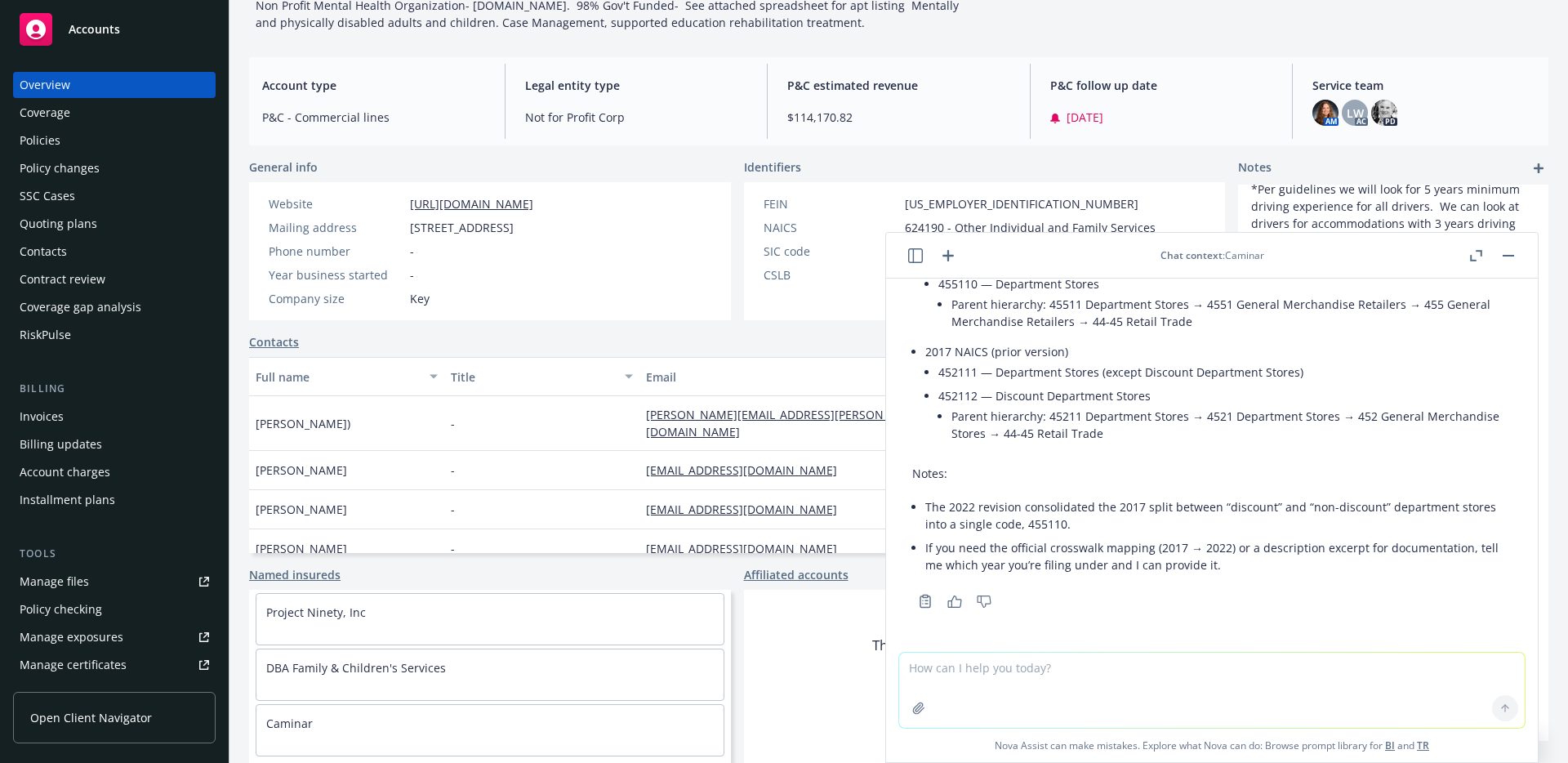
drag, startPoint x: 942, startPoint y: 397, endPoint x: 958, endPoint y: 396, distance: 16.0
click at [958, 396] on li "452112 — Discount Department Stores Parent hierarchy: 45211 Department Stores →…" at bounding box center [1225, 416] width 573 height 65
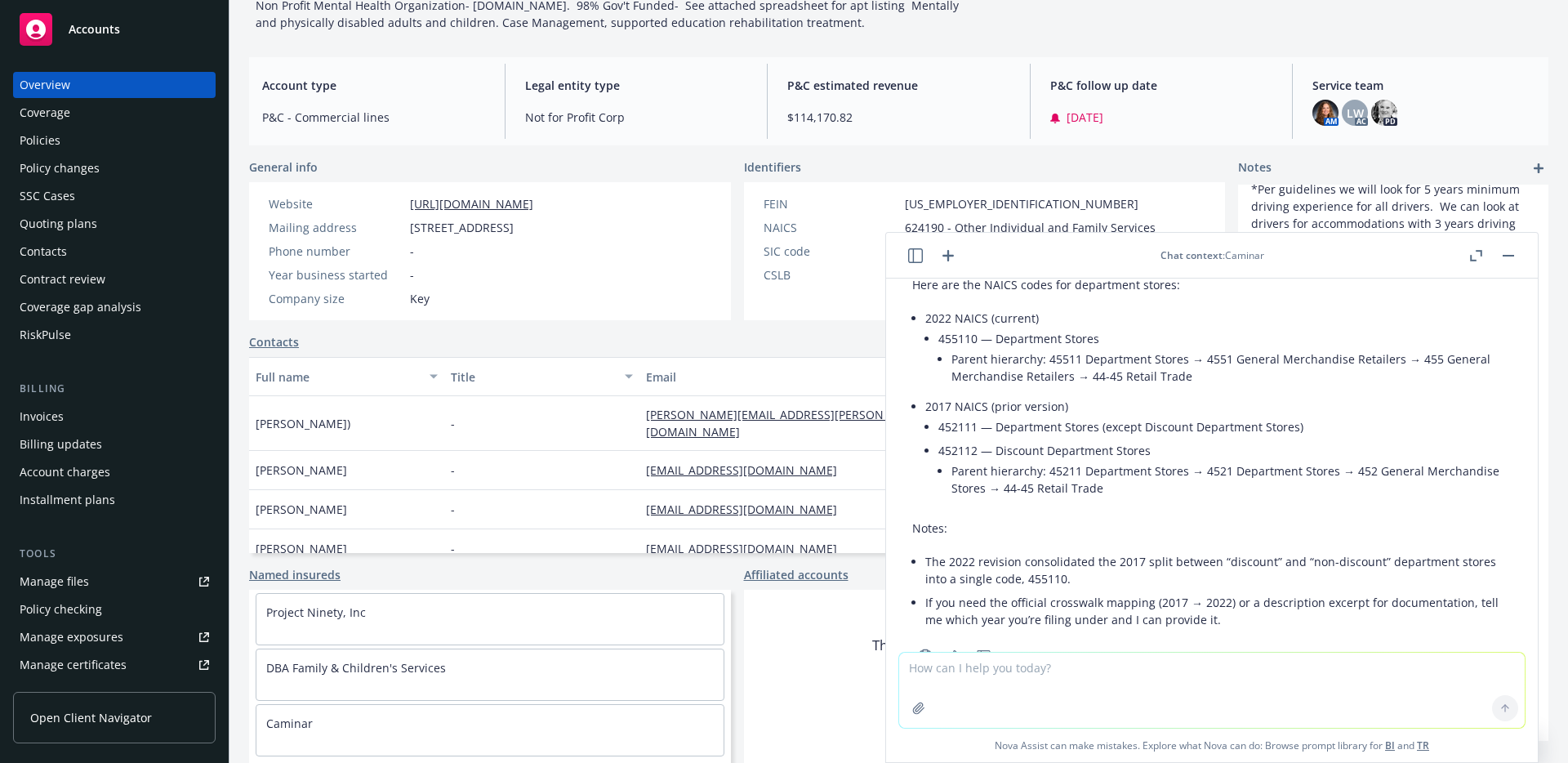
scroll to position [6, 0]
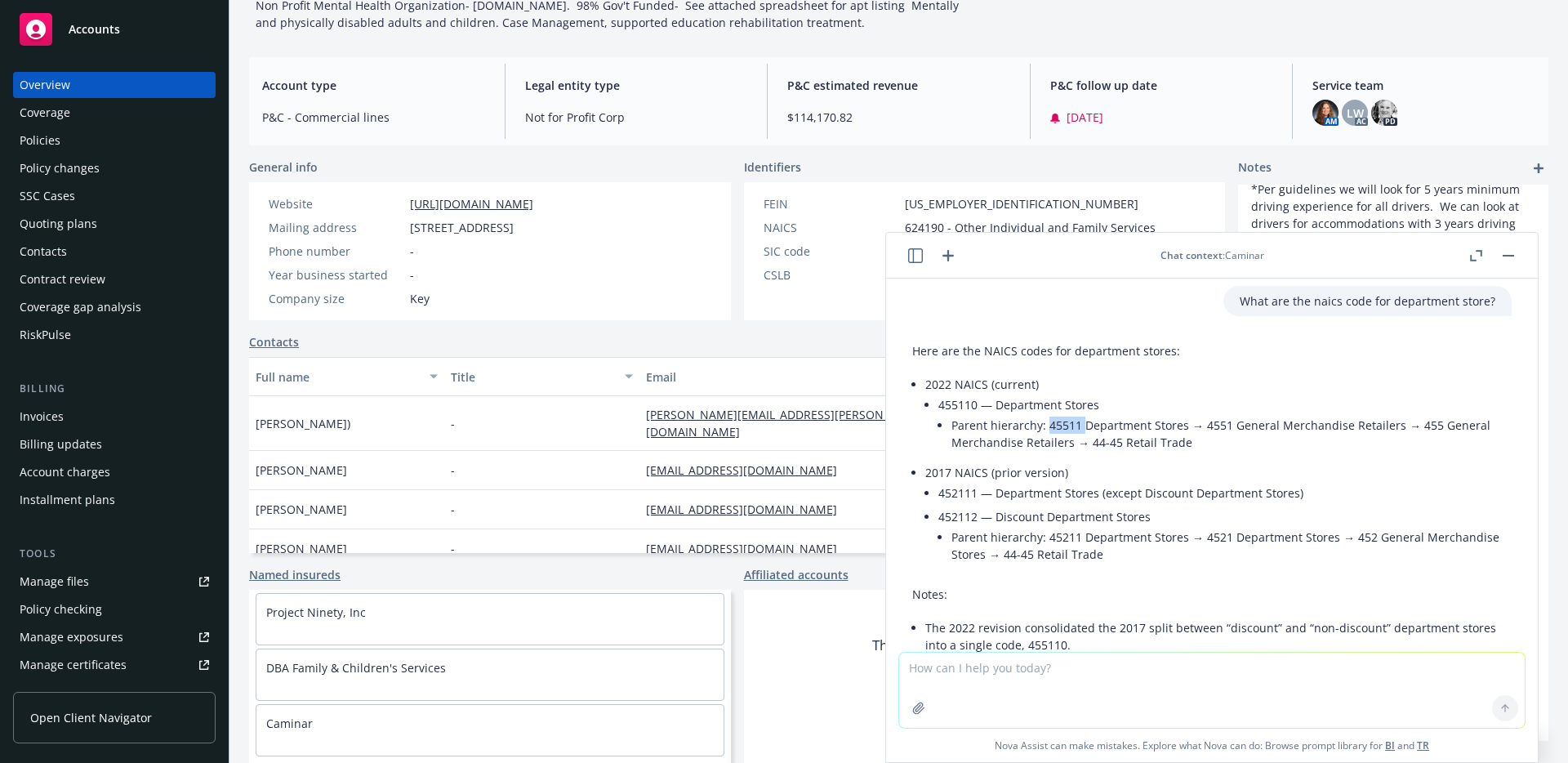
drag, startPoint x: 1045, startPoint y: 424, endPoint x: 1082, endPoint y: 424, distance: 37.0
click at [1082, 424] on li "Parent hierarchy: 45511 Department Stores → 4551 General Merchandise Retailers …" at bounding box center [1232, 433] width 560 height 41
click at [1395, 427] on li "Parent hierarchy: 45511 Department Stores → 4551 General Merchandise Retailers …" at bounding box center [1232, 433] width 560 height 41
click at [943, 254] on icon "button" at bounding box center [949, 255] width 11 height 11
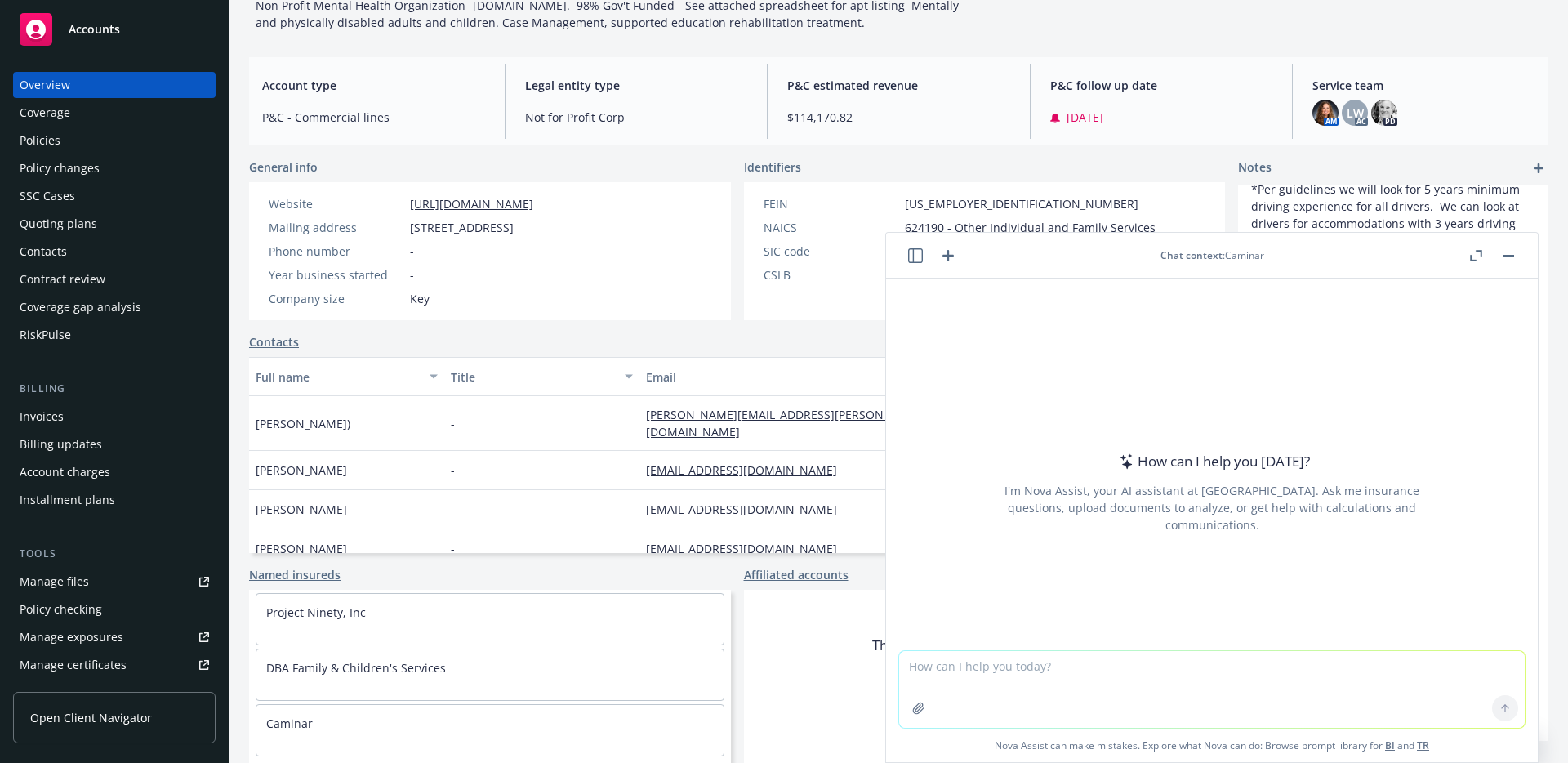
type textarea "Show me agency codes for Travelers insurance for their construction department"
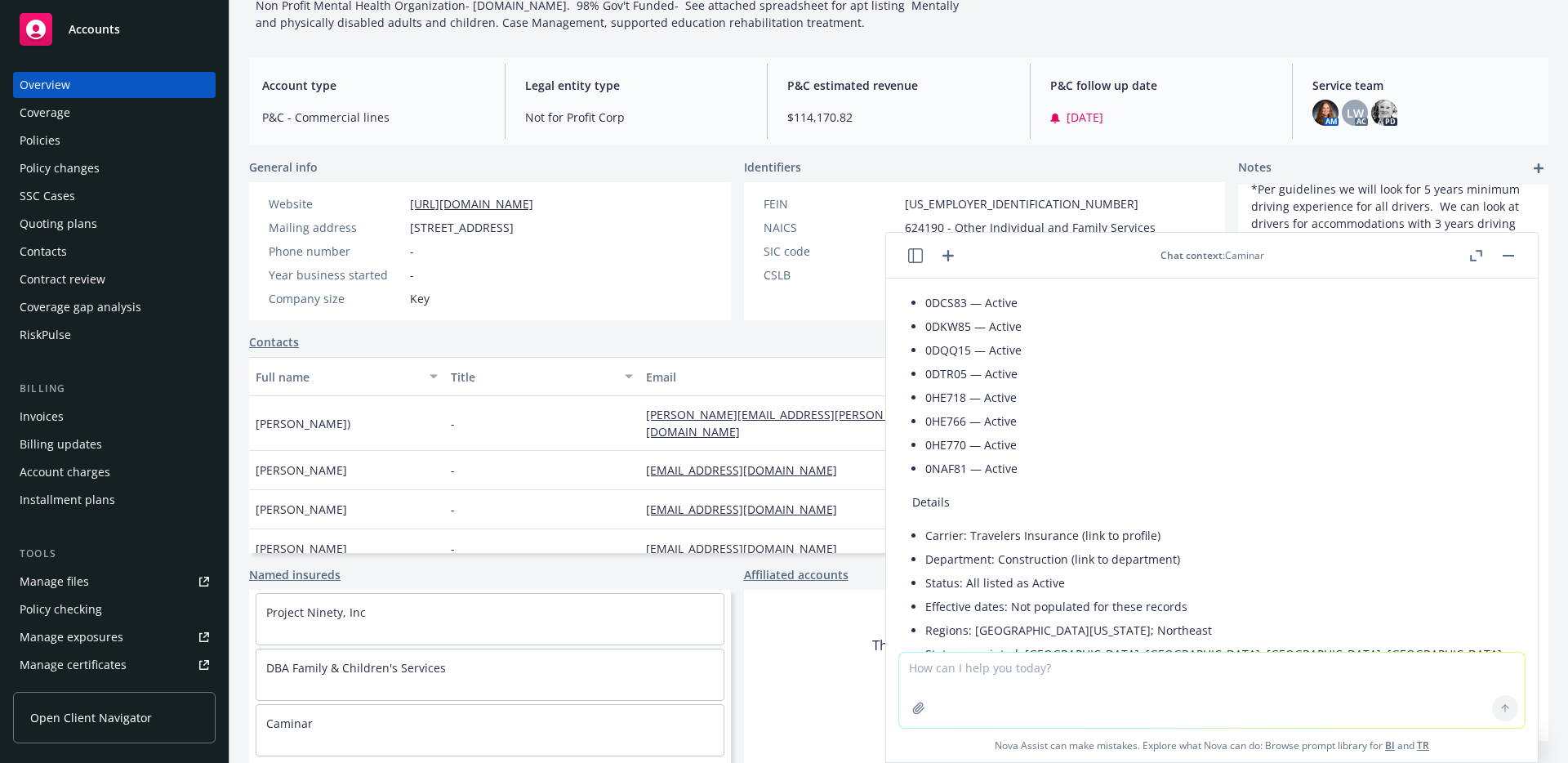
scroll to position [95, 0]
click at [1108, 551] on li "Department: Construction (link to department)" at bounding box center [1219, 552] width 586 height 24
click at [984, 548] on li "Department: Construction (link to department)" at bounding box center [1219, 552] width 586 height 24
click at [980, 548] on li "Department: Construction (link to department)" at bounding box center [1219, 552] width 586 height 24
click at [1475, 254] on icon "button" at bounding box center [1476, 255] width 12 height 11
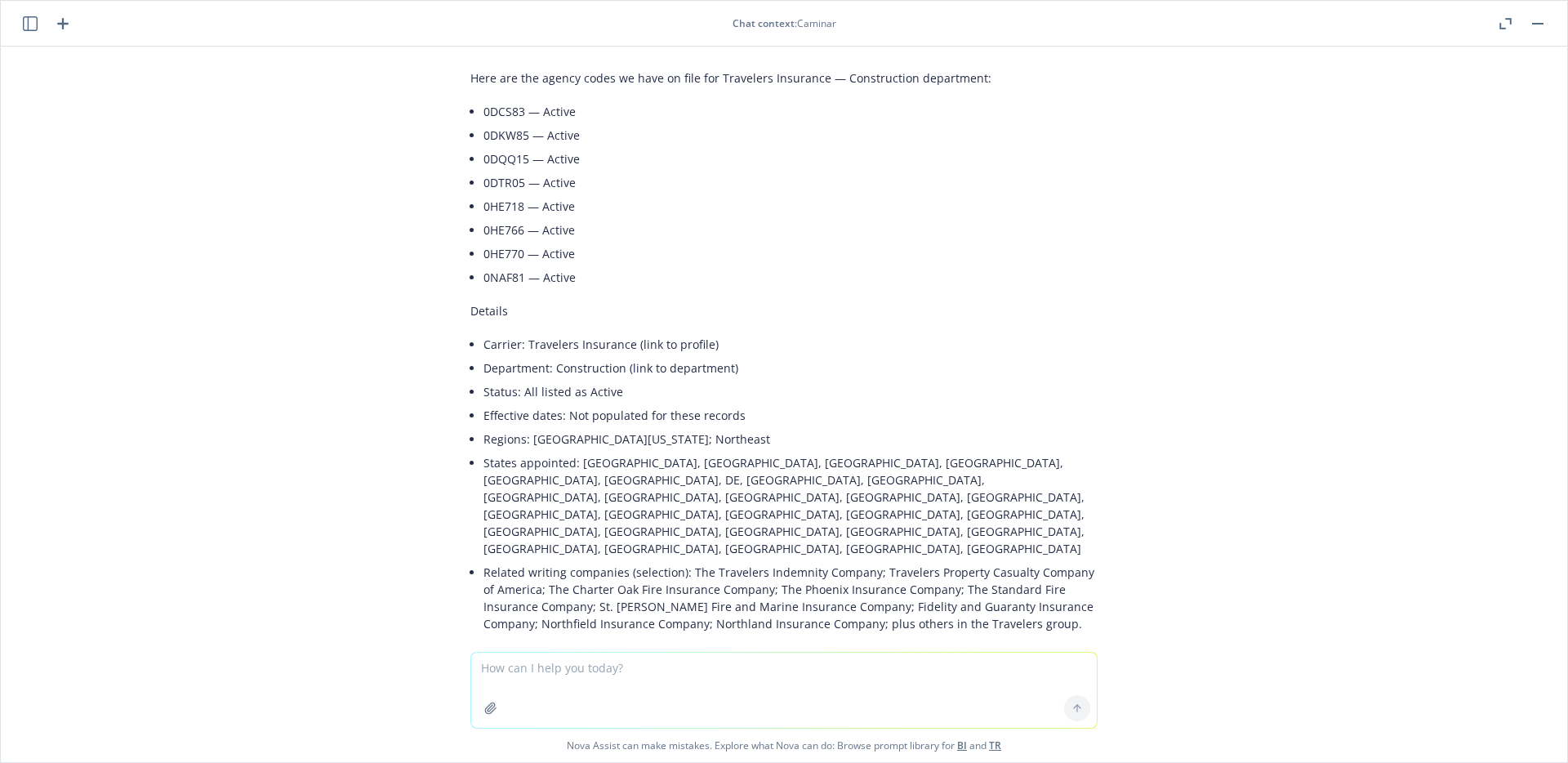
scroll to position [53, 0]
click at [1512, 20] on button "button" at bounding box center [1505, 23] width 19 height 19
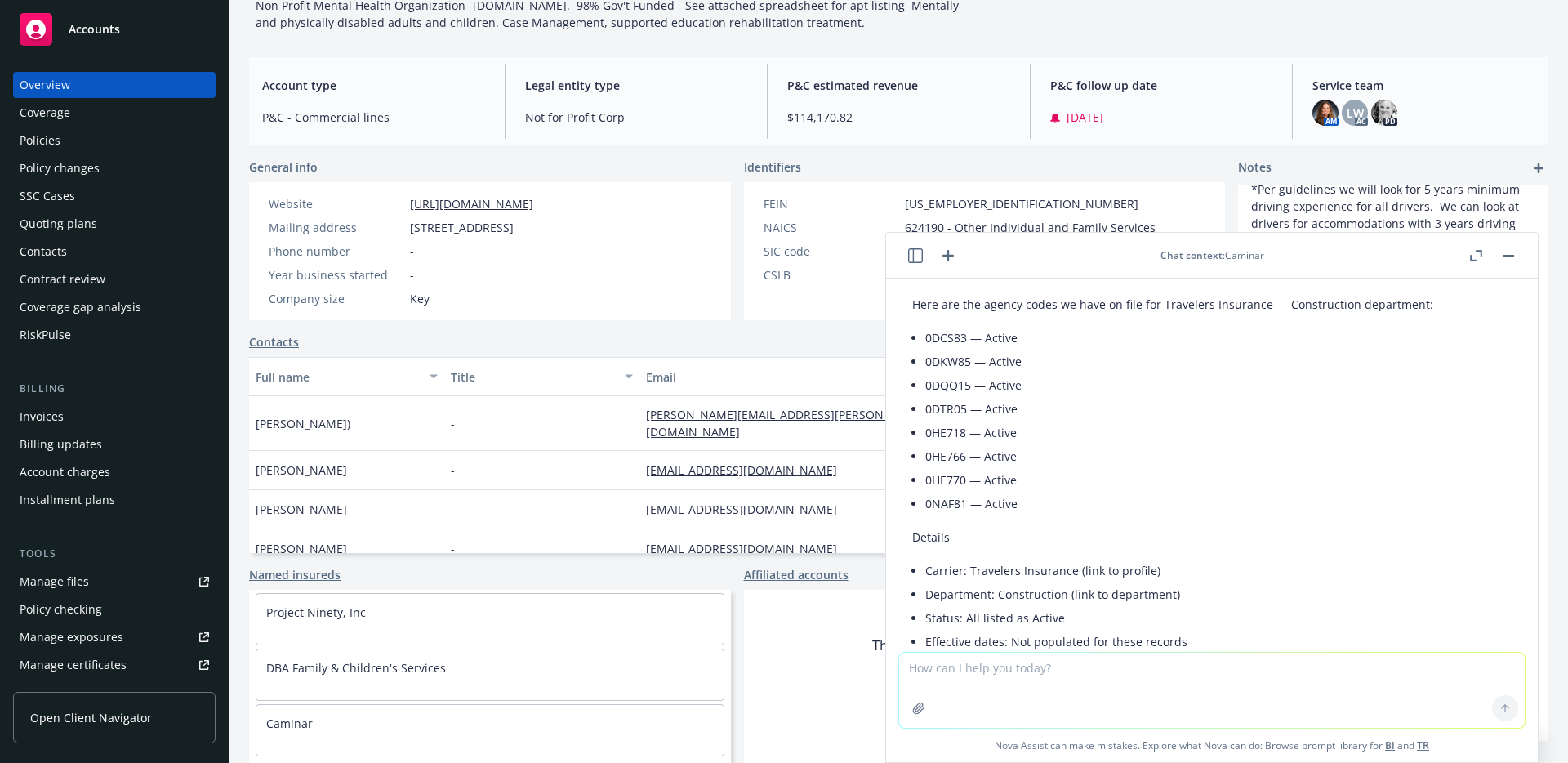
click at [954, 254] on icon "button" at bounding box center [948, 255] width 19 height 19
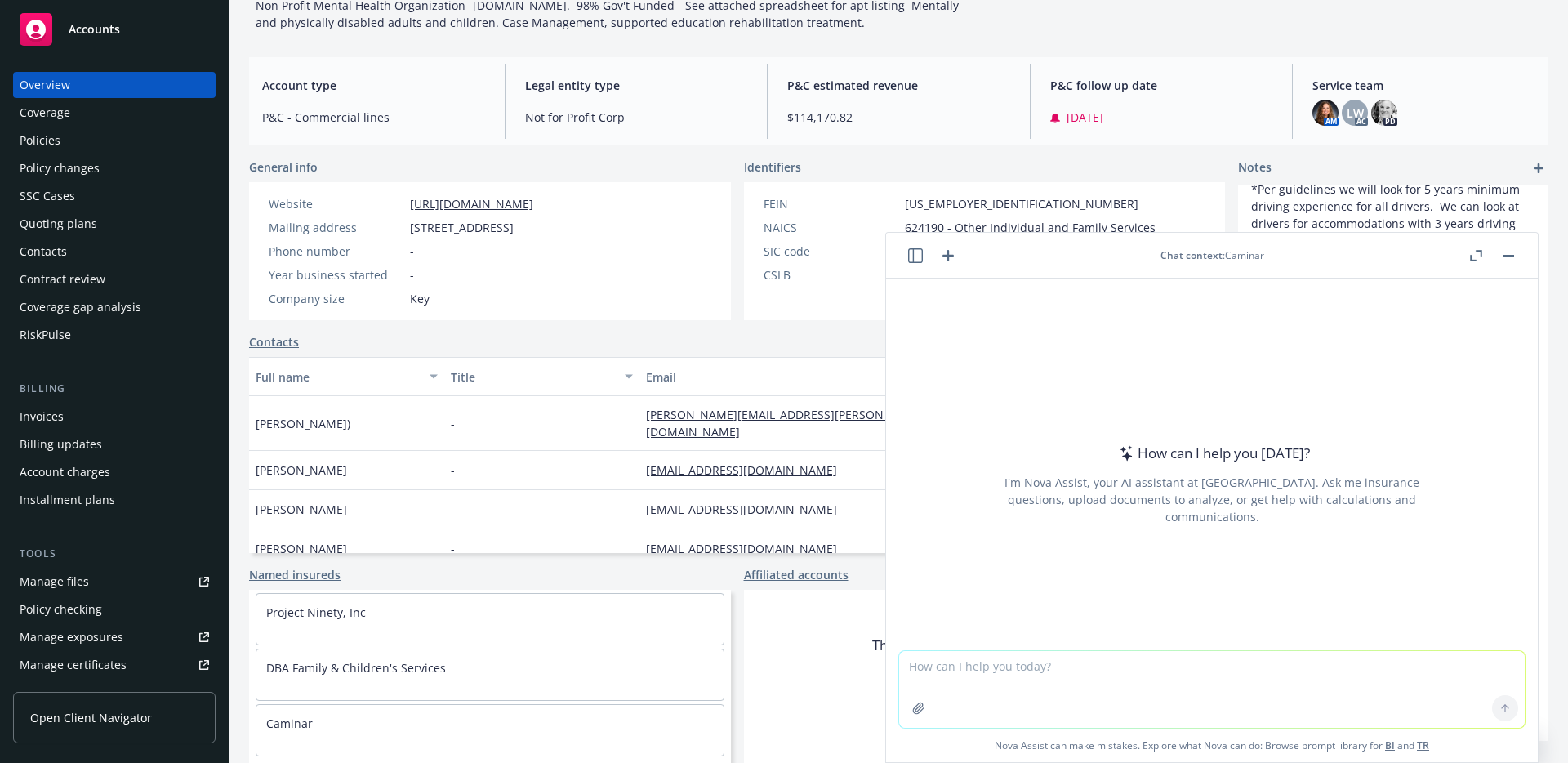
paste textarea "Do we have any appointments with AIG?"
type textarea "Do we have any appointments with AIG?"
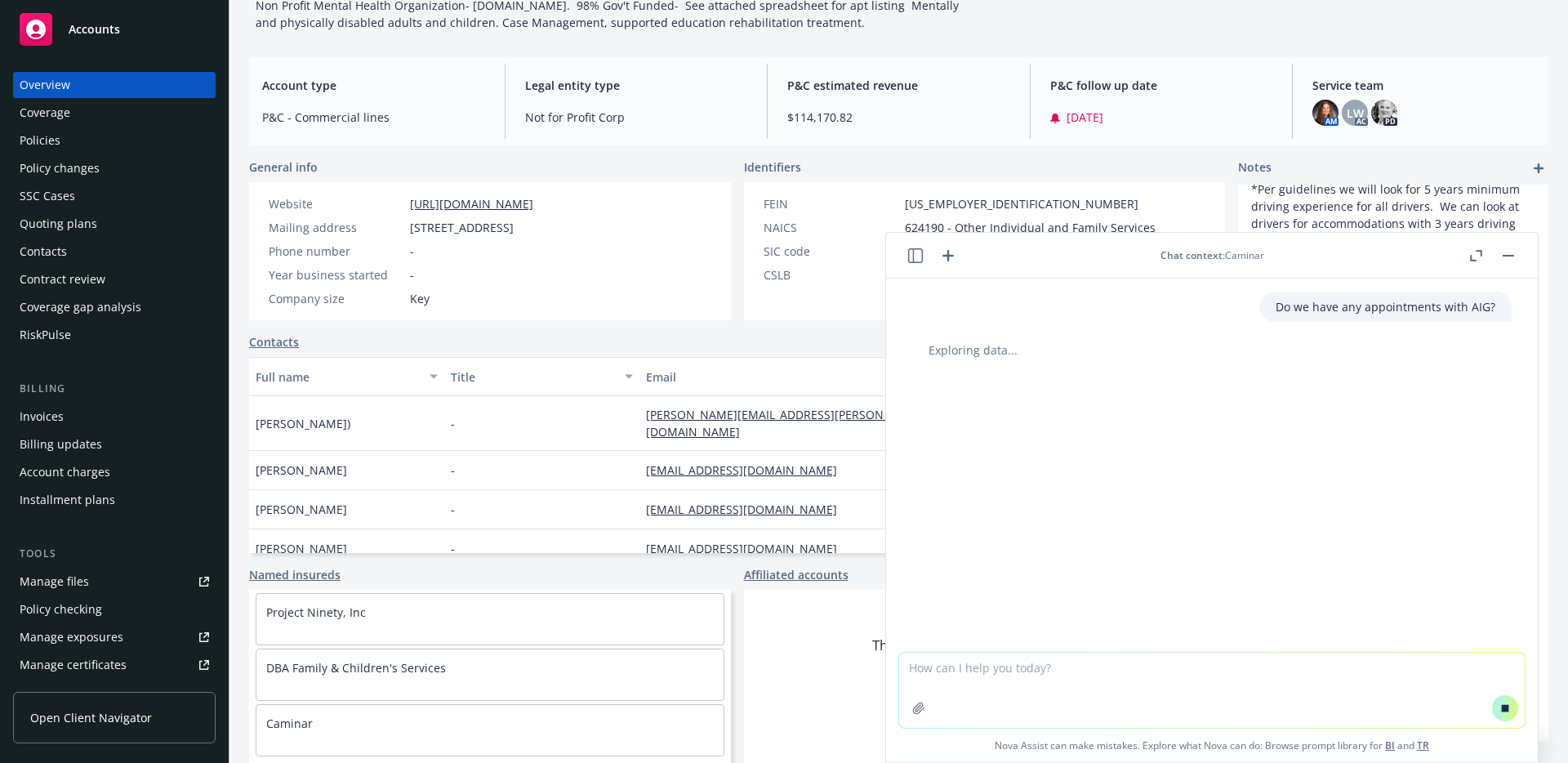
click at [1208, 383] on div at bounding box center [1212, 381] width 573 height 6
click at [913, 259] on icon "button" at bounding box center [915, 255] width 15 height 15
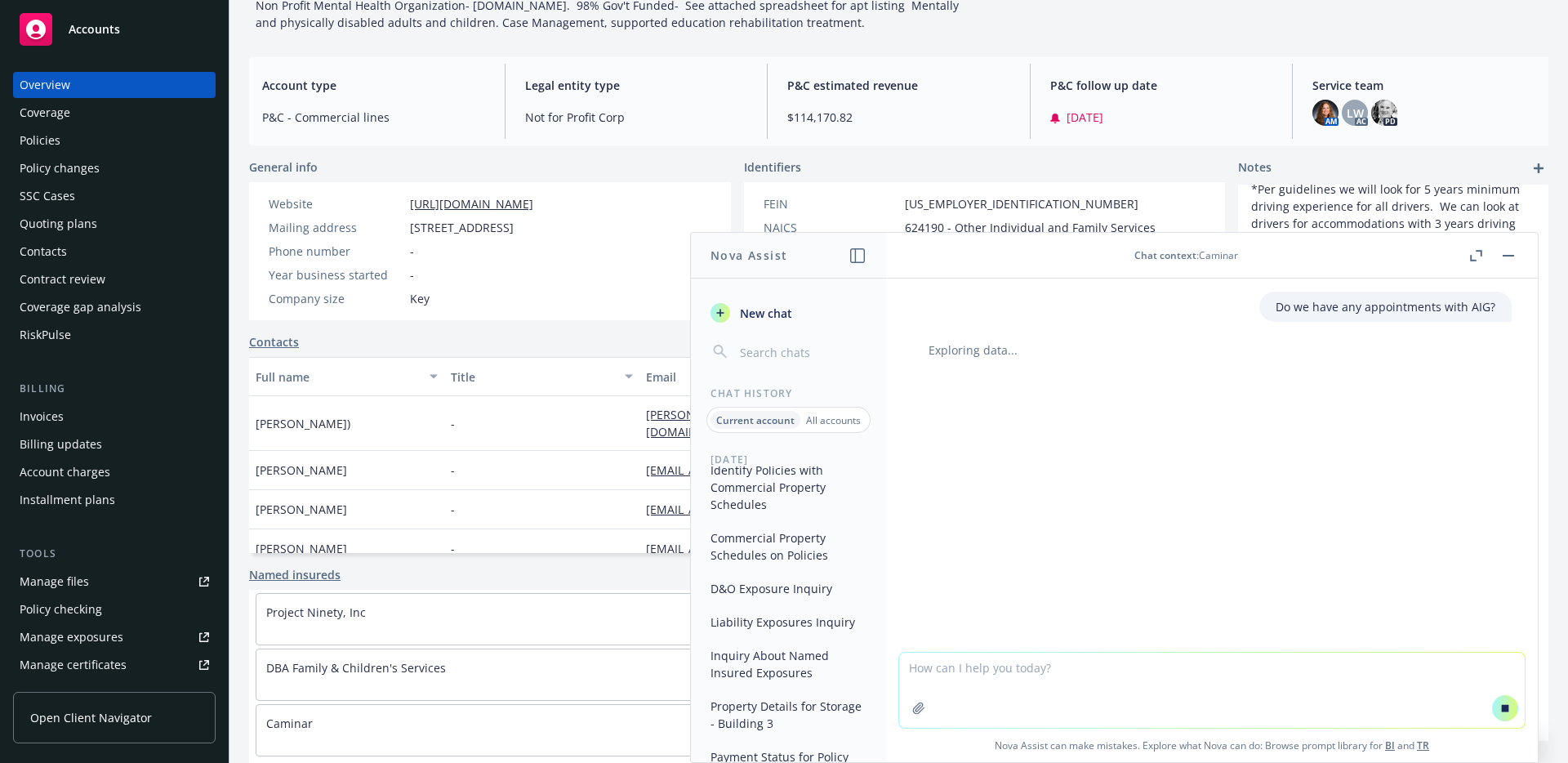
scroll to position [0, 0]
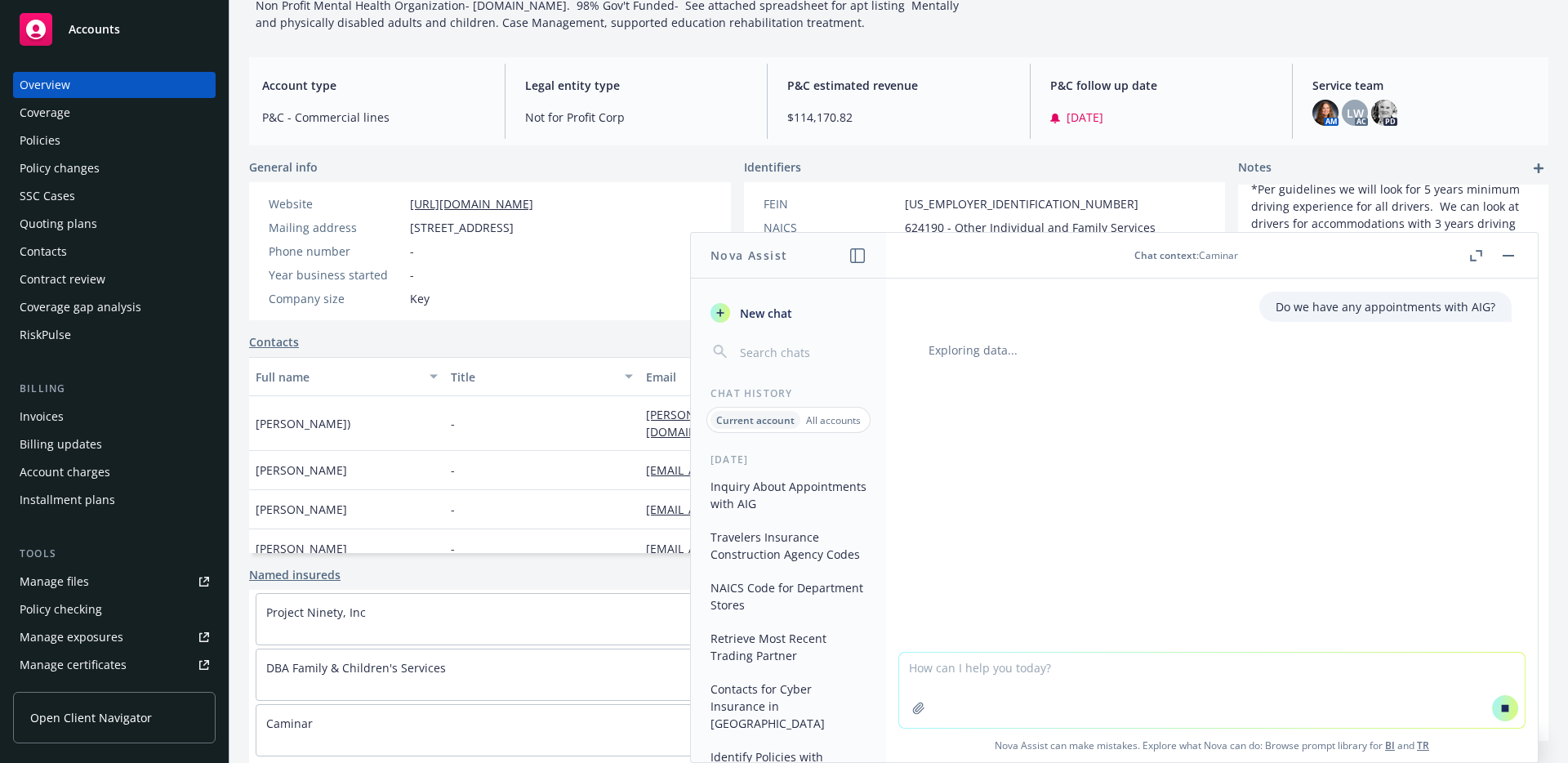
click at [1160, 478] on div "Do we have any appointments with AIG? Exploring data..." at bounding box center [1211, 464] width 652 height 373
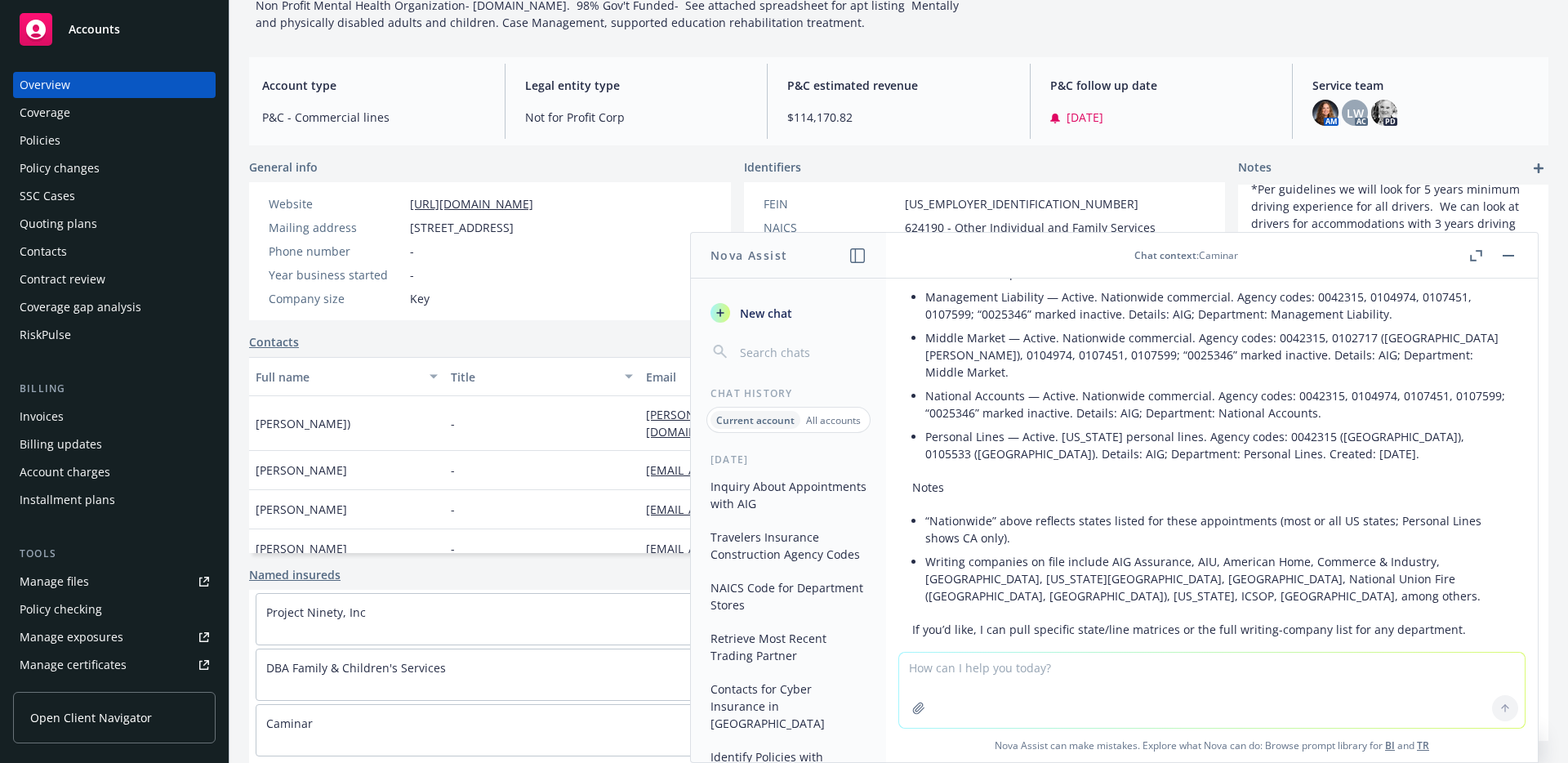
scroll to position [341, 0]
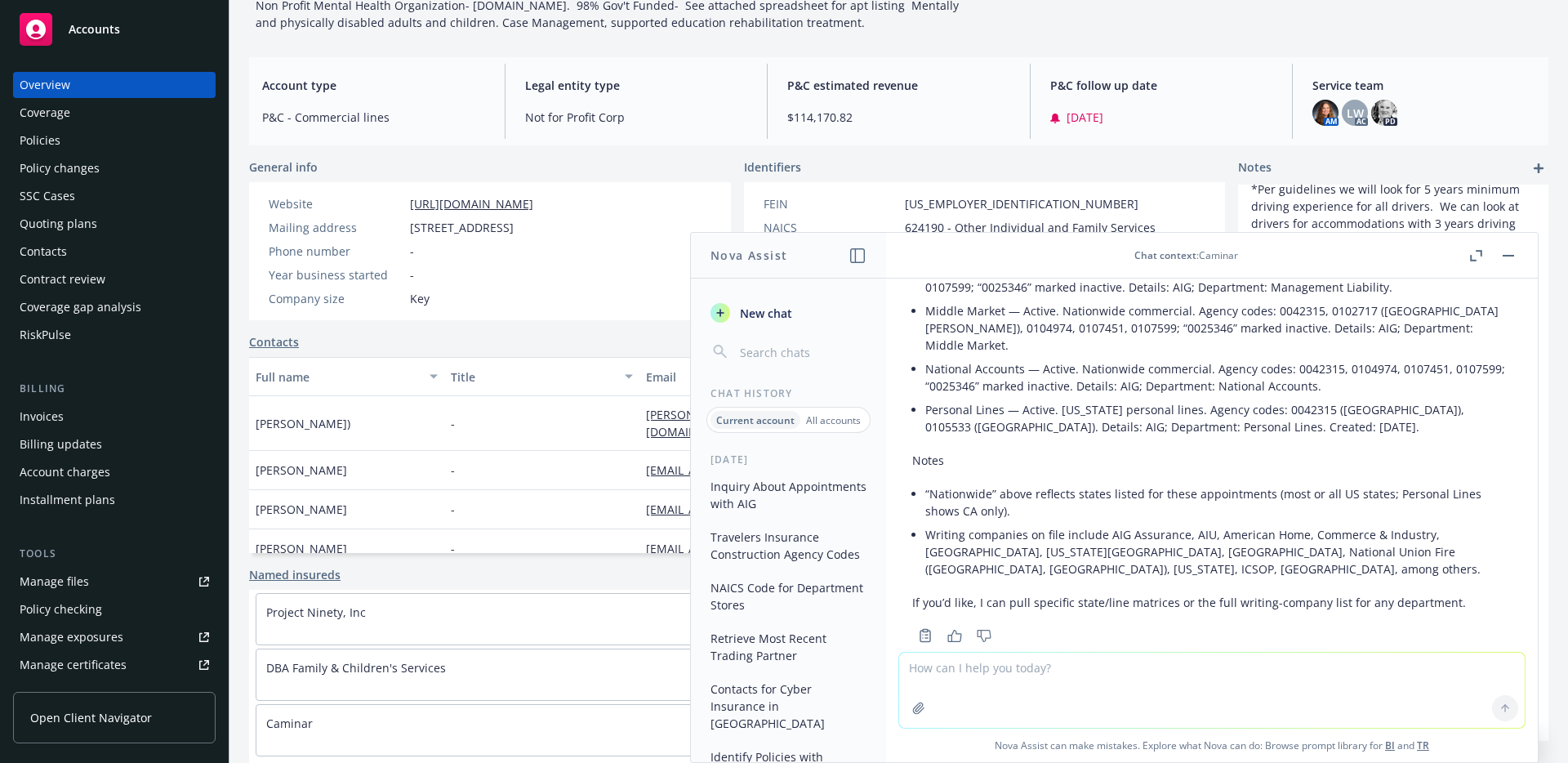
click at [724, 313] on icon "button" at bounding box center [720, 312] width 13 height 13
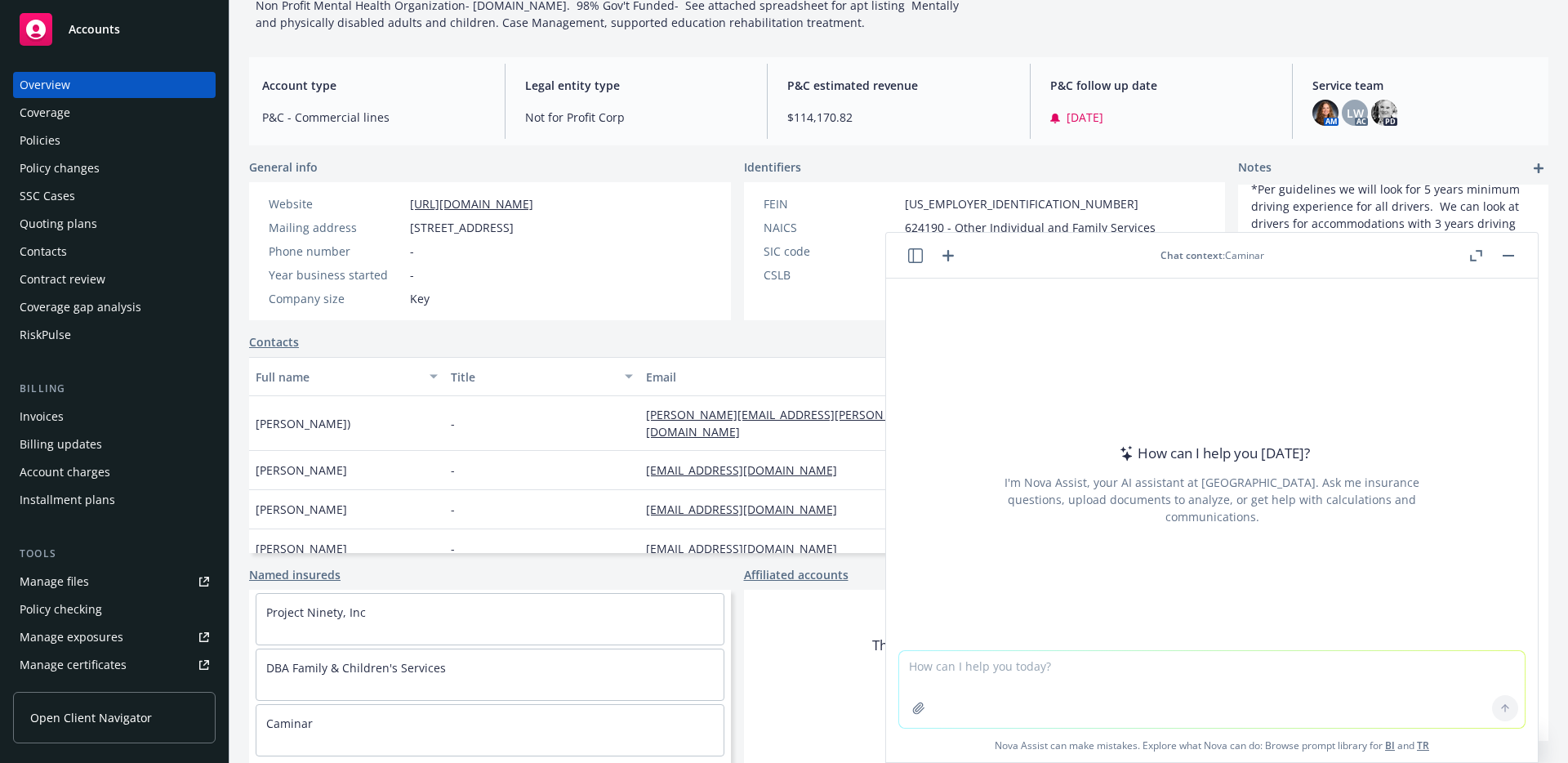
type textarea "What can I ask to [PERSON_NAME] about the info of this account?"
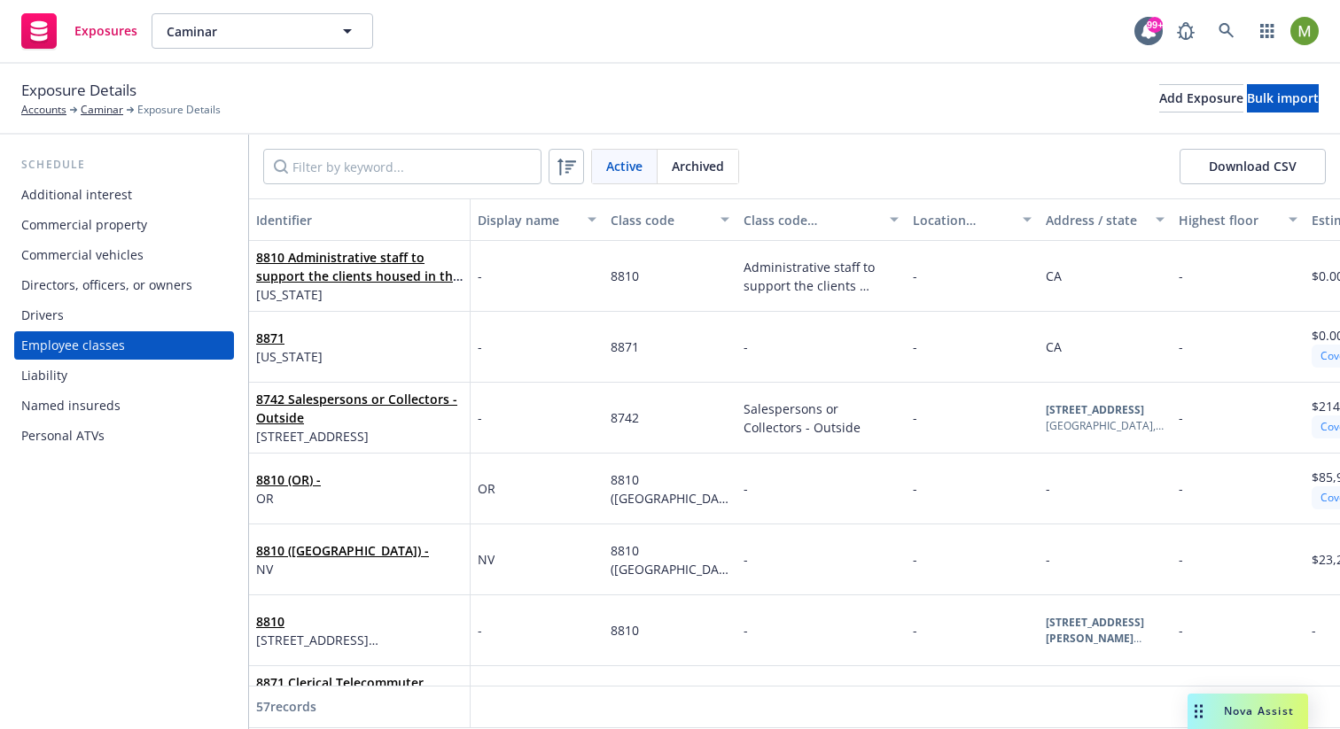
click at [696, 159] on span "Archived" at bounding box center [698, 166] width 52 height 19
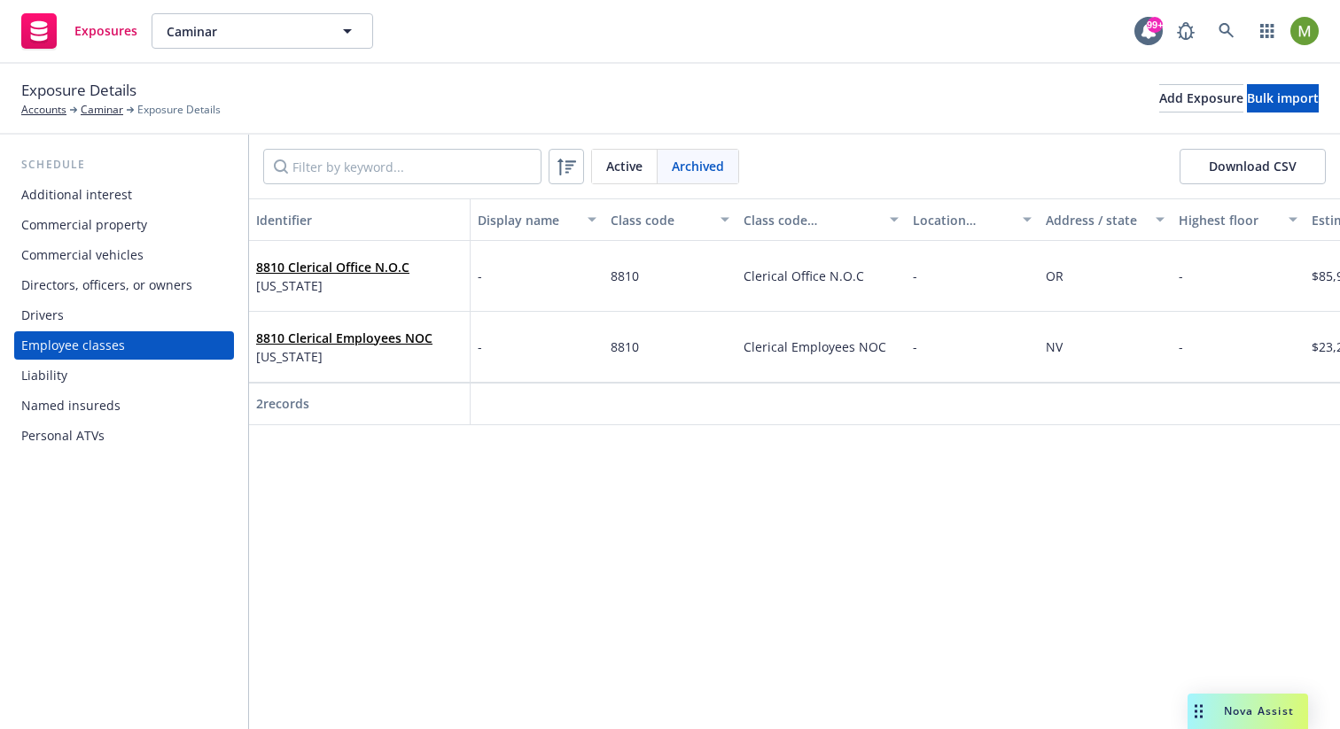
click at [598, 167] on div "Active" at bounding box center [625, 167] width 66 height 34
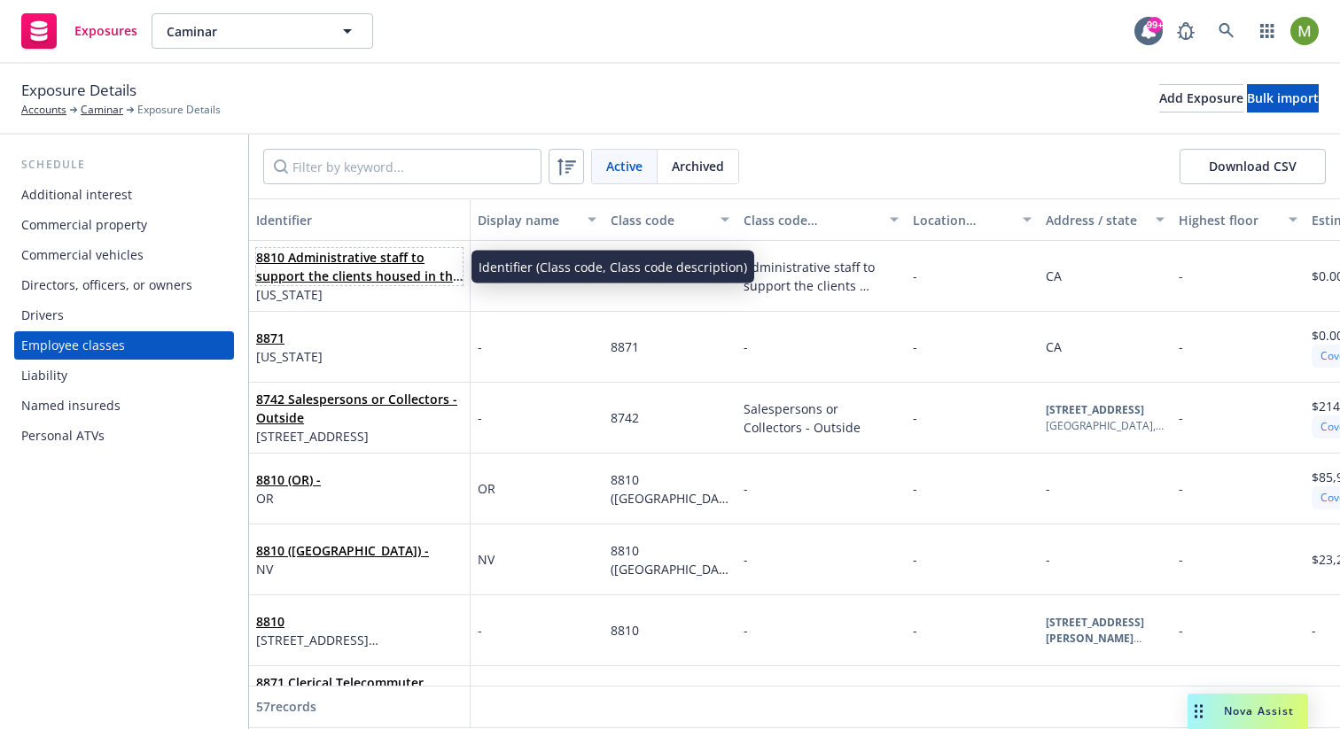
click at [406, 265] on link "8810 Administrative staff to support the clients housed in the affordable housi…" at bounding box center [358, 285] width 204 height 73
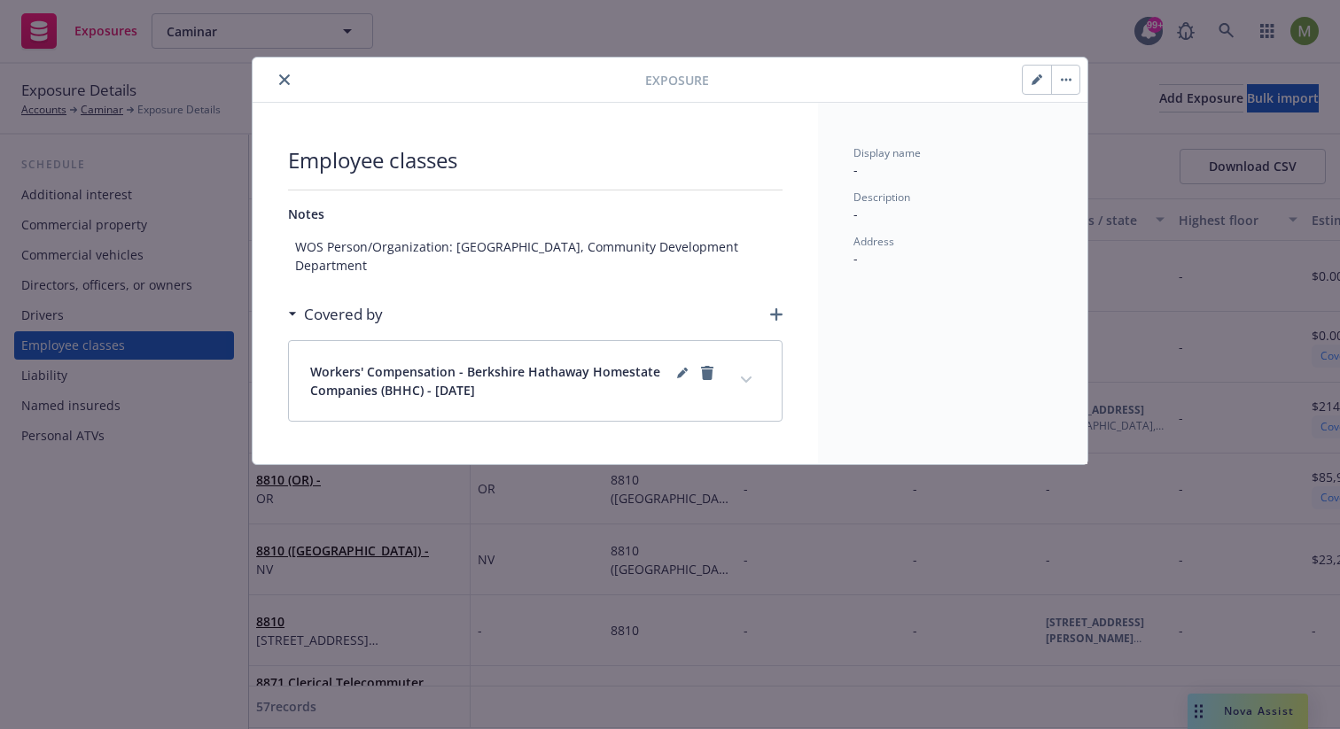
click at [286, 76] on icon "close" at bounding box center [284, 79] width 11 height 11
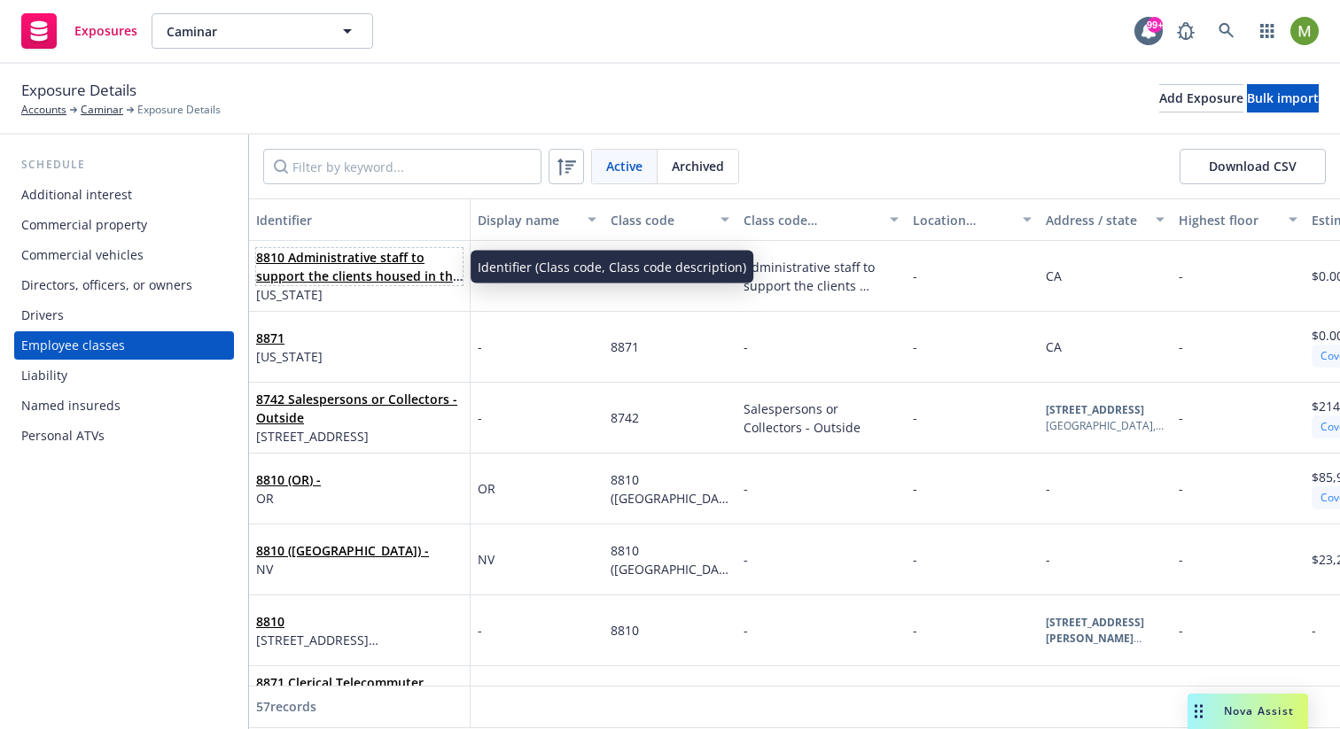
click at [289, 261] on link "8810 Administrative staff to support the clients housed in the affordable housi…" at bounding box center [358, 285] width 204 height 73
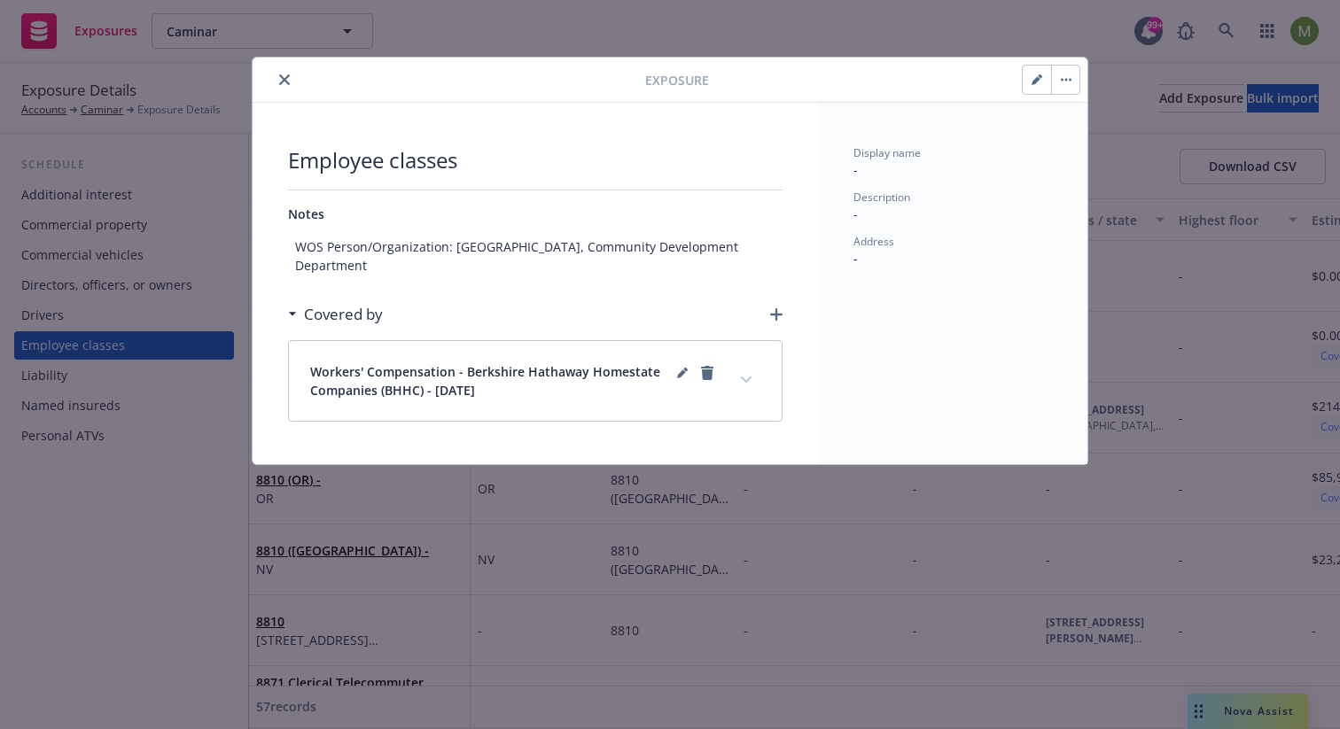
click at [276, 75] on button "close" at bounding box center [284, 79] width 21 height 21
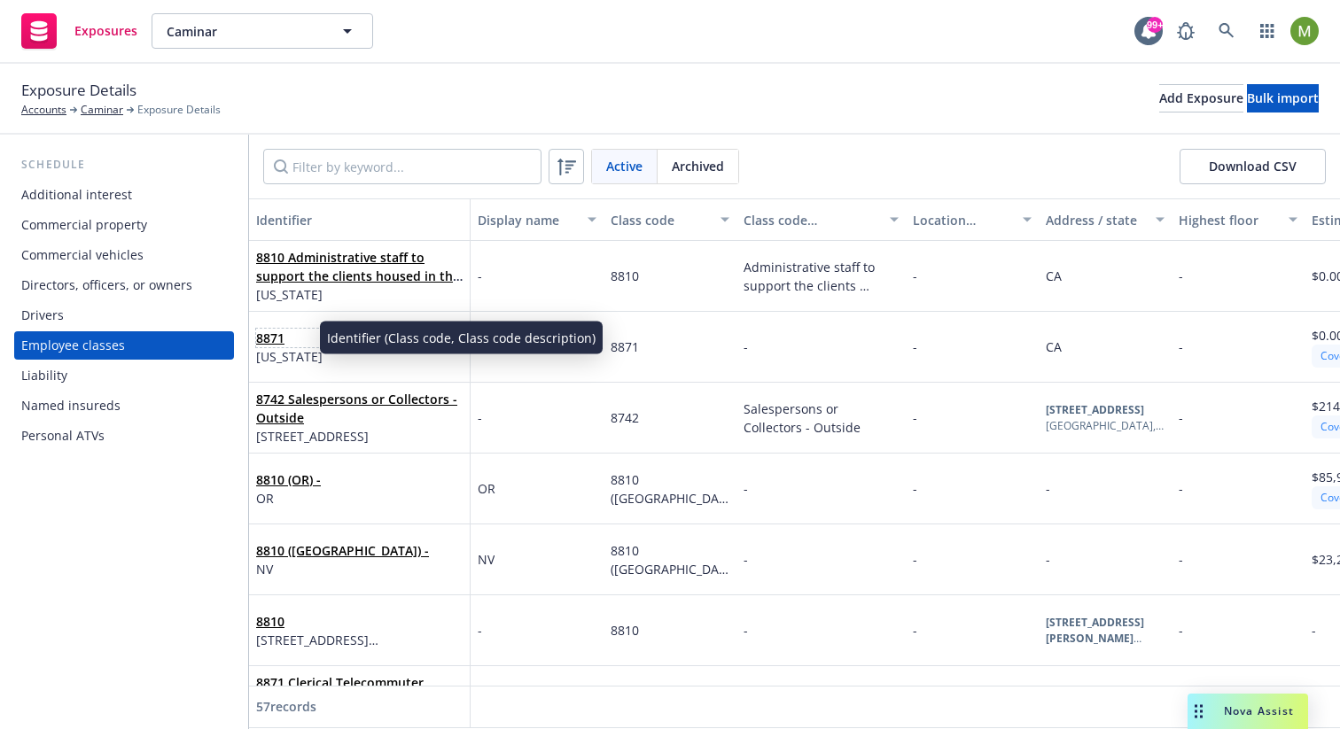
click at [276, 335] on link "8871" at bounding box center [270, 338] width 28 height 17
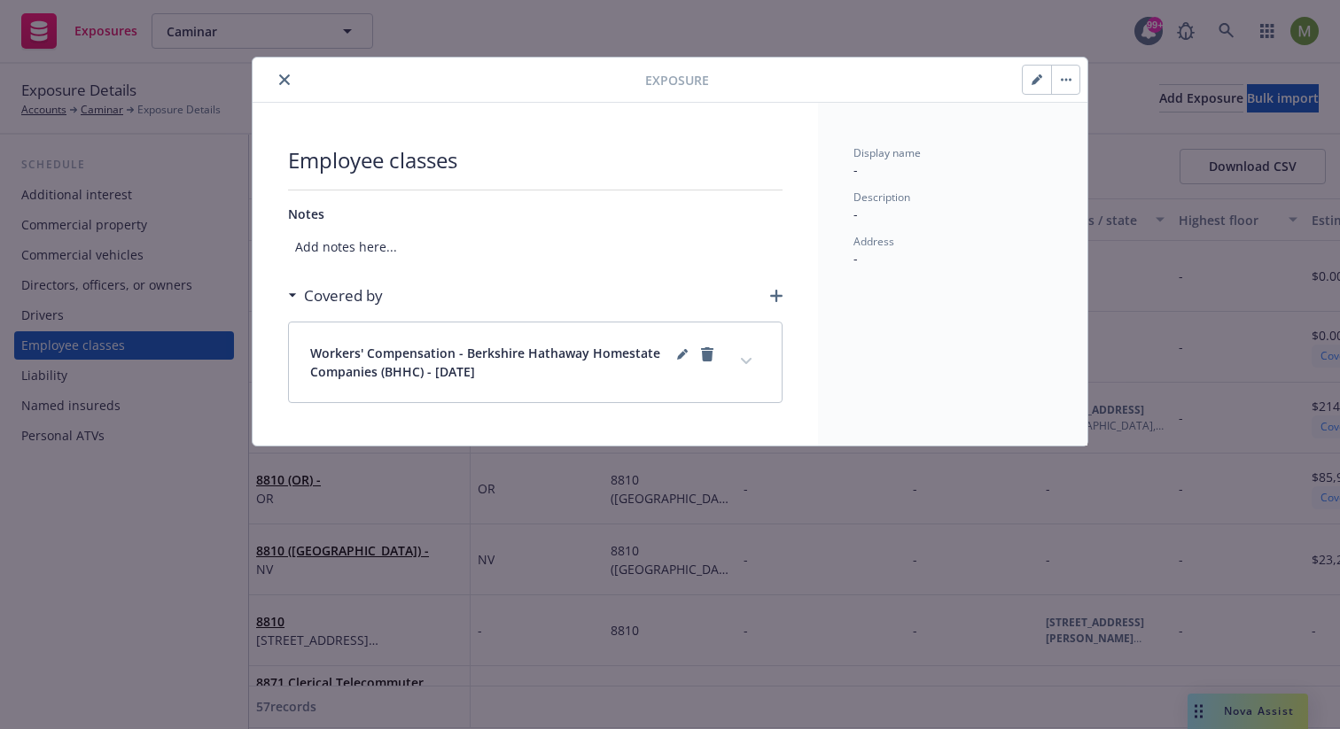
click at [296, 73] on div at bounding box center [452, 79] width 385 height 21
click at [291, 75] on button "close" at bounding box center [284, 79] width 21 height 21
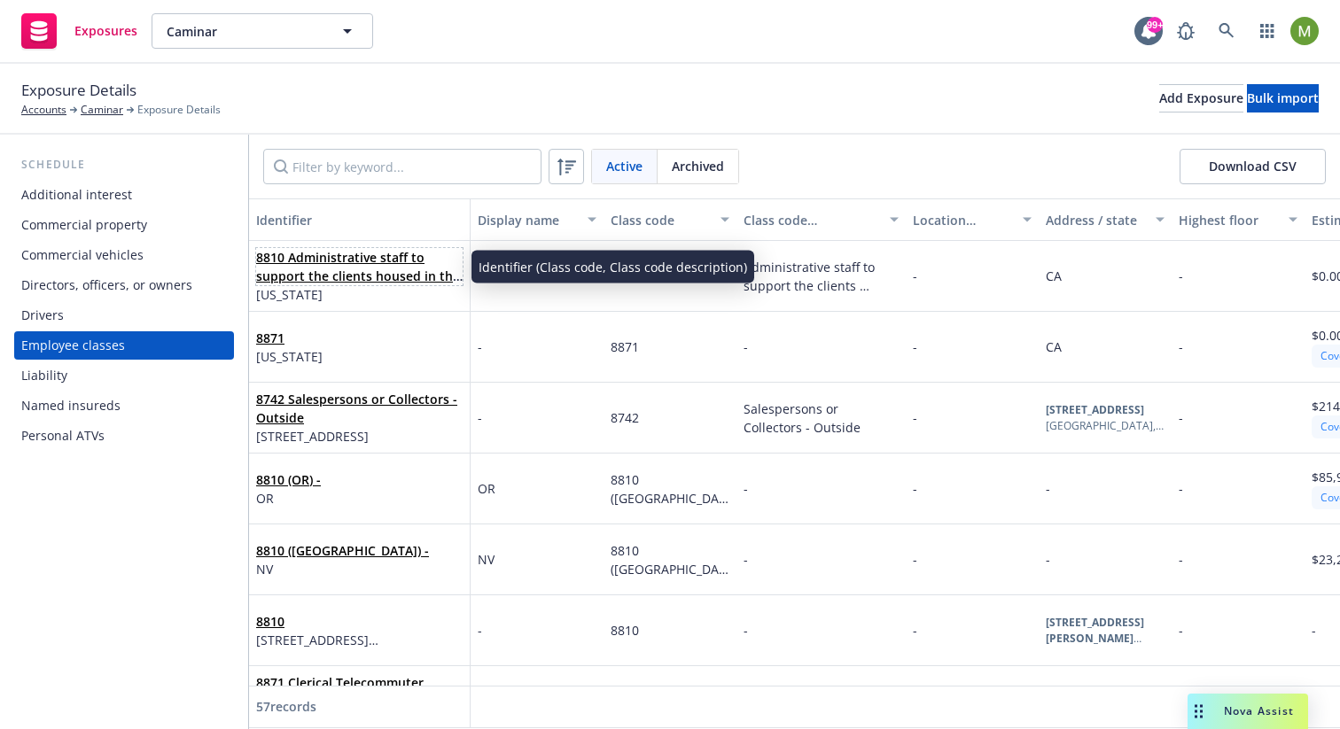
click at [377, 265] on link "8810 Administrative staff to support the clients housed in the affordable housi…" at bounding box center [358, 285] width 204 height 73
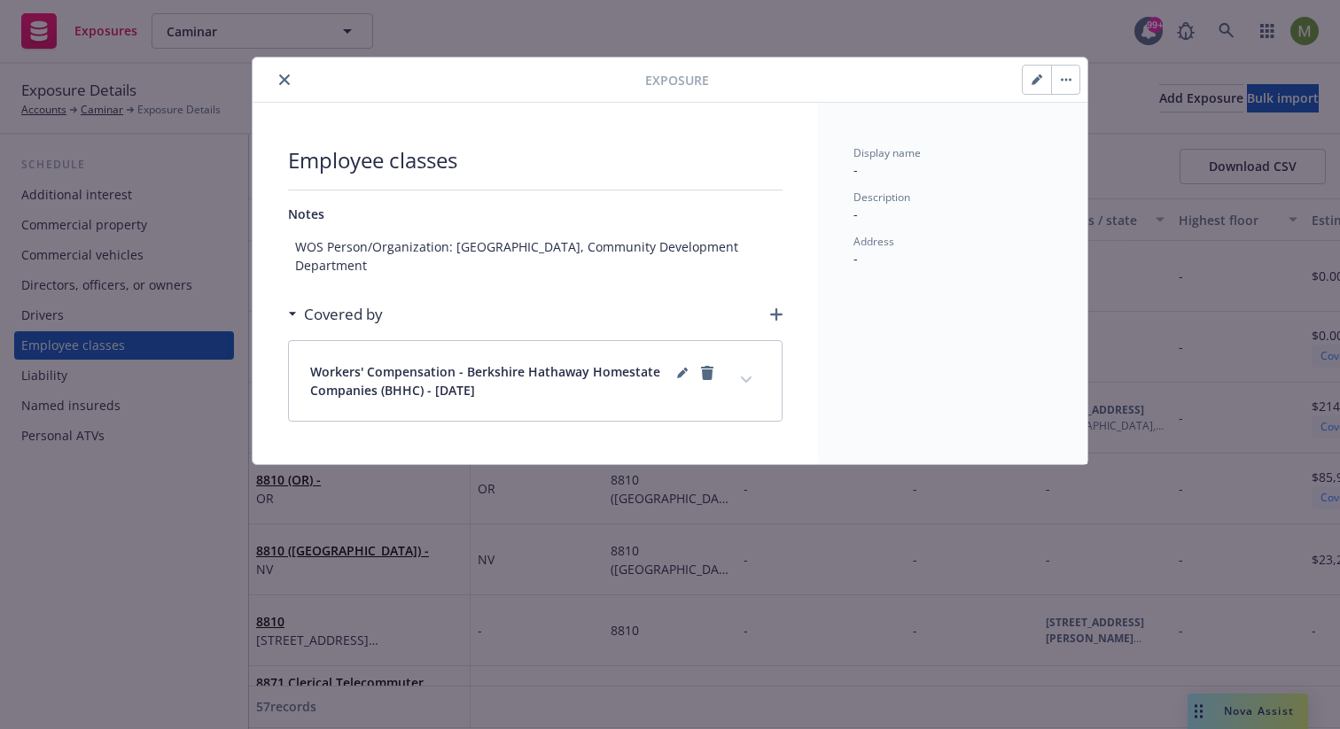
click at [769, 357] on div "Workers' Compensation - Berkshire Hathaway Homestate Companies (BHHC) - 04/01/2…" at bounding box center [535, 381] width 493 height 80
click at [751, 366] on button "expand content" at bounding box center [746, 380] width 28 height 28
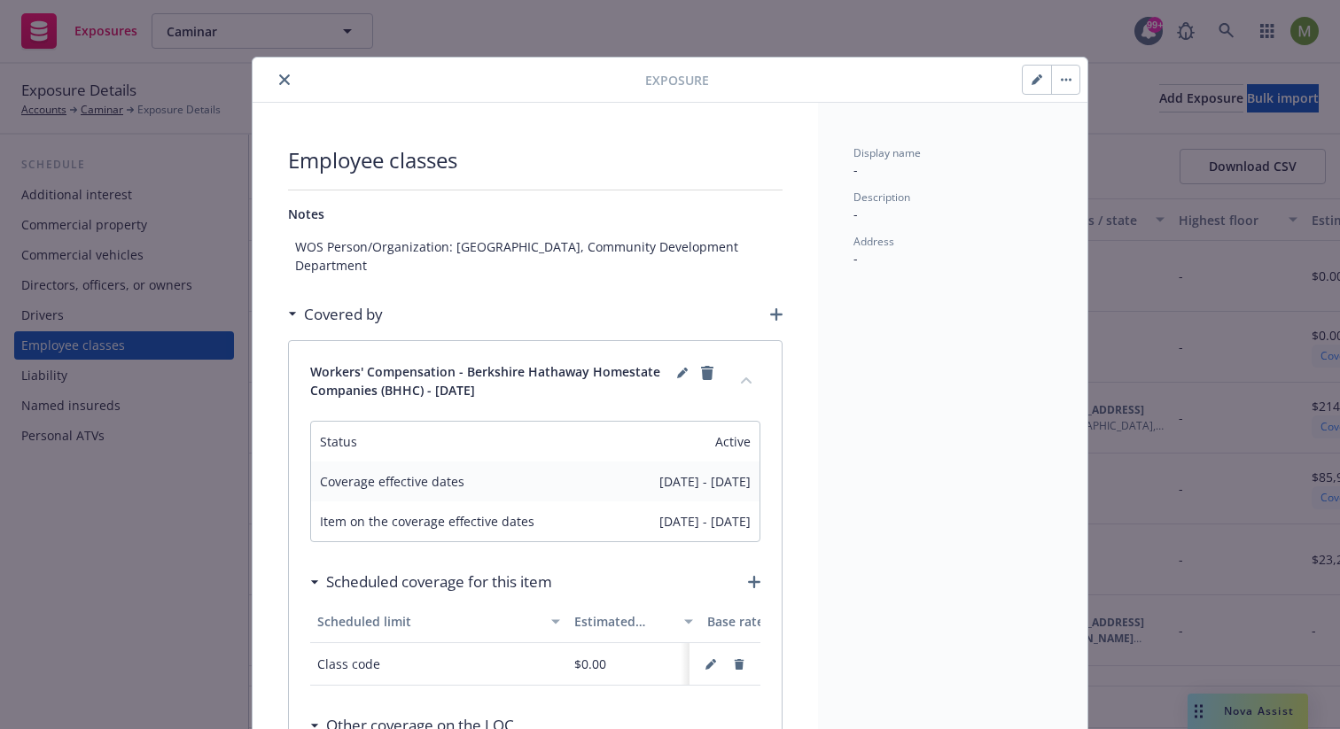
click at [428, 362] on span "Workers' Compensation - Berkshire Hathaway Homestate Companies (BHHC) - 04/01/2…" at bounding box center [491, 380] width 362 height 37
click at [549, 362] on span "Workers' Compensation - Berkshire Hathaway Homestate Companies (BHHC) - 04/01/2…" at bounding box center [491, 380] width 362 height 37
click at [677, 370] on icon "editPencil" at bounding box center [681, 374] width 9 height 9
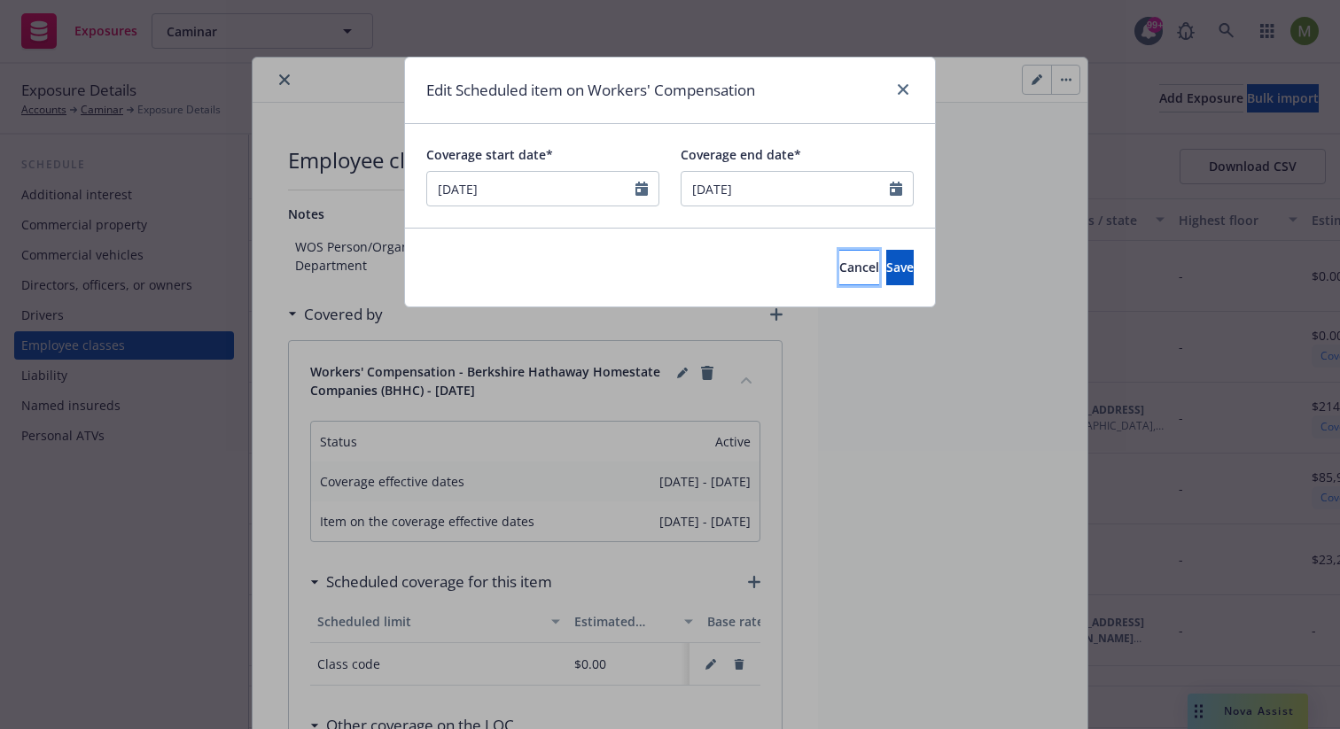
click at [839, 266] on span "Cancel" at bounding box center [859, 267] width 40 height 17
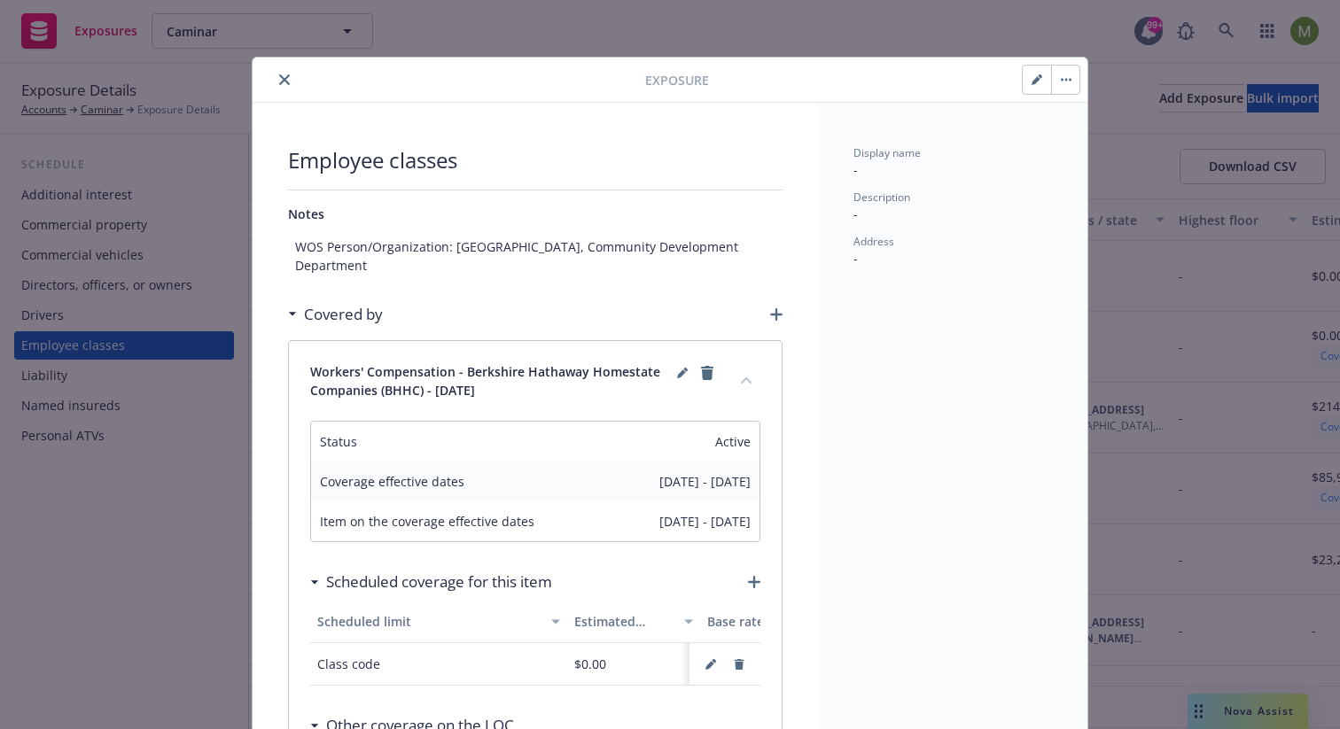
click at [479, 362] on span "Workers' Compensation - Berkshire Hathaway Homestate Companies (BHHC) - 04/01/2…" at bounding box center [491, 380] width 362 height 37
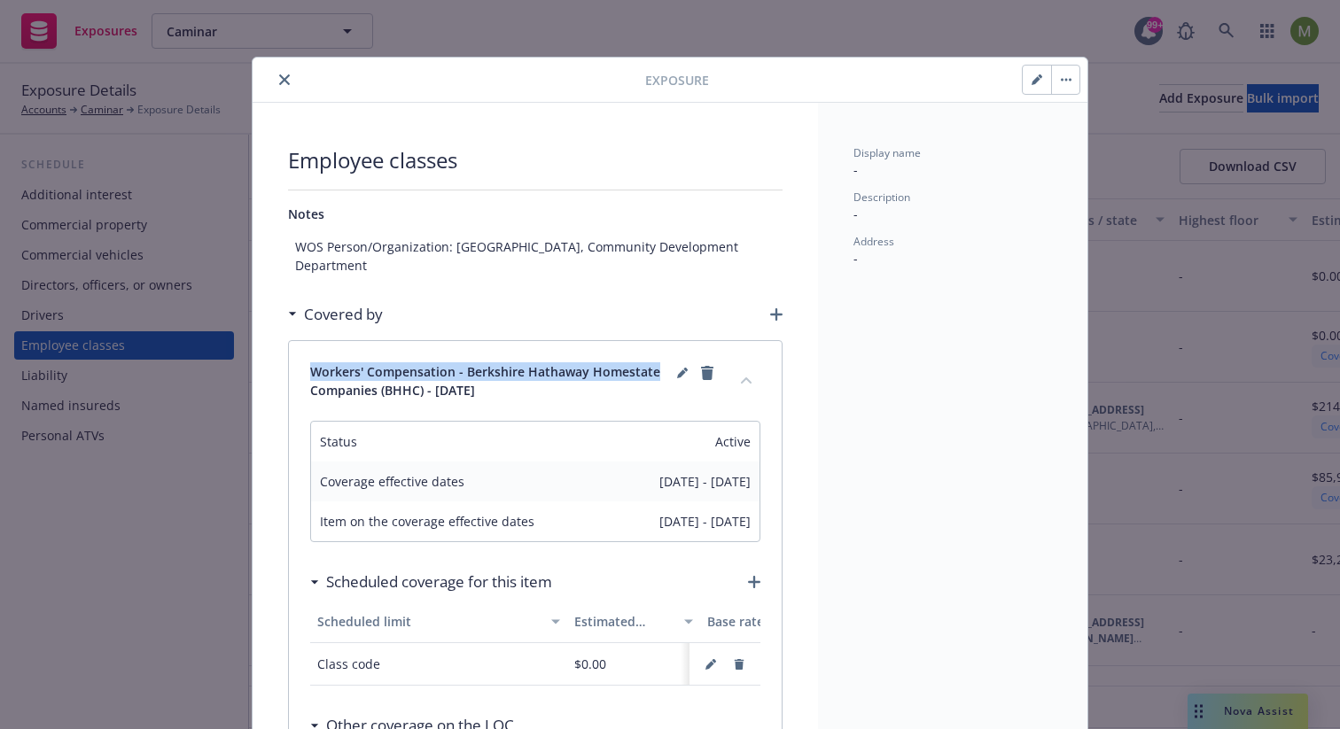
drag, startPoint x: 646, startPoint y: 354, endPoint x: 289, endPoint y: 354, distance: 357.1
click at [289, 354] on div "Workers' Compensation - Berkshire Hathaway Homestate Companies (BHHC) - 04/01/2…" at bounding box center [535, 381] width 493 height 80
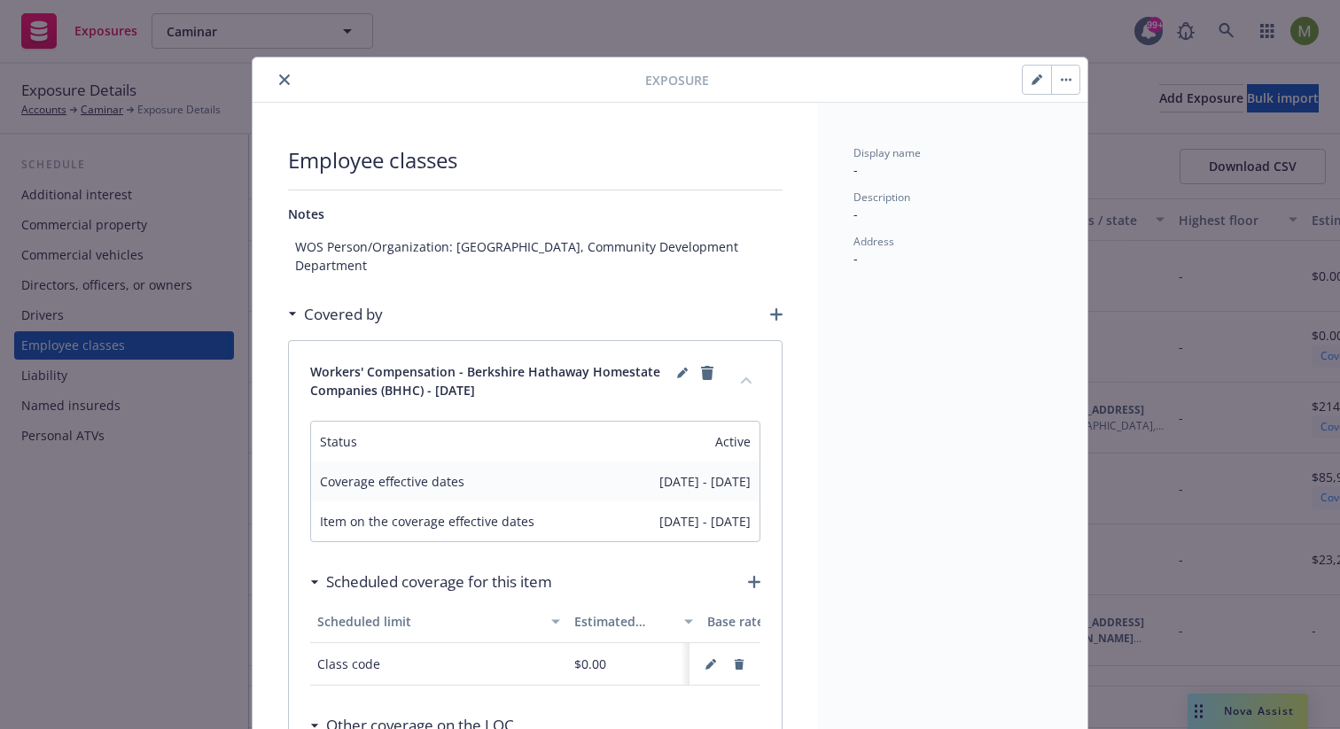
click at [525, 383] on div "Workers' Compensation - Berkshire Hathaway Homestate Companies (BHHC) - 04/01/2…" at bounding box center [535, 381] width 493 height 80
click at [1067, 67] on button "button" at bounding box center [1065, 80] width 28 height 28
click at [893, 78] on div "Archive Delete" at bounding box center [894, 80] width 371 height 30
click at [1023, 83] on button "button" at bounding box center [1037, 80] width 28 height 28
select select "CA"
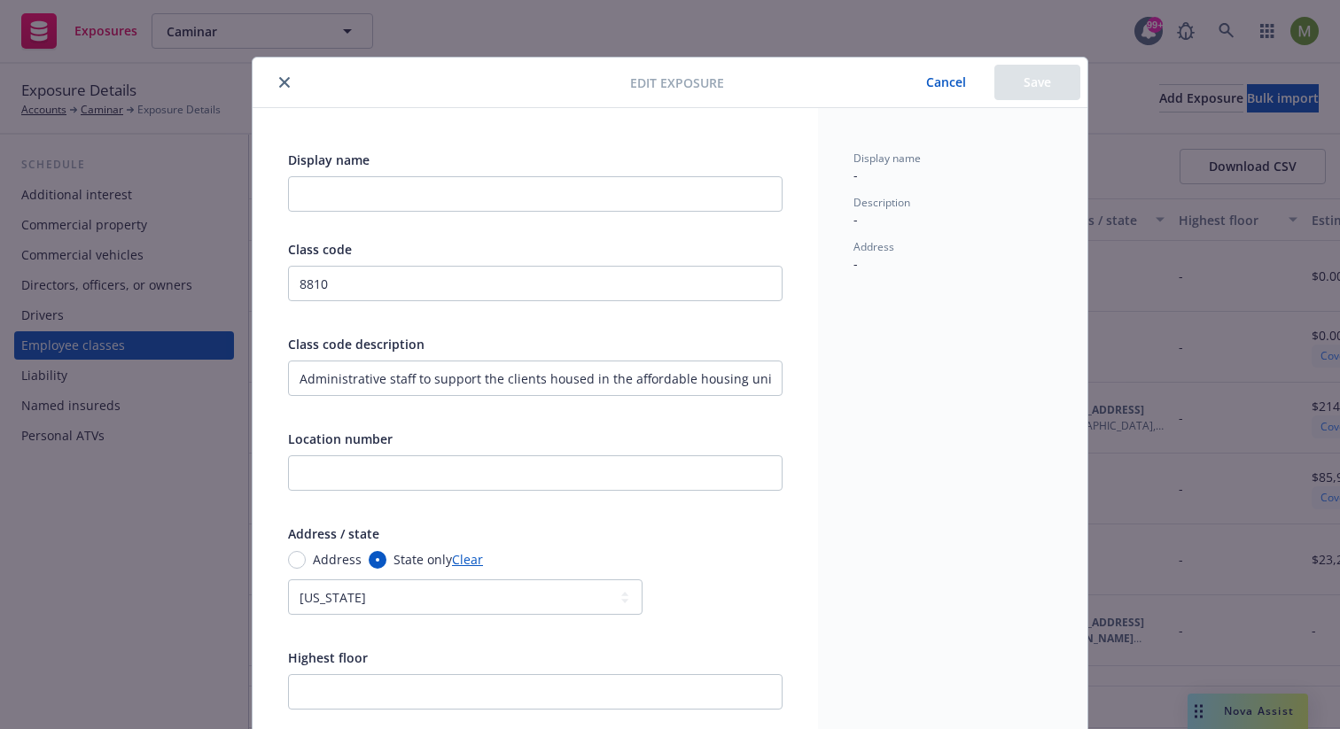
click at [279, 86] on icon "close" at bounding box center [284, 82] width 11 height 11
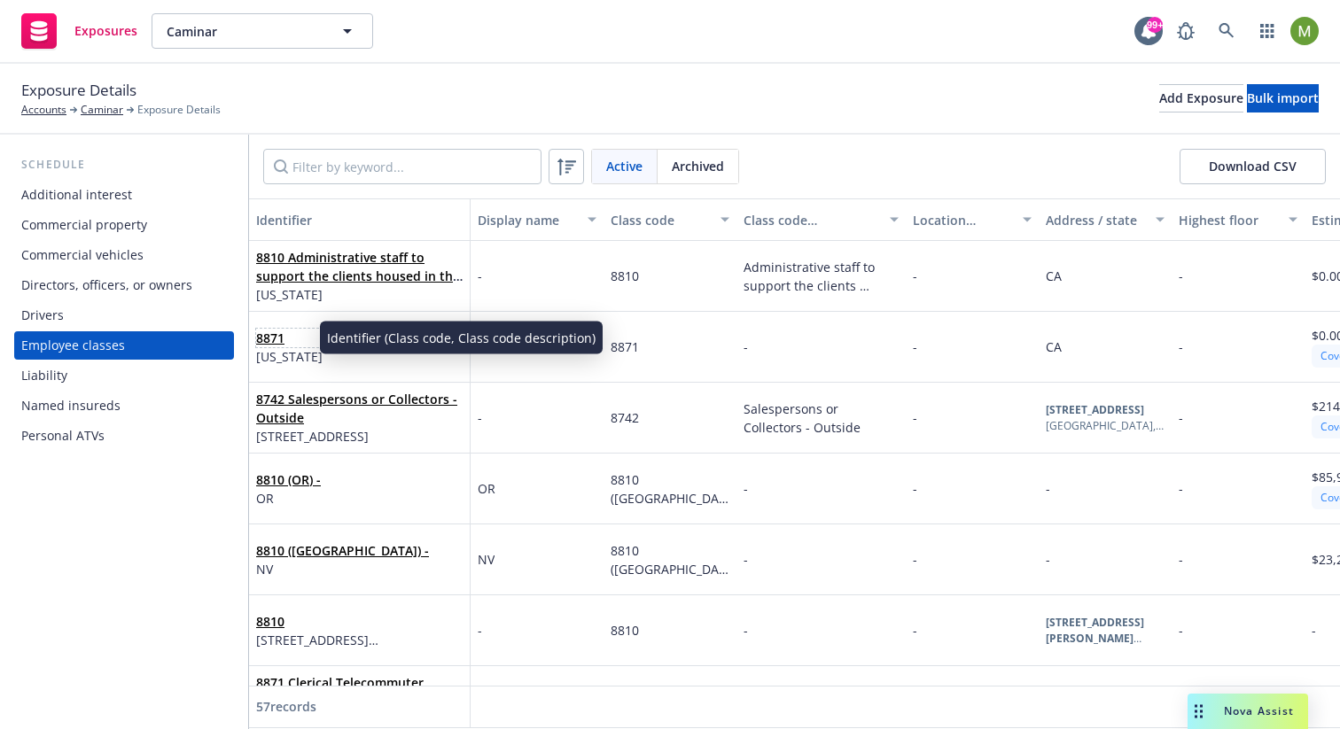
click at [284, 338] on link "8871" at bounding box center [270, 338] width 28 height 17
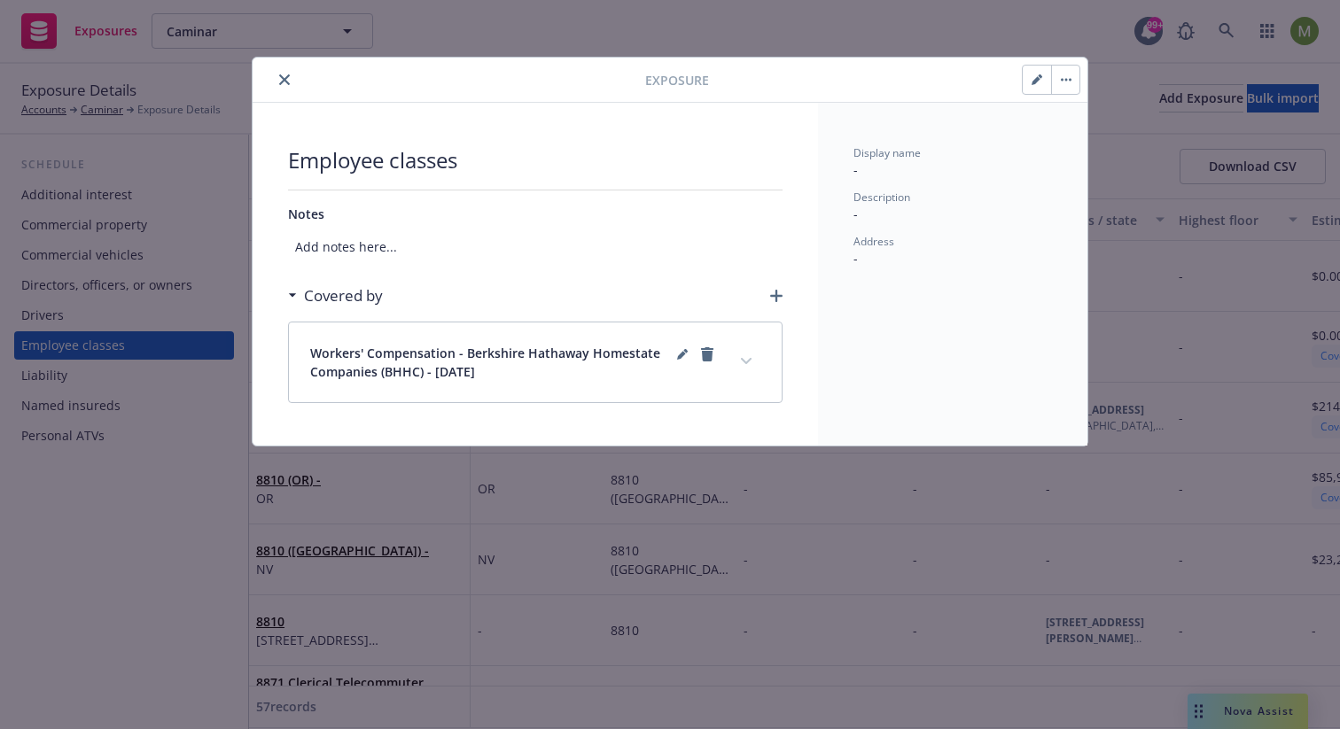
click at [737, 359] on button "expand content" at bounding box center [746, 361] width 28 height 28
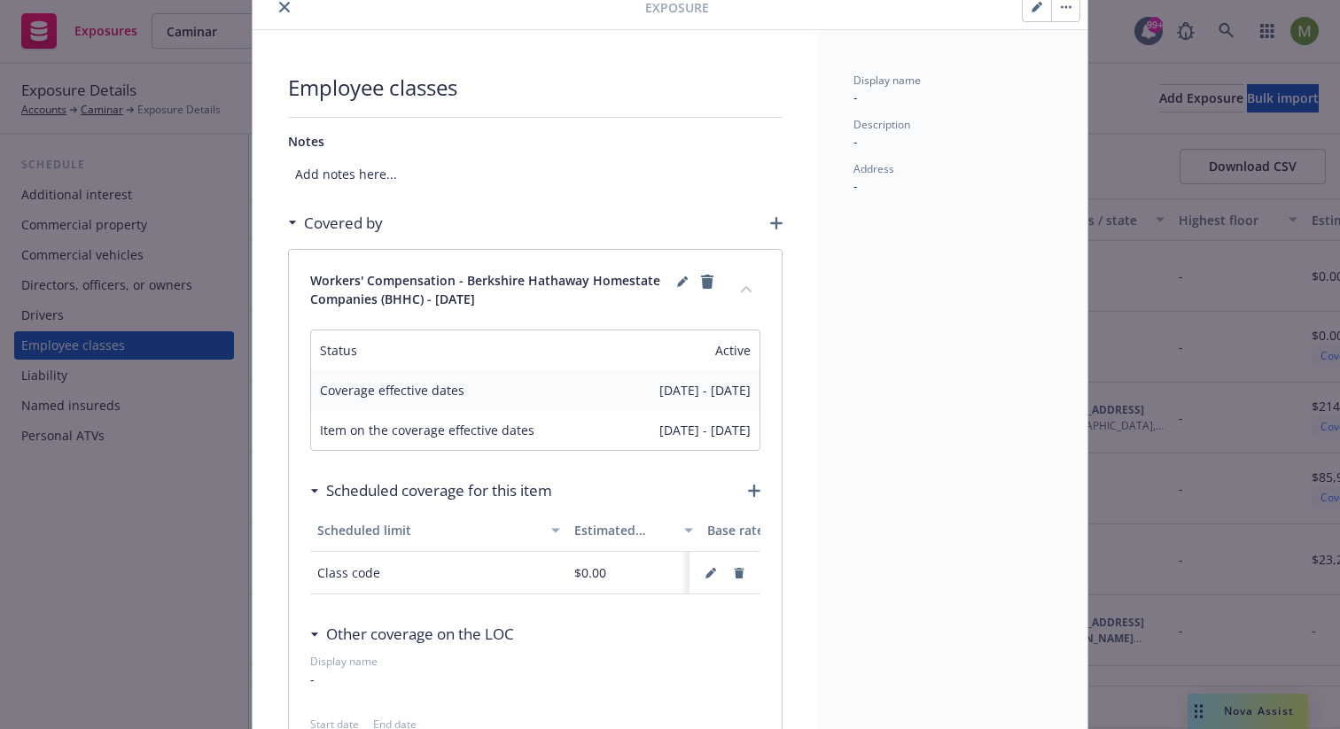
scroll to position [52, 0]
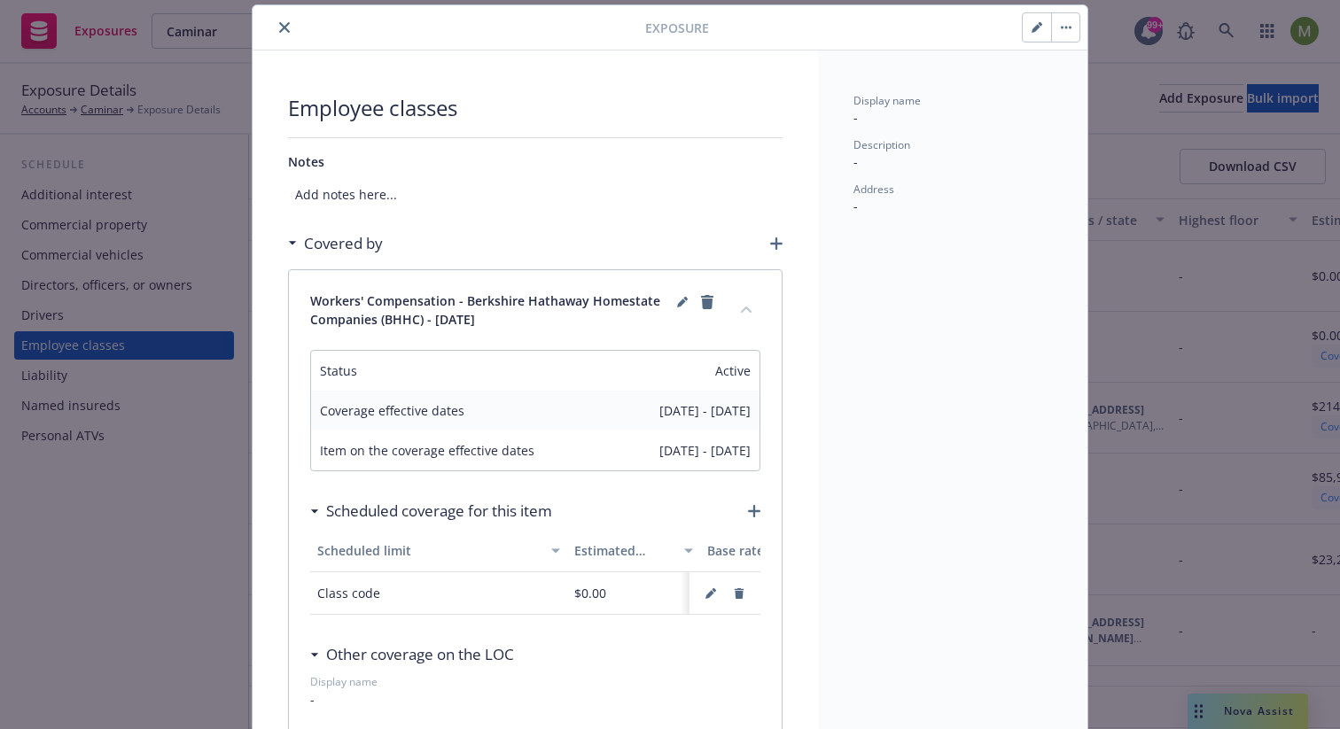
drag, startPoint x: 504, startPoint y: 327, endPoint x: 307, endPoint y: 307, distance: 197.7
click at [310, 307] on span "Workers' Compensation - Berkshire Hathaway Homestate Companies (BHHC) - 04/01/2…" at bounding box center [491, 310] width 362 height 37
copy span "Workers' Compensation - Berkshire Hathaway Homestate Companies (BHHC) - 04/01/2…"
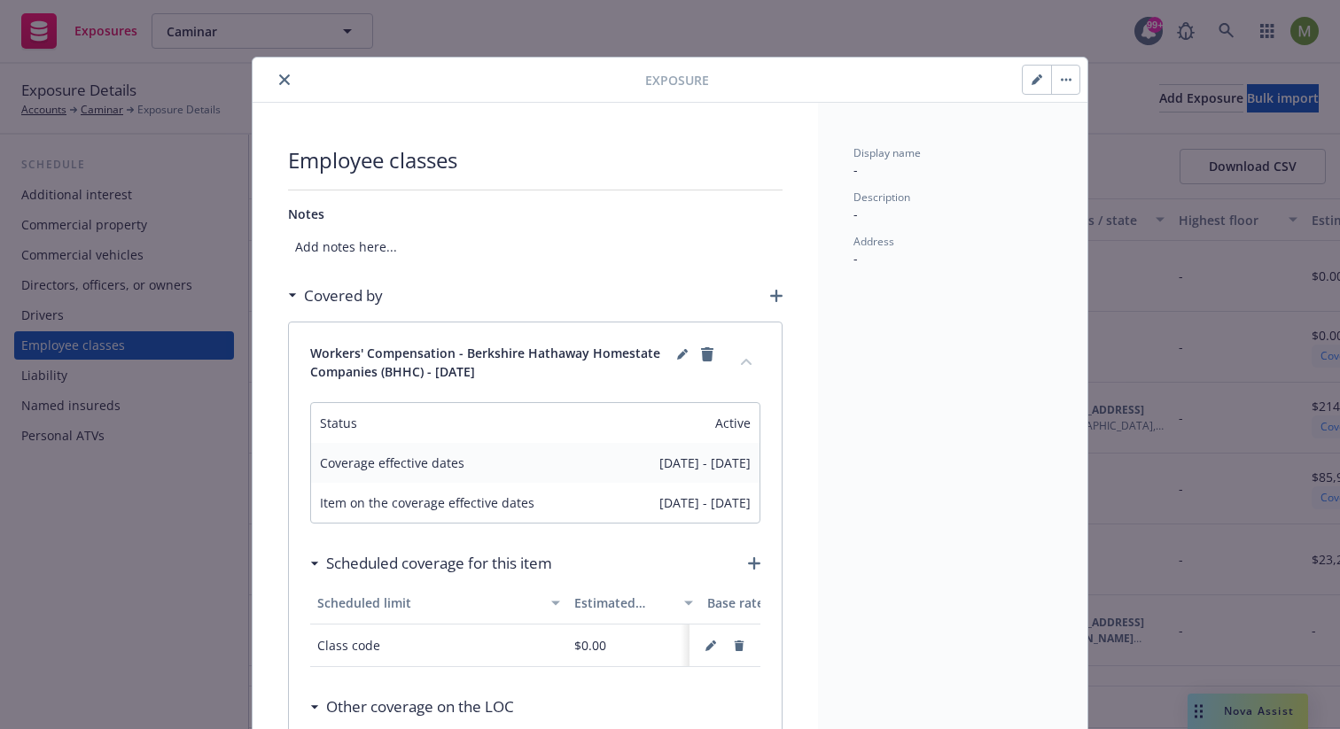
scroll to position [52, 0]
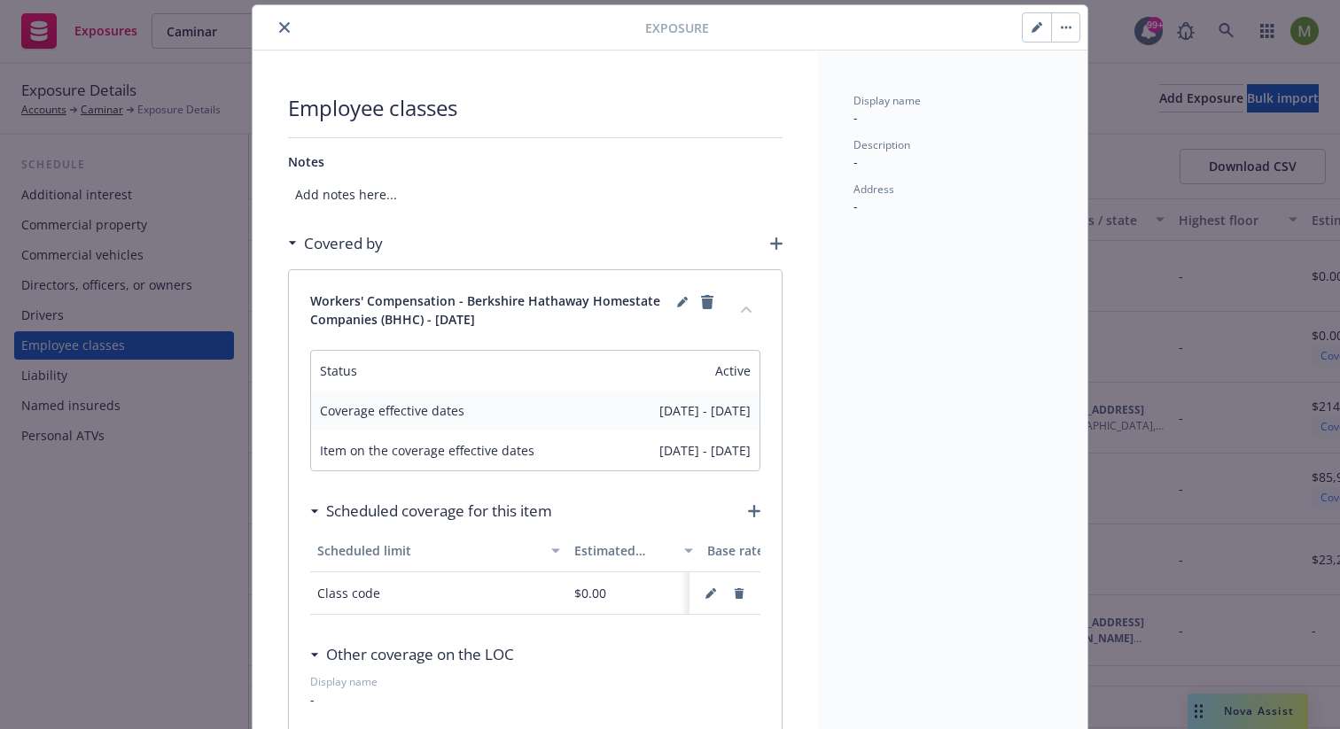
click at [279, 26] on icon "close" at bounding box center [284, 27] width 11 height 11
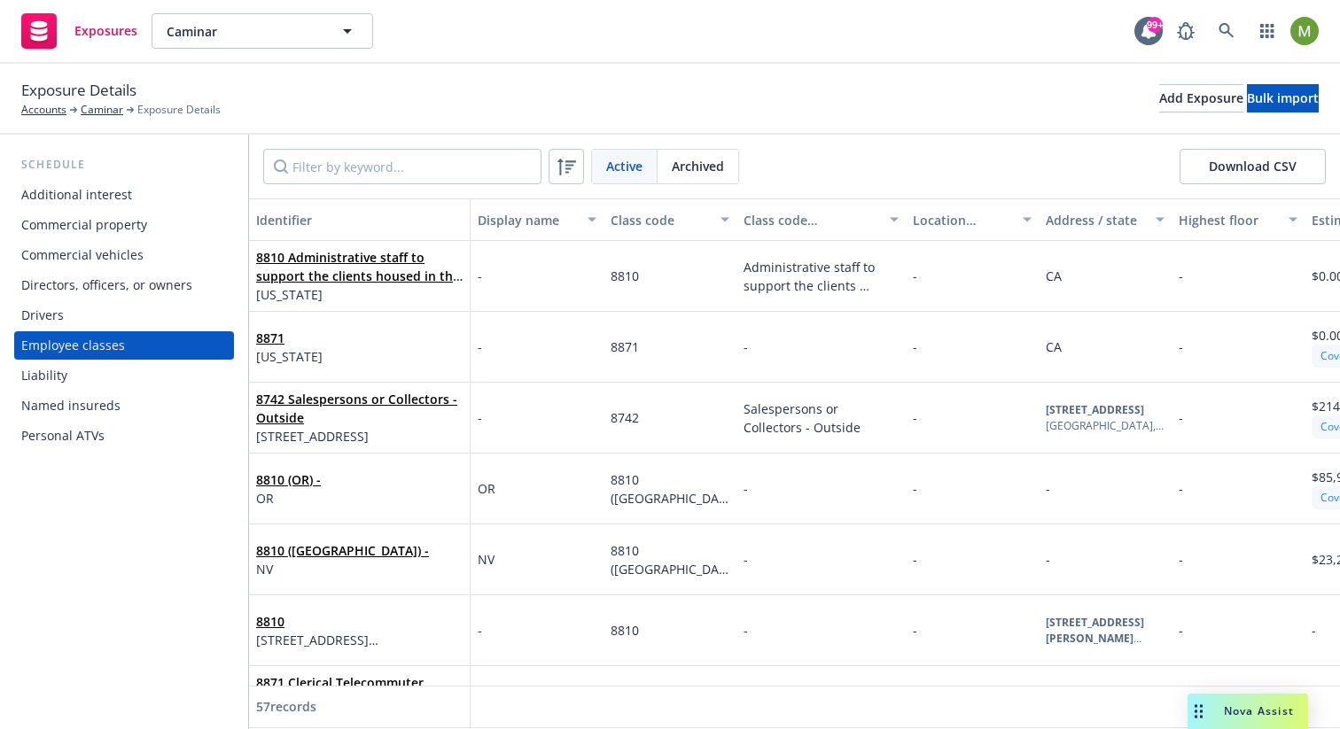
click at [81, 403] on div "Named insureds" at bounding box center [70, 406] width 99 height 28
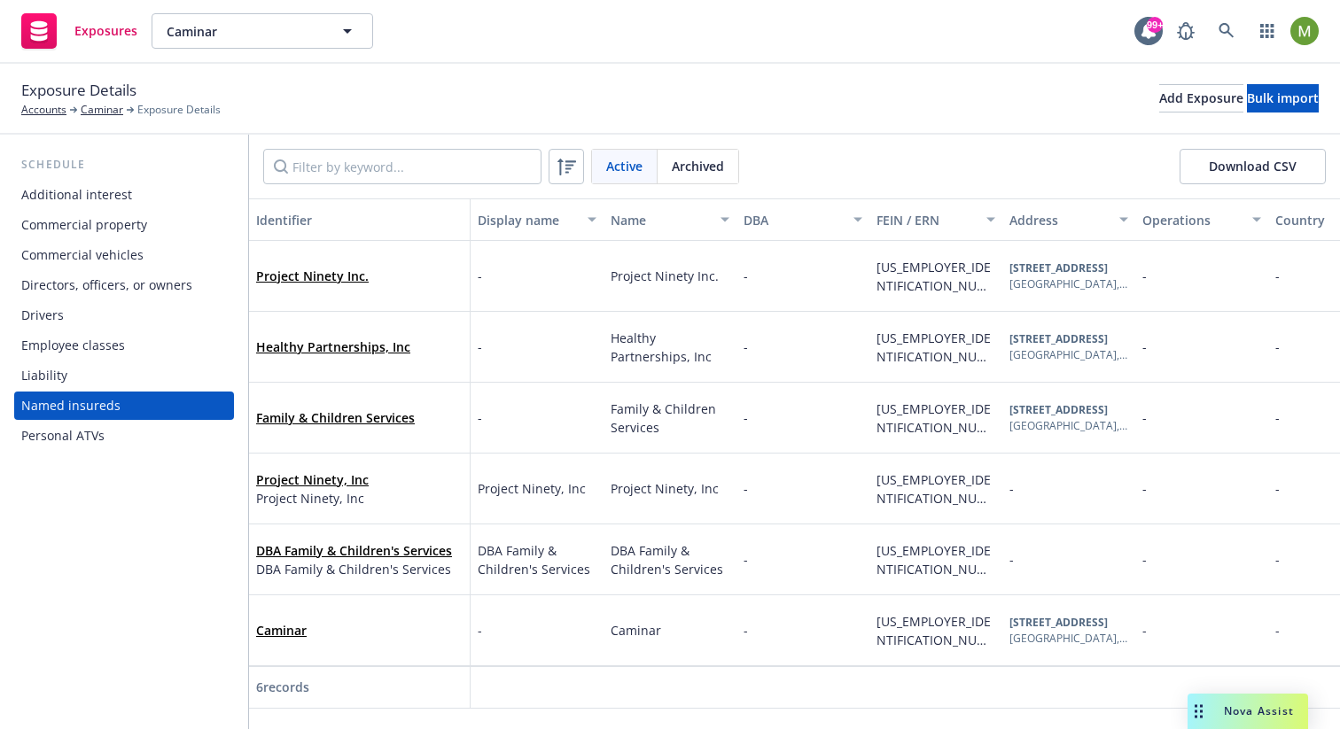
click at [668, 175] on div "Archived" at bounding box center [698, 167] width 81 height 34
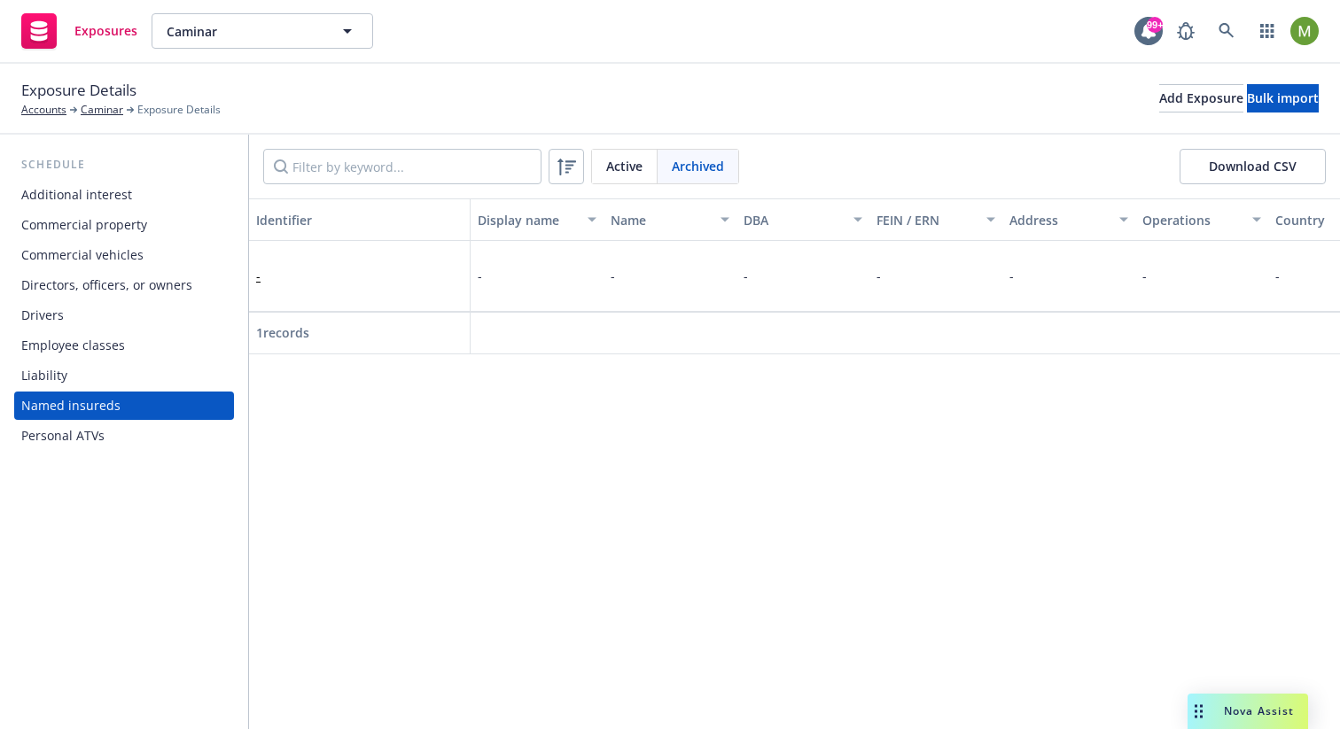
click at [638, 167] on span "Active" at bounding box center [624, 166] width 36 height 19
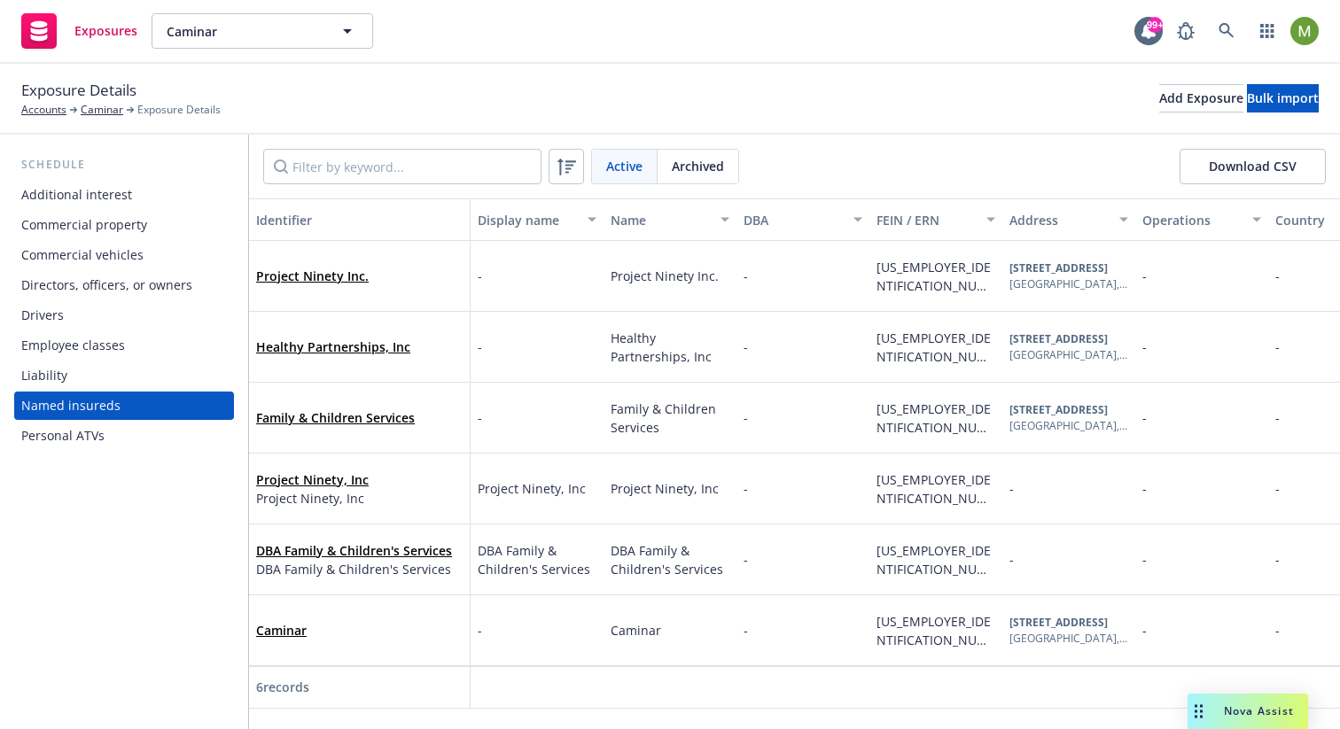
click at [143, 286] on div "Directors, officers, or owners" at bounding box center [106, 285] width 171 height 28
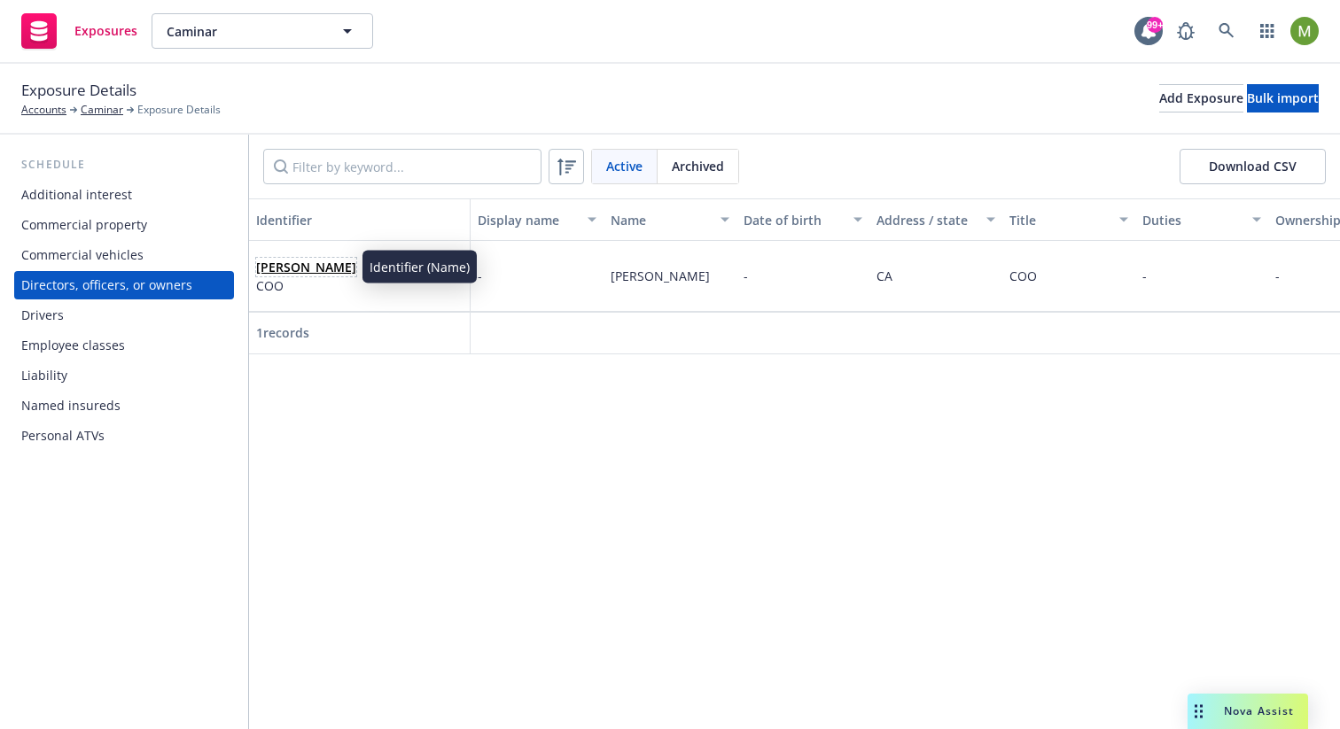
click at [322, 266] on link "Karen Gianuario" at bounding box center [306, 267] width 100 height 17
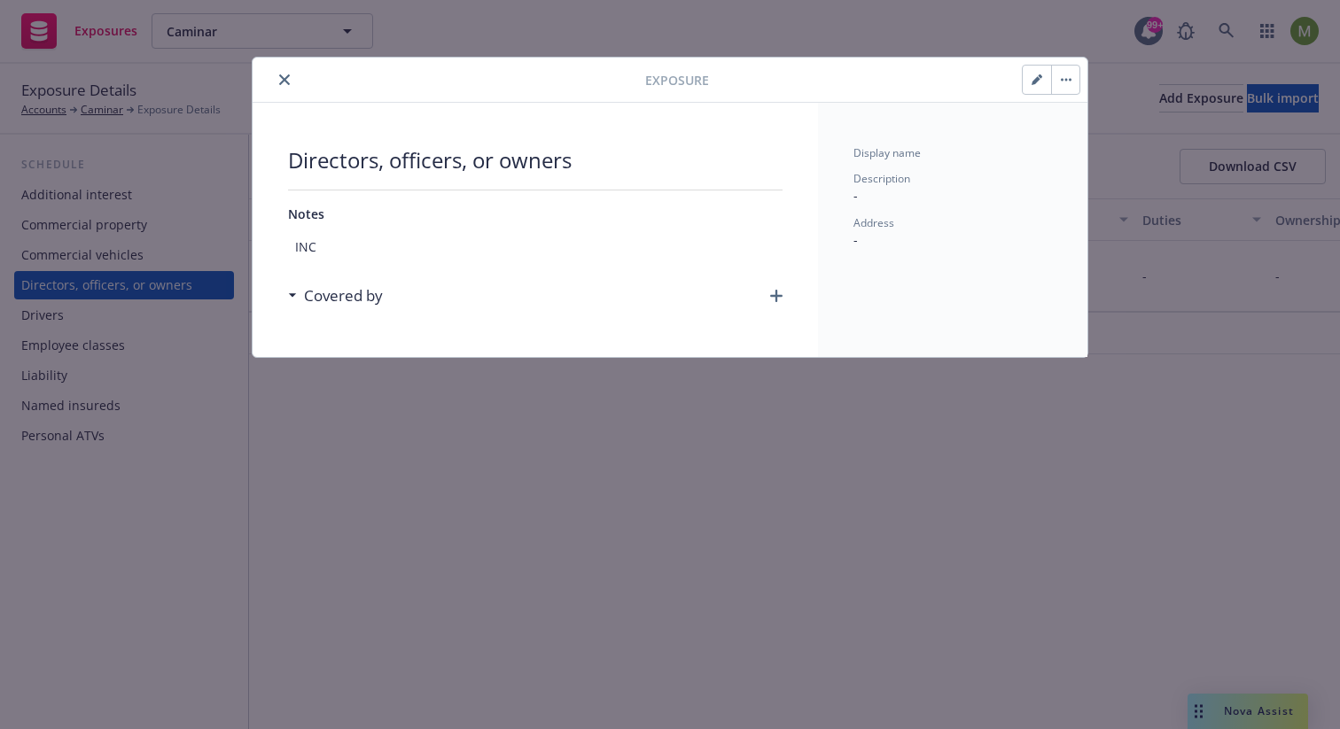
click at [286, 83] on icon "close" at bounding box center [284, 79] width 11 height 11
